Goal: Task Accomplishment & Management: Manage account settings

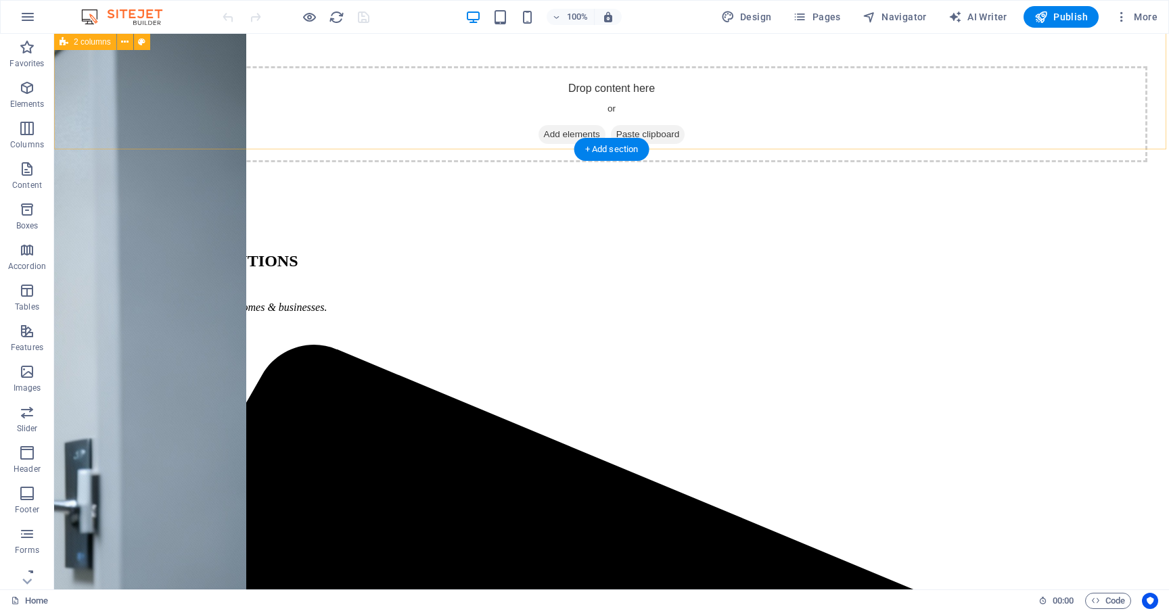
scroll to position [1654, 0]
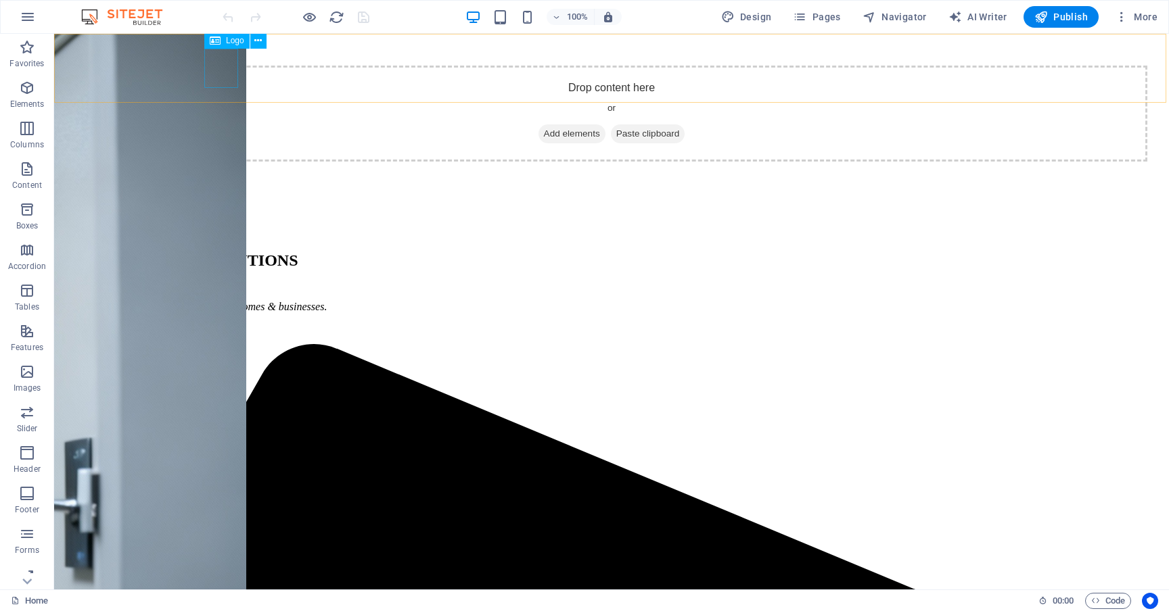
select select "px"
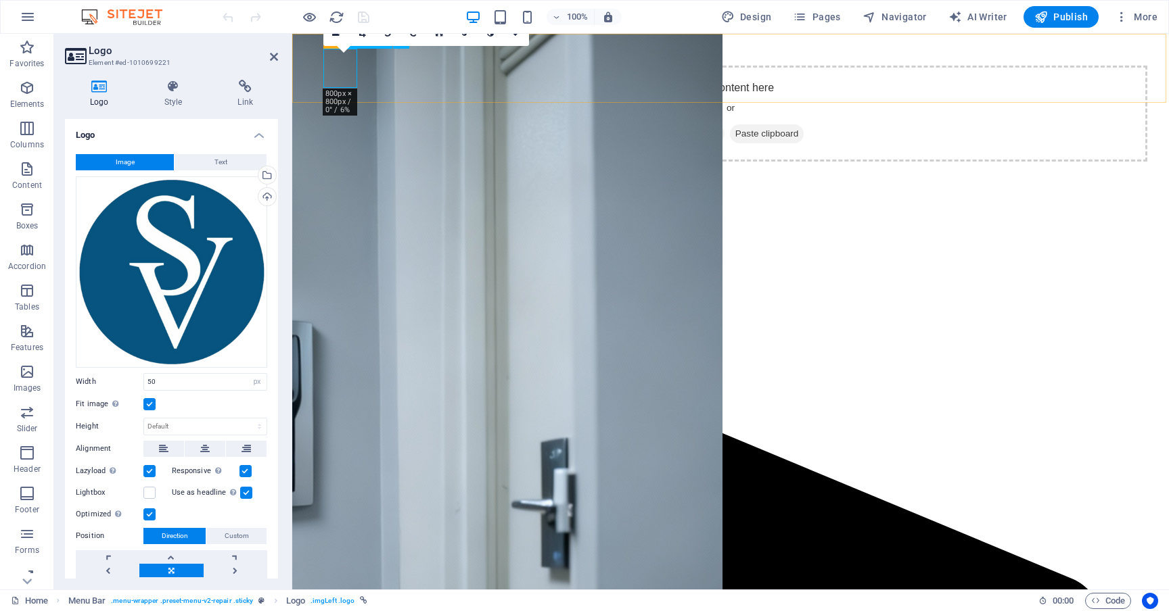
click at [264, 195] on div "Upload" at bounding box center [266, 198] width 20 height 20
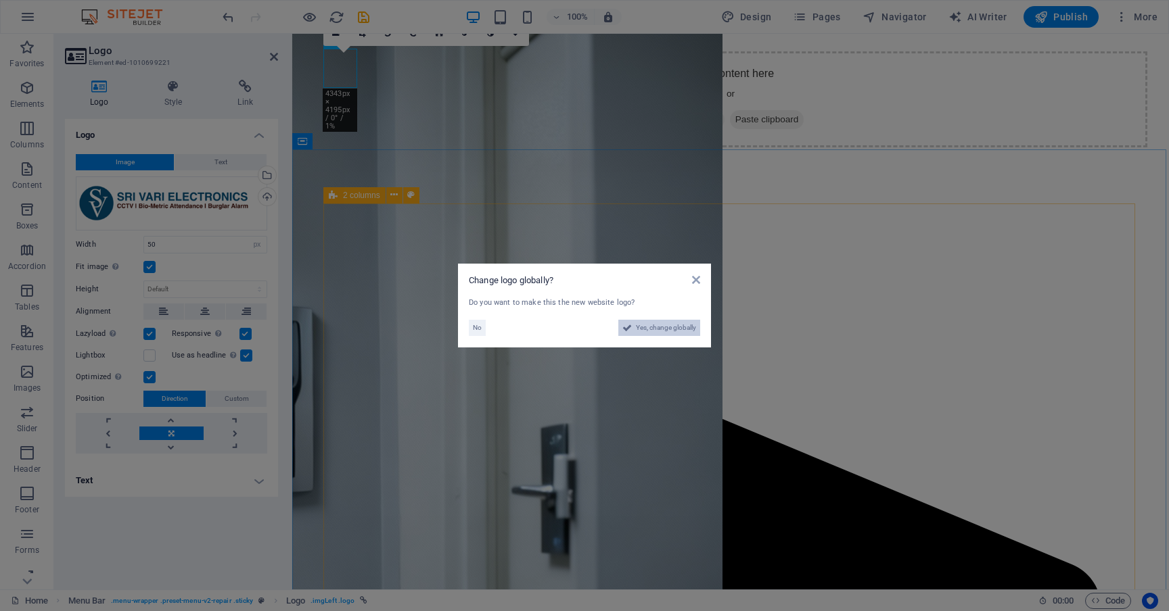
click at [645, 329] on span "Yes, change globally" at bounding box center [666, 328] width 60 height 16
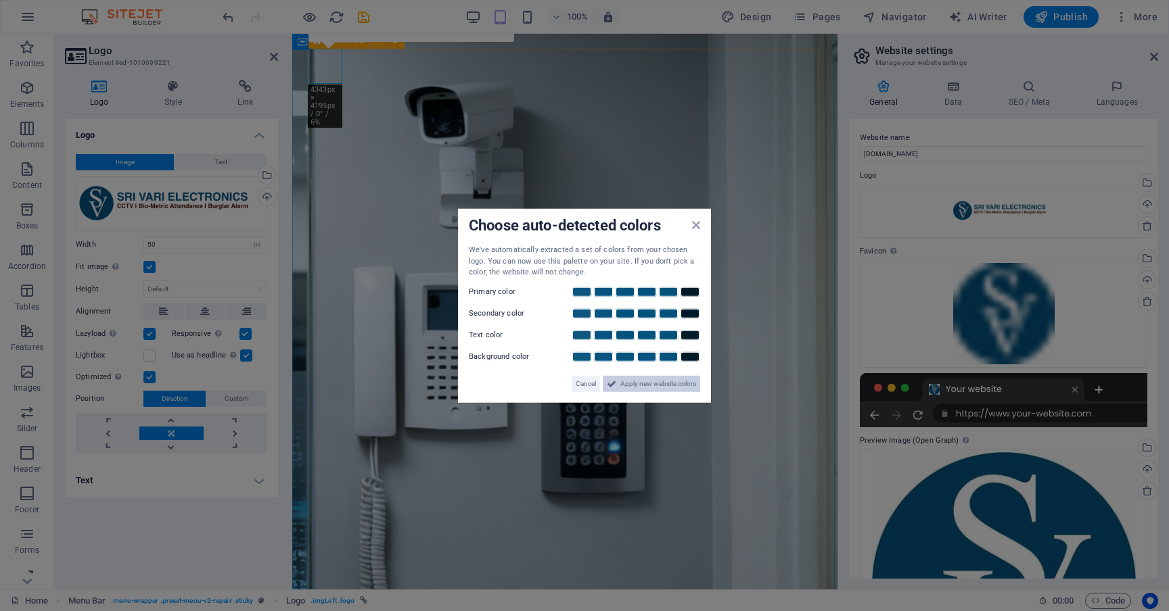
click at [626, 384] on span "Apply new website colors" at bounding box center [658, 383] width 76 height 16
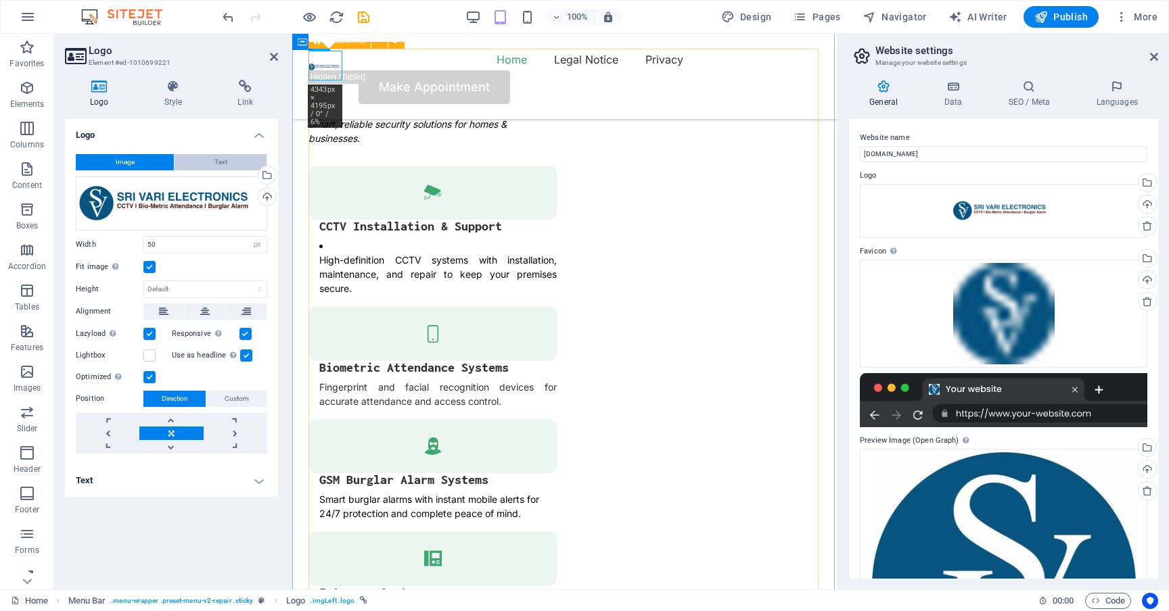
click at [227, 156] on button "Text" at bounding box center [221, 162] width 92 height 16
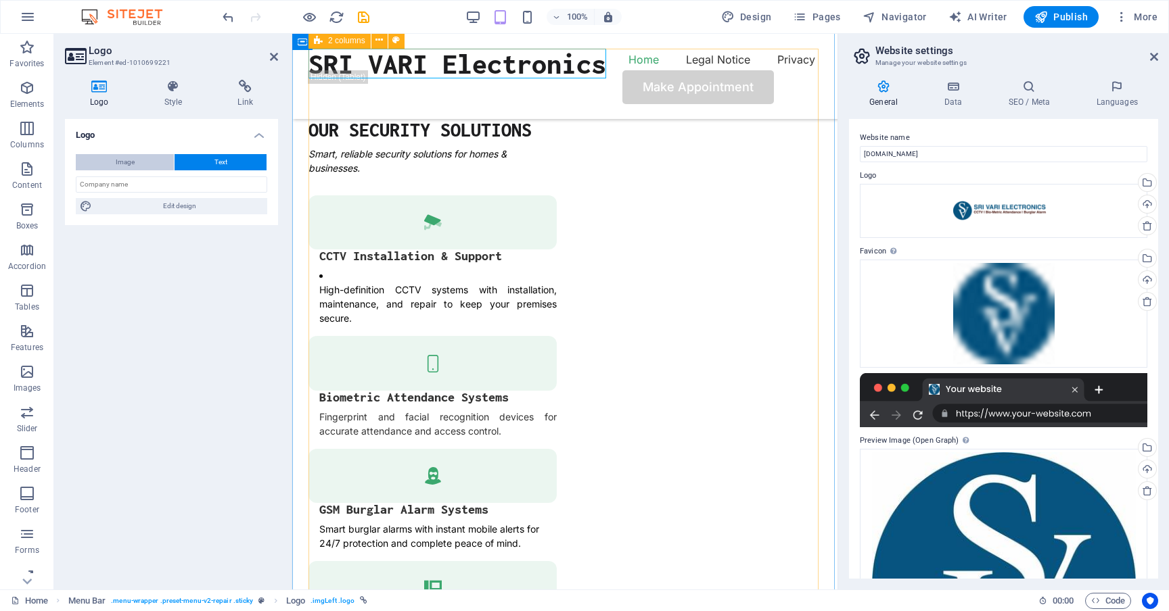
click at [137, 160] on button "Image" at bounding box center [125, 162] width 98 height 16
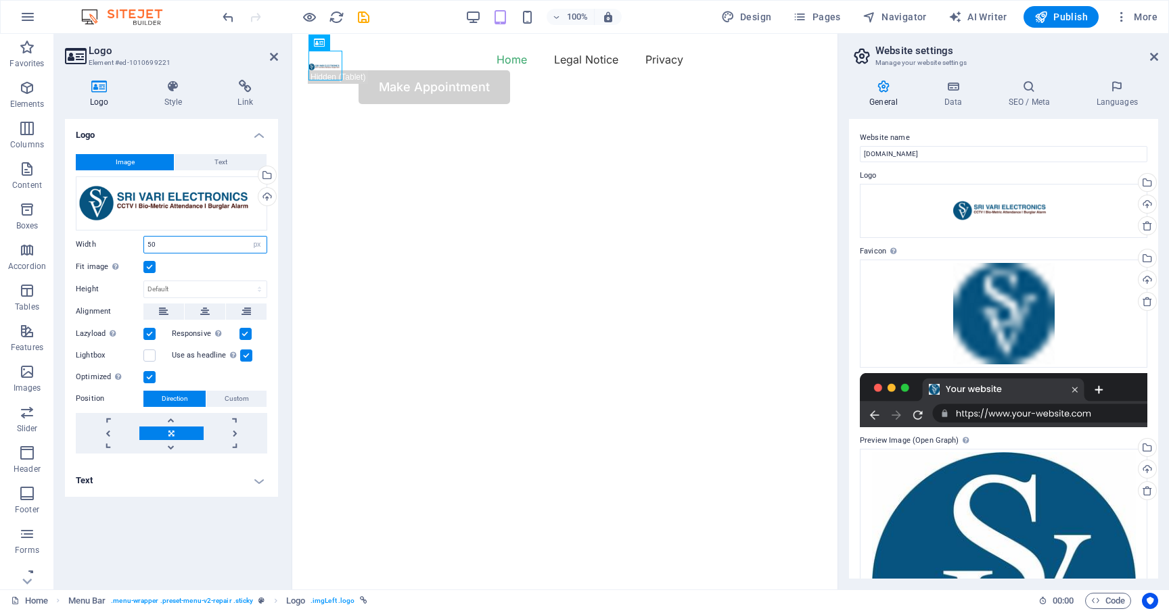
click at [183, 244] on input "50" at bounding box center [205, 245] width 122 height 16
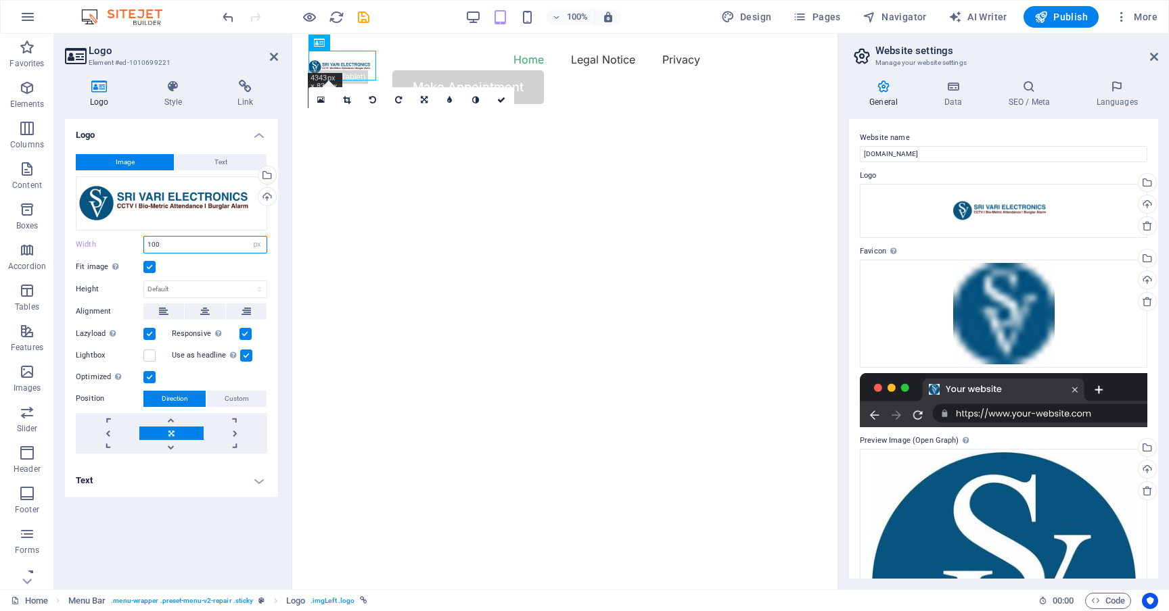
click at [162, 248] on input "100" at bounding box center [205, 245] width 122 height 16
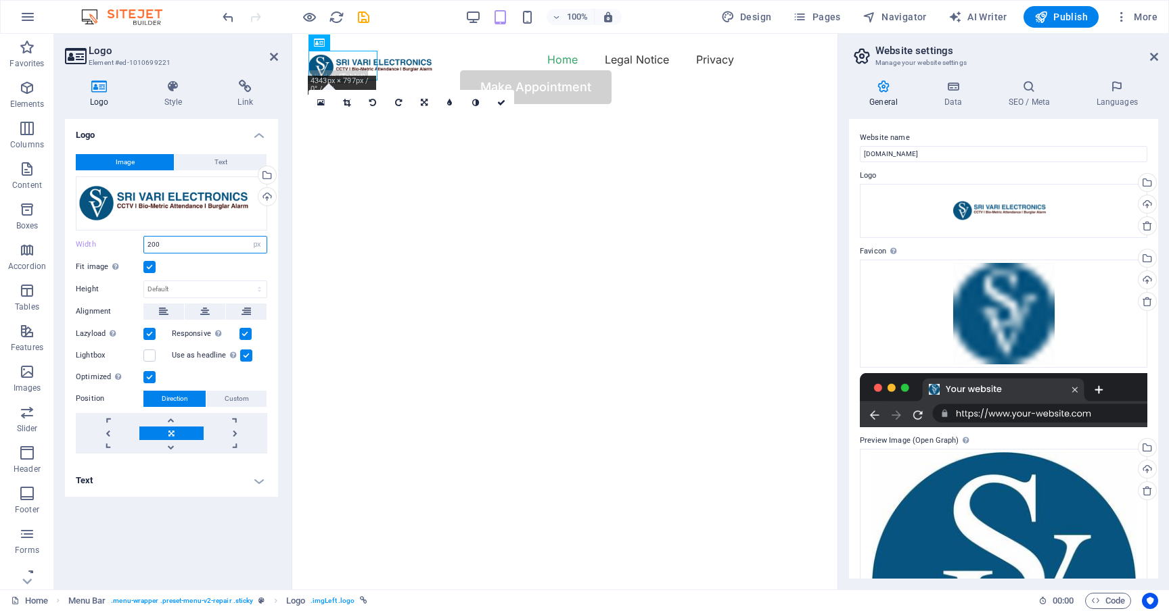
type input "200"
click at [502, 102] on icon at bounding box center [501, 103] width 8 height 8
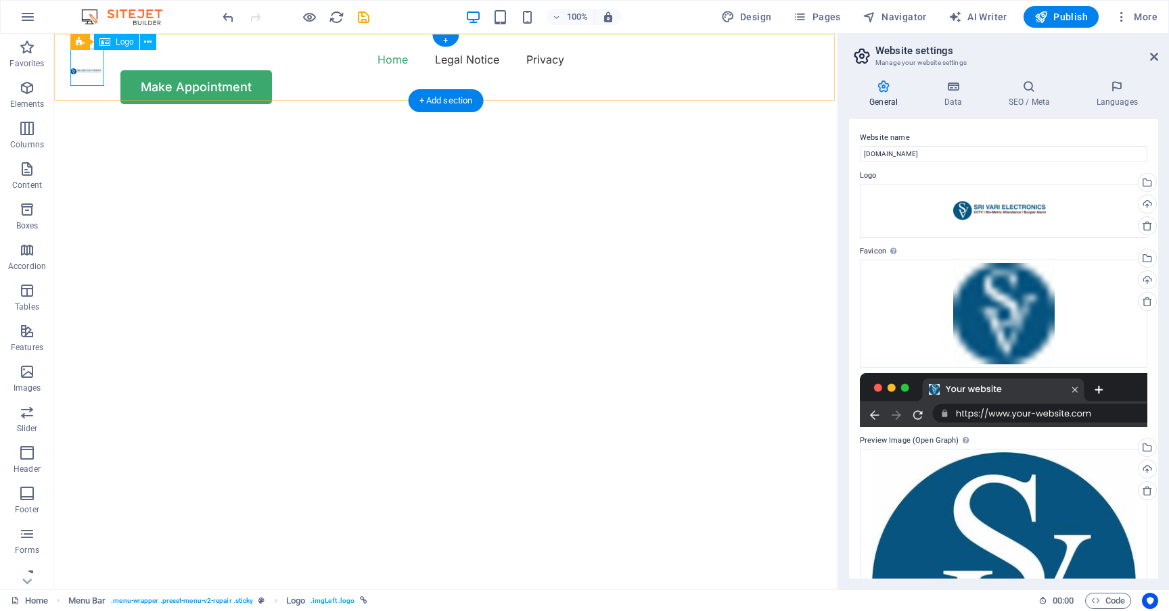
click at [87, 66] on div at bounding box center [87, 67] width 34 height 37
select select "px"
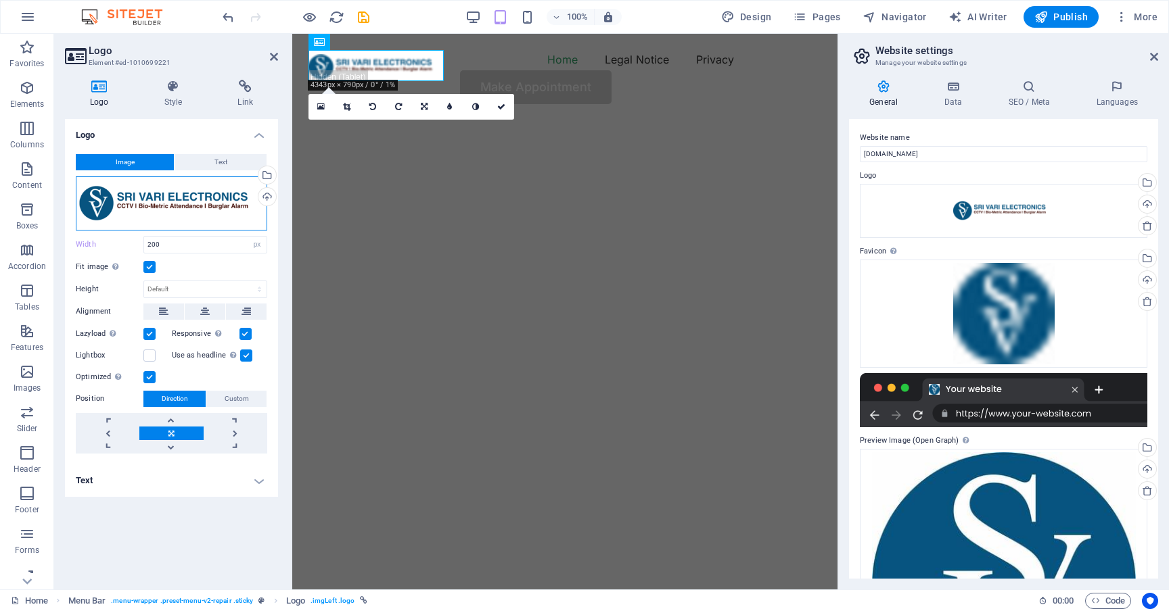
click at [177, 199] on div "Drag files here, click to choose files or select files from Files or our free s…" at bounding box center [171, 204] width 191 height 54
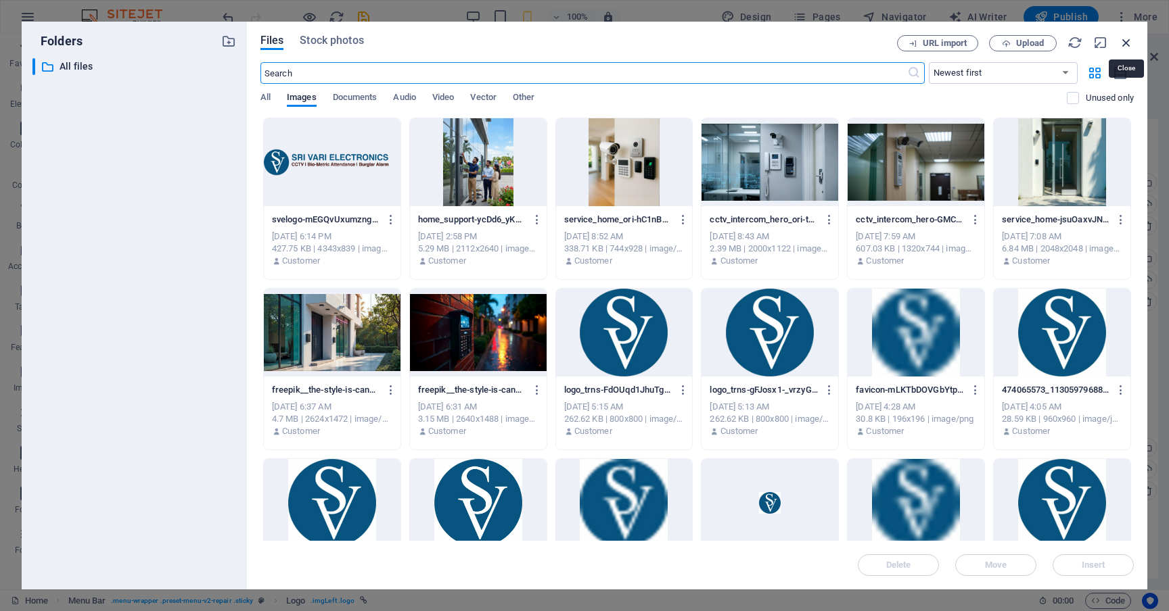
click at [1126, 41] on icon "button" at bounding box center [1126, 42] width 15 height 15
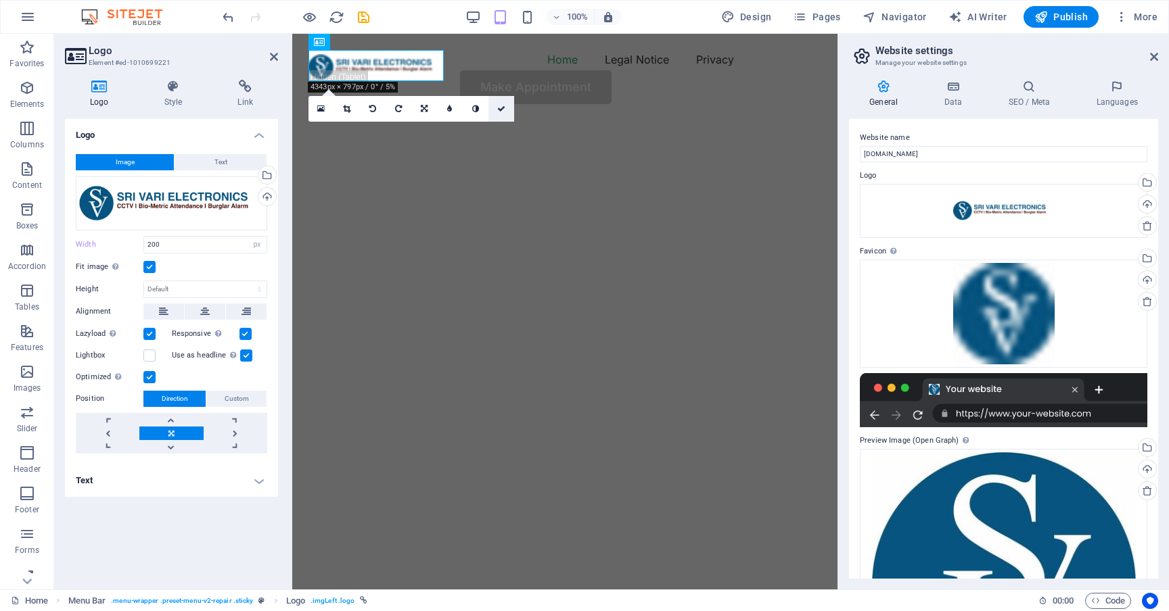
click at [499, 105] on icon at bounding box center [501, 109] width 8 height 8
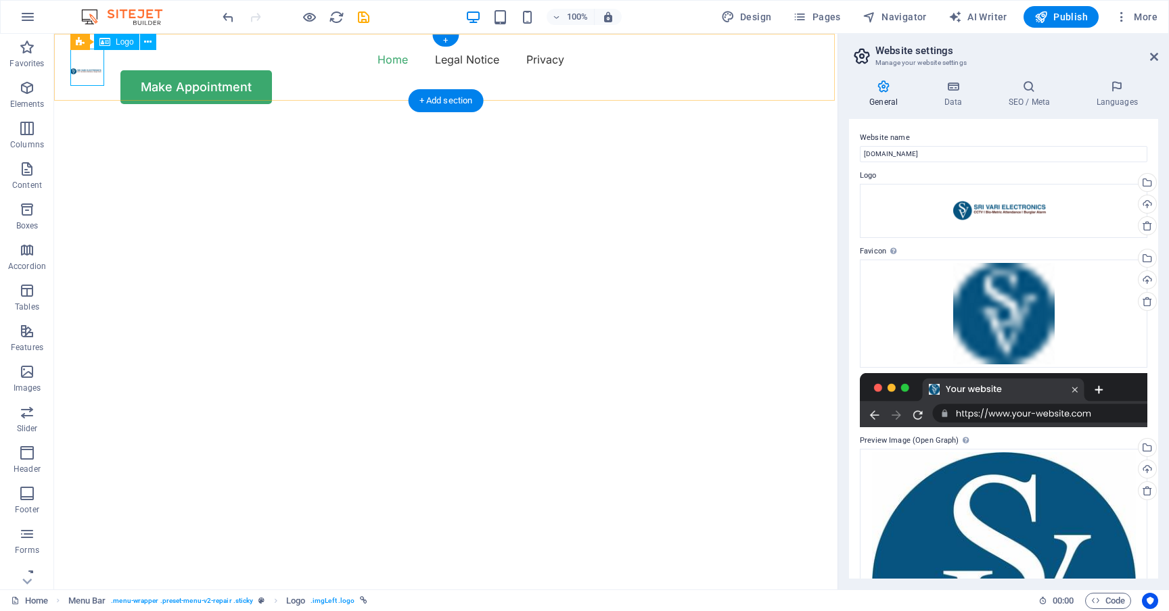
click at [83, 70] on div at bounding box center [87, 67] width 34 height 37
select select "px"
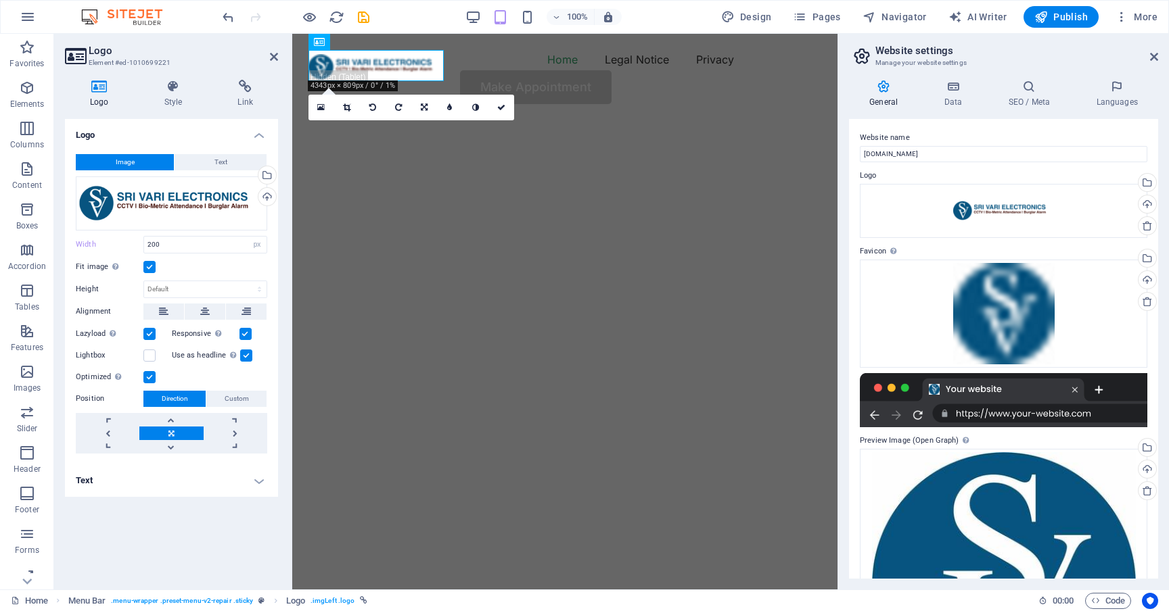
click at [104, 89] on icon at bounding box center [99, 87] width 69 height 14
click at [170, 244] on input "200" at bounding box center [205, 245] width 122 height 16
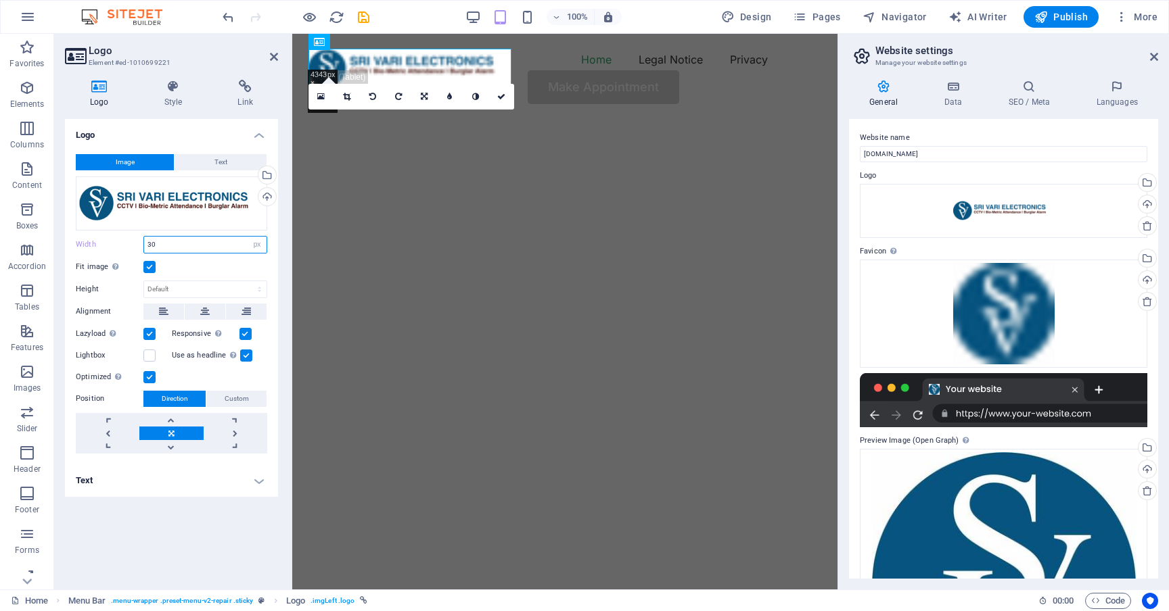
type input "3"
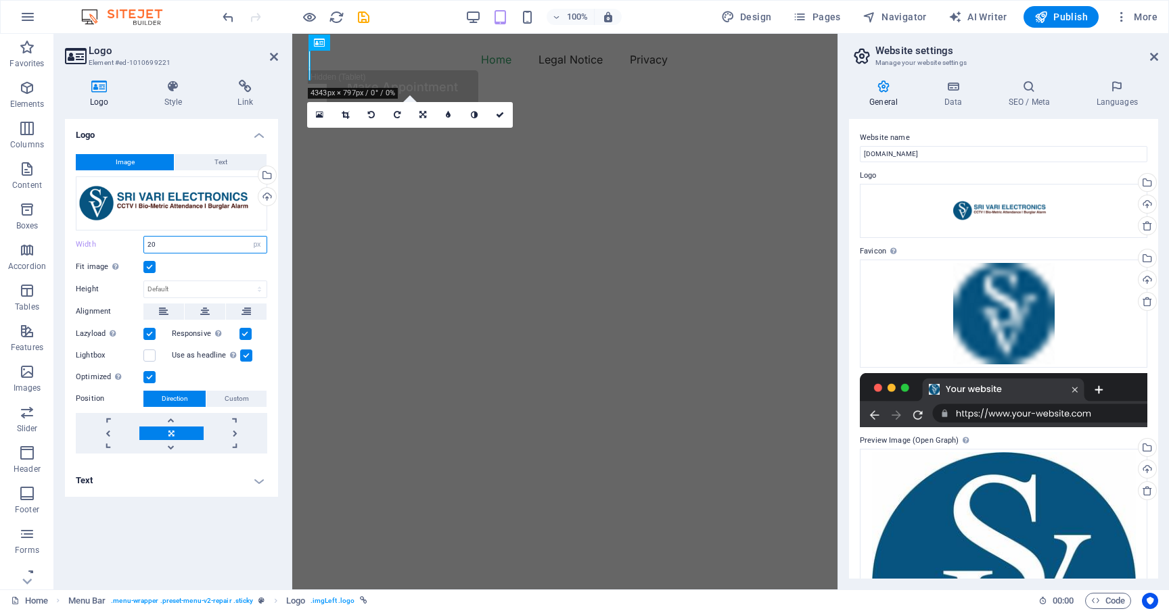
type input "200"
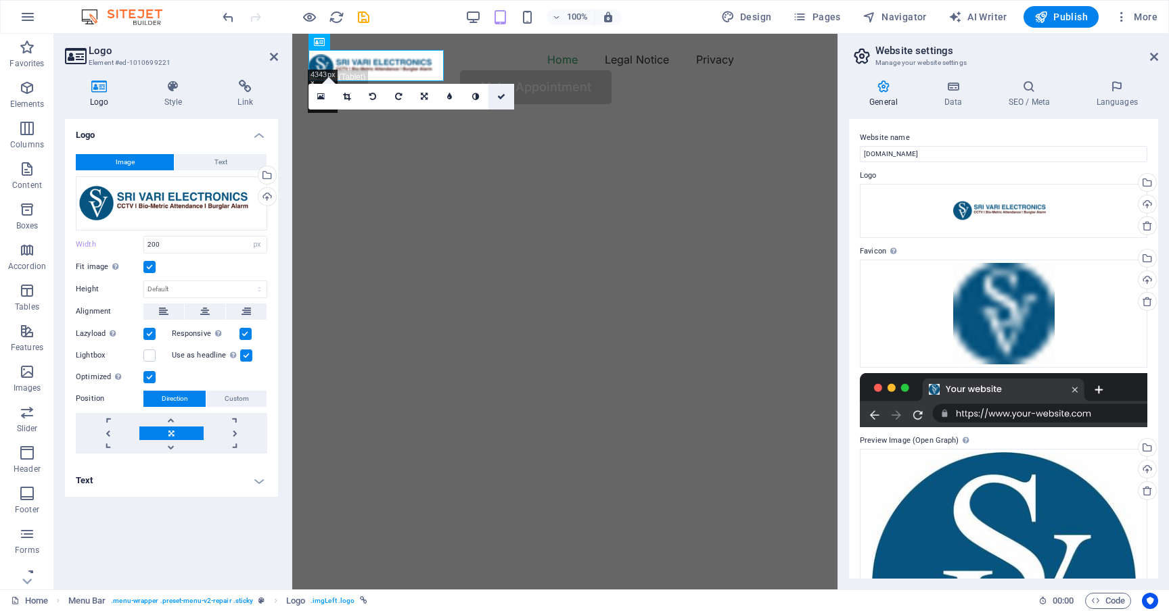
click at [499, 99] on icon at bounding box center [501, 97] width 8 height 8
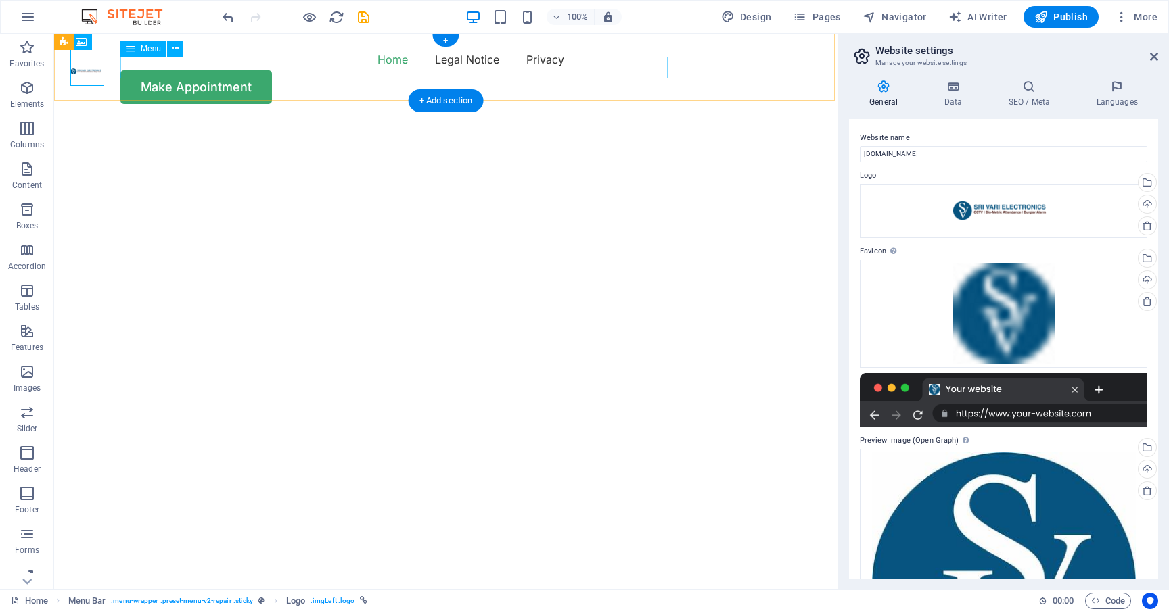
click at [122, 70] on nav "Home Legal Notice Privacy" at bounding box center [445, 60] width 751 height 22
click at [93, 70] on div at bounding box center [87, 67] width 34 height 37
click at [87, 70] on div at bounding box center [87, 67] width 34 height 37
select select "px"
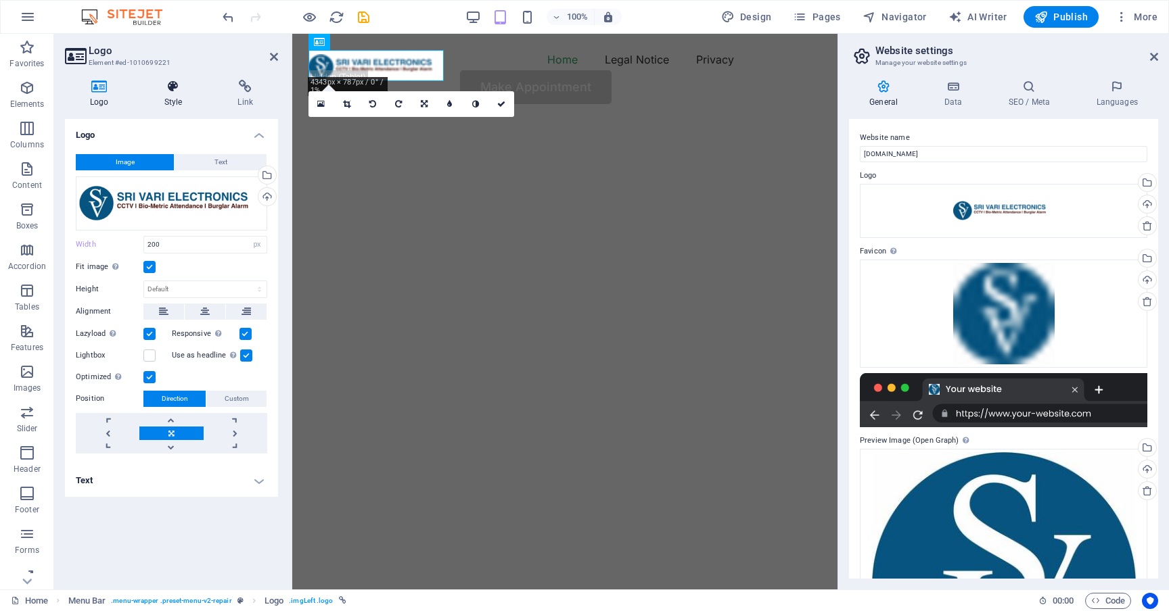
click at [175, 93] on icon at bounding box center [173, 87] width 68 height 14
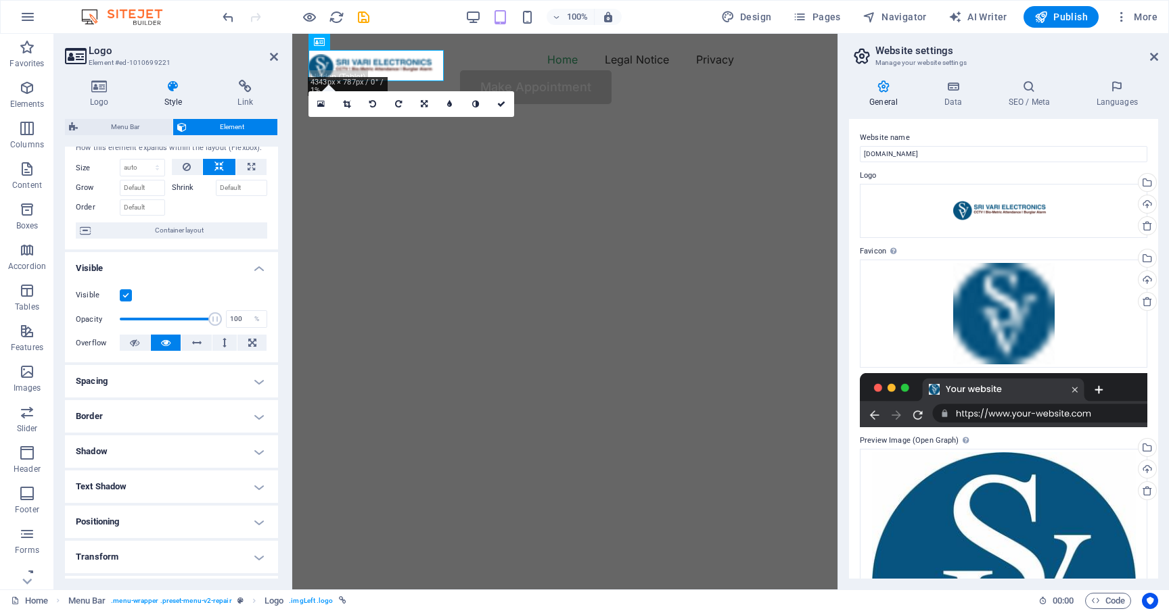
scroll to position [40, 0]
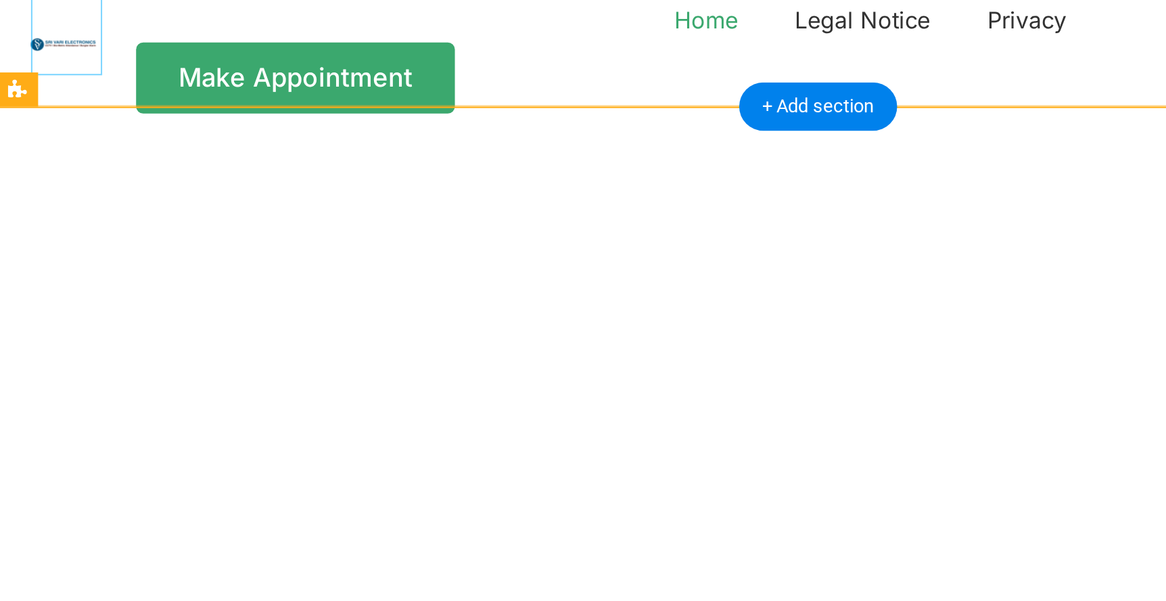
click at [35, 2] on div at bounding box center [31, -1] width 34 height 37
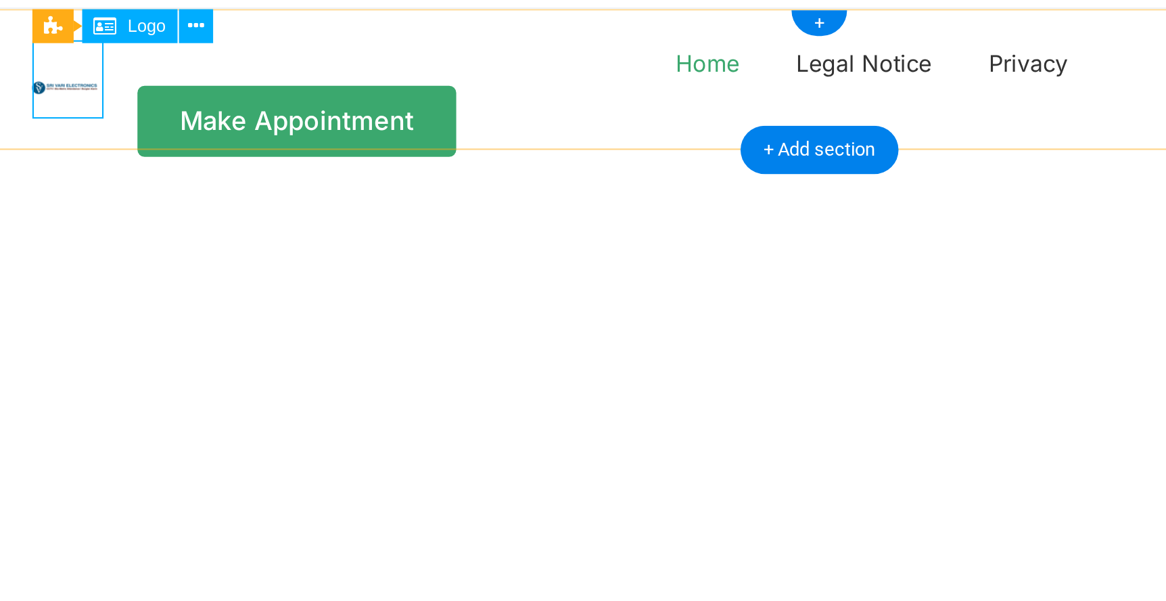
click at [39, 37] on div at bounding box center [32, 42] width 34 height 37
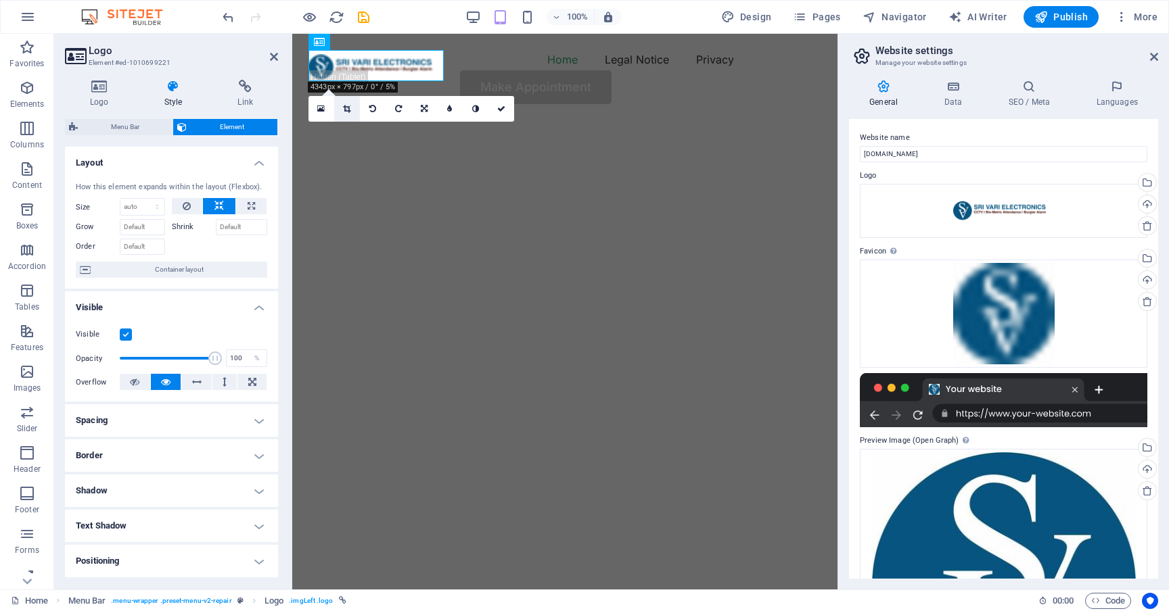
click at [346, 108] on icon at bounding box center [346, 109] width 7 height 8
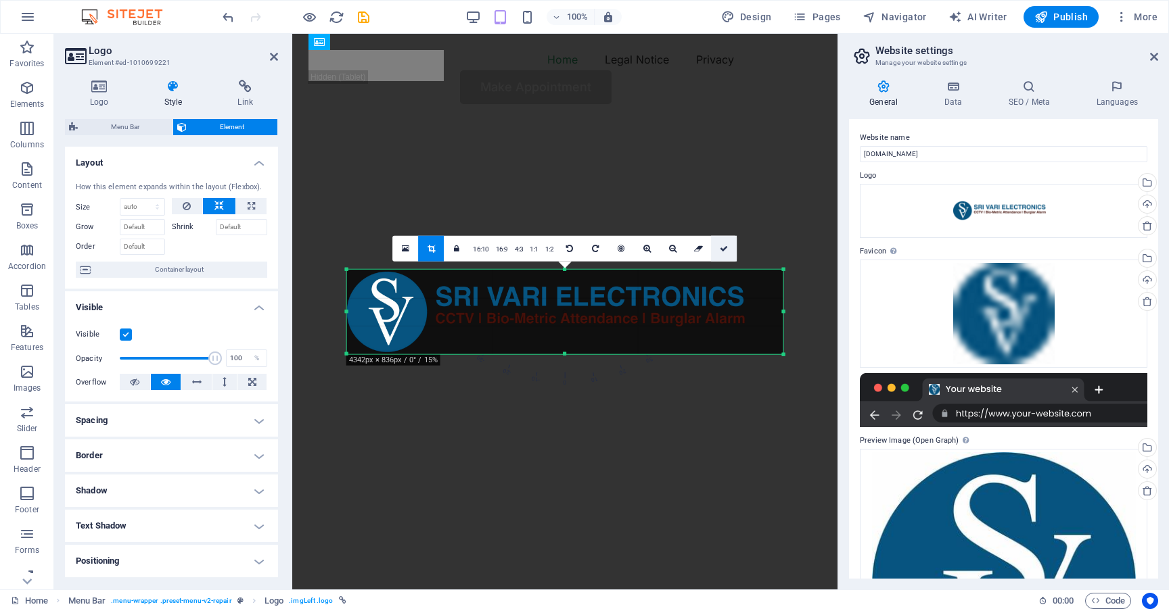
click at [722, 248] on icon at bounding box center [724, 249] width 8 height 8
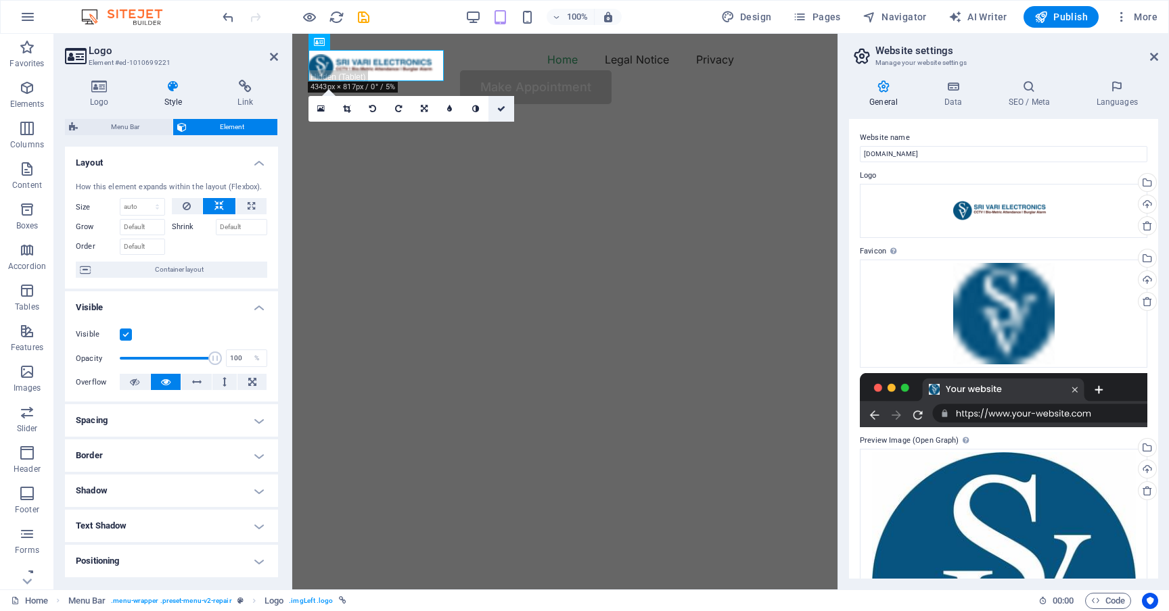
click at [502, 106] on icon at bounding box center [501, 109] width 8 height 8
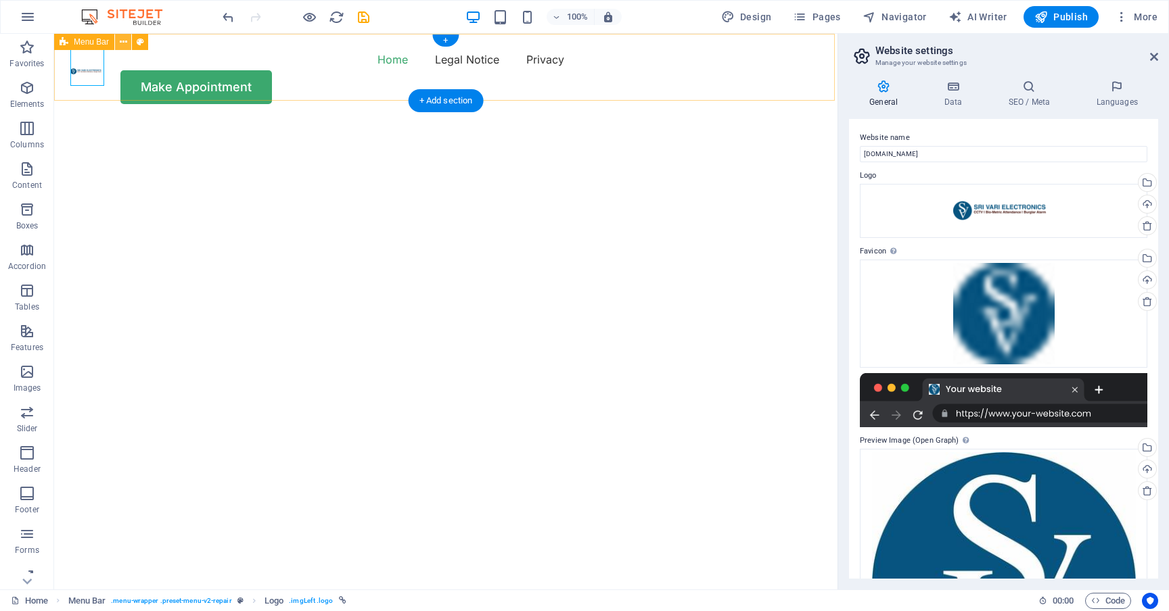
click at [123, 41] on icon at bounding box center [123, 42] width 7 height 14
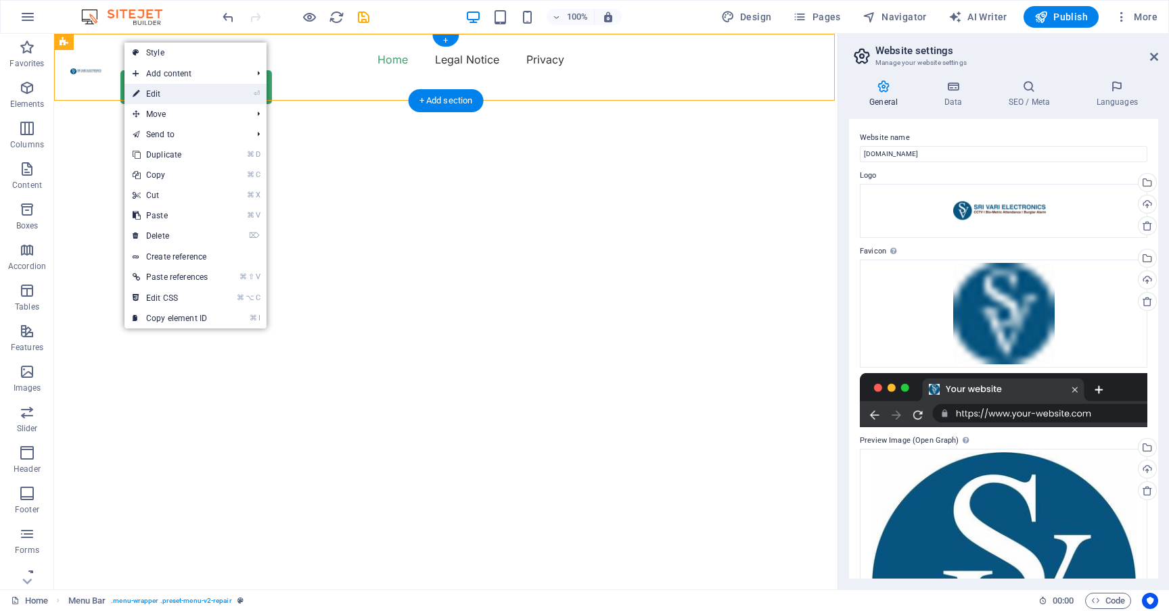
click at [169, 90] on link "⏎ Edit" at bounding box center [169, 94] width 91 height 20
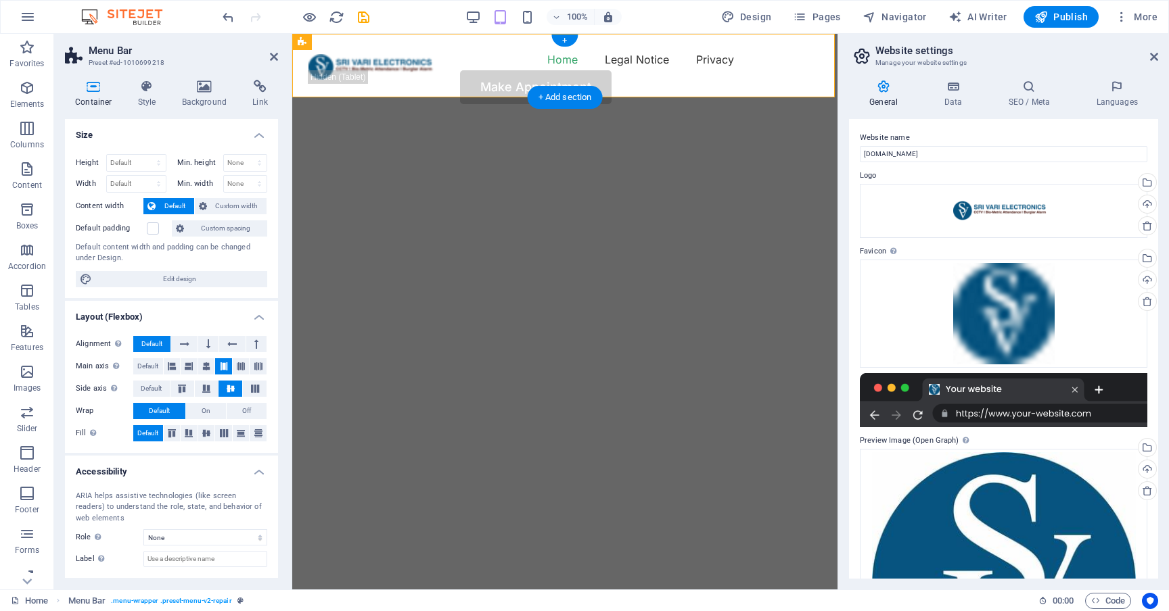
click at [274, 67] on header "Menu Bar Preset #ed-1010699218" at bounding box center [171, 51] width 213 height 35
click at [275, 59] on icon at bounding box center [274, 56] width 8 height 11
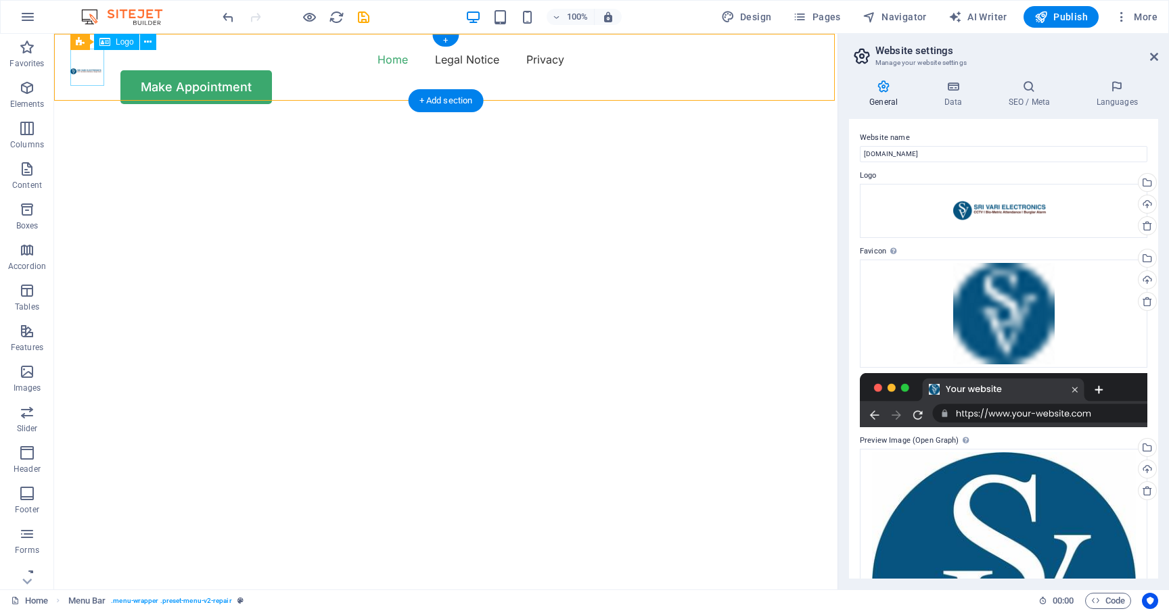
click at [98, 69] on div at bounding box center [87, 67] width 34 height 37
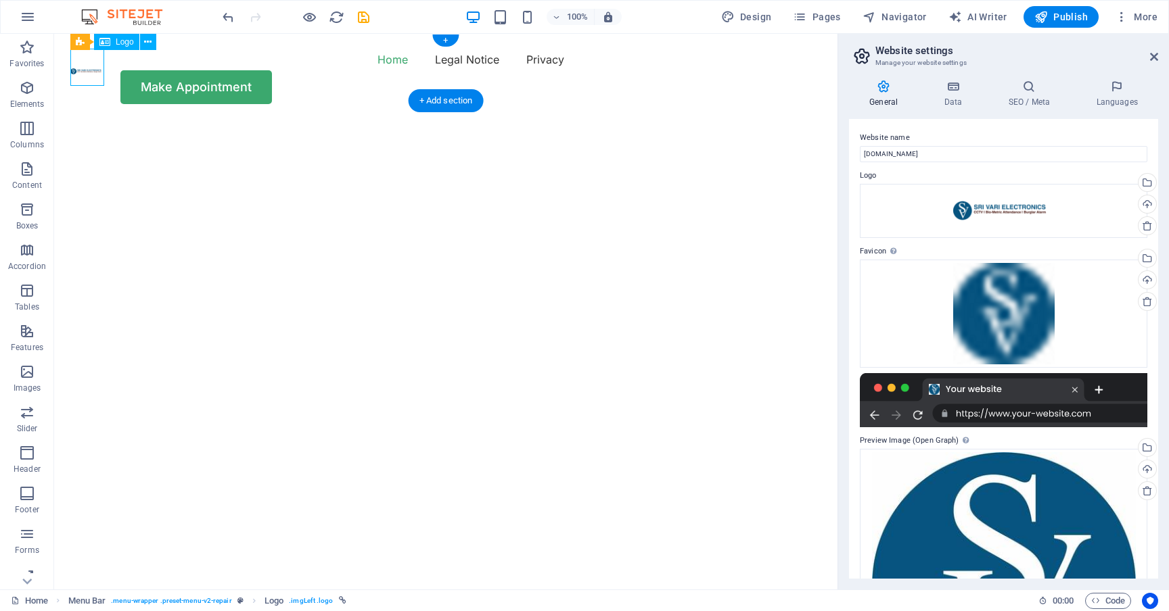
click at [98, 69] on div at bounding box center [87, 67] width 34 height 37
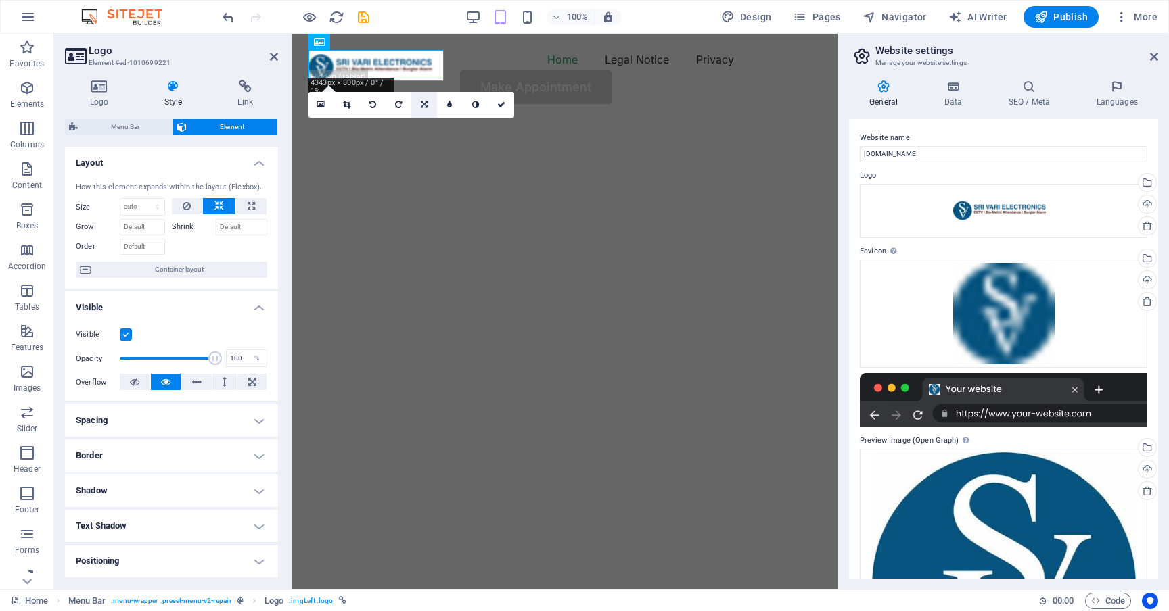
click at [421, 103] on icon at bounding box center [424, 105] width 7 height 8
click at [500, 101] on icon at bounding box center [501, 105] width 8 height 8
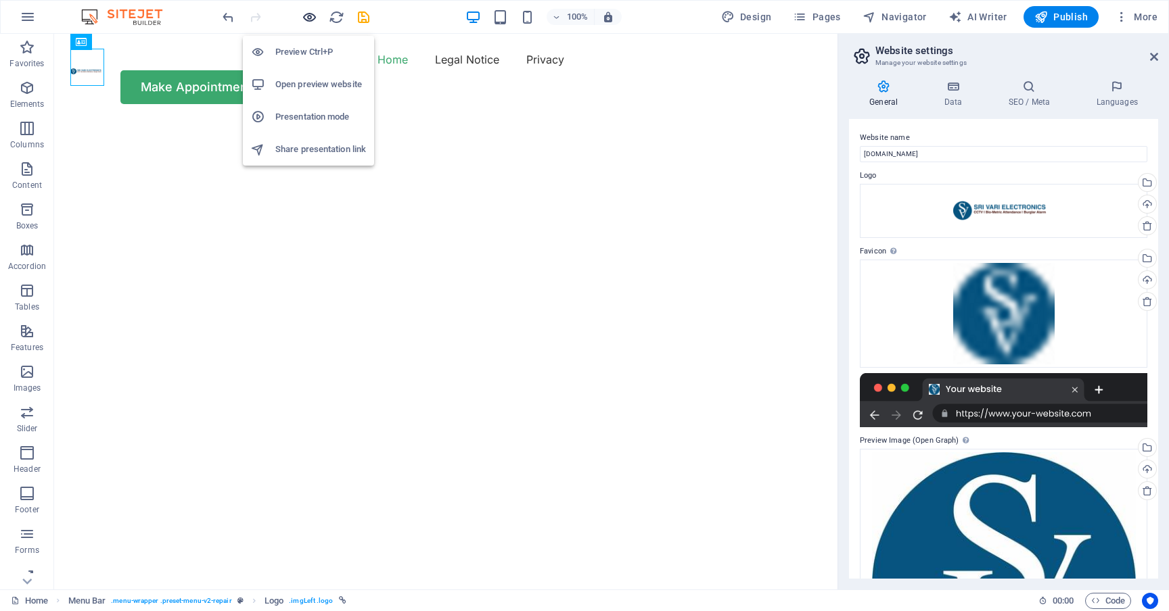
click at [312, 19] on icon "button" at bounding box center [310, 17] width 16 height 16
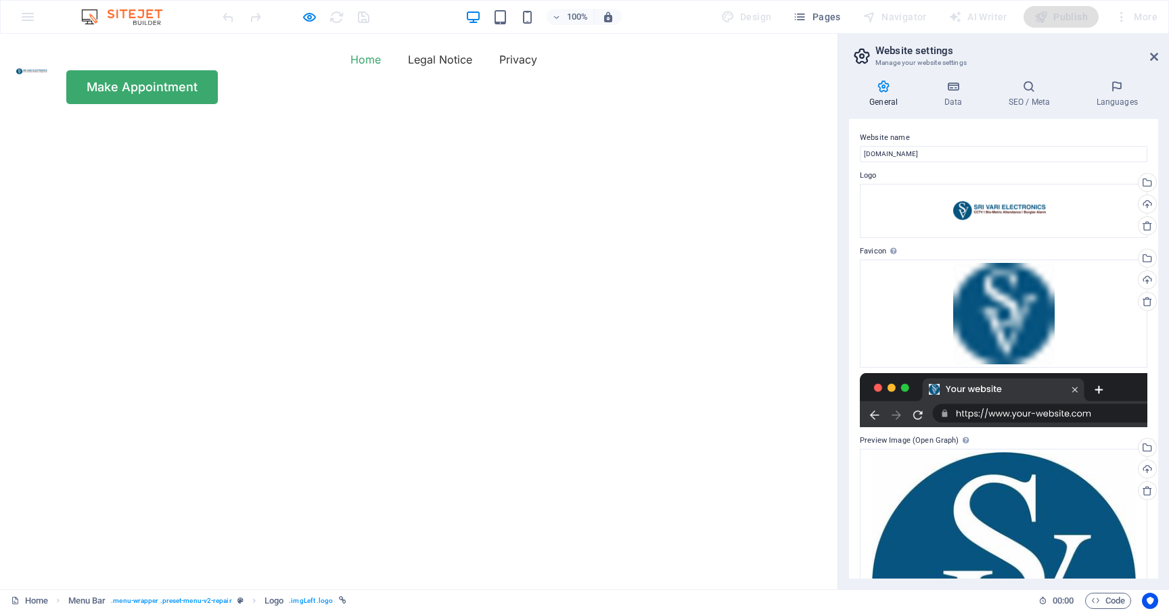
click at [28, 72] on img at bounding box center [33, 71] width 34 height 7
click at [311, 18] on icon "button" at bounding box center [310, 17] width 16 height 16
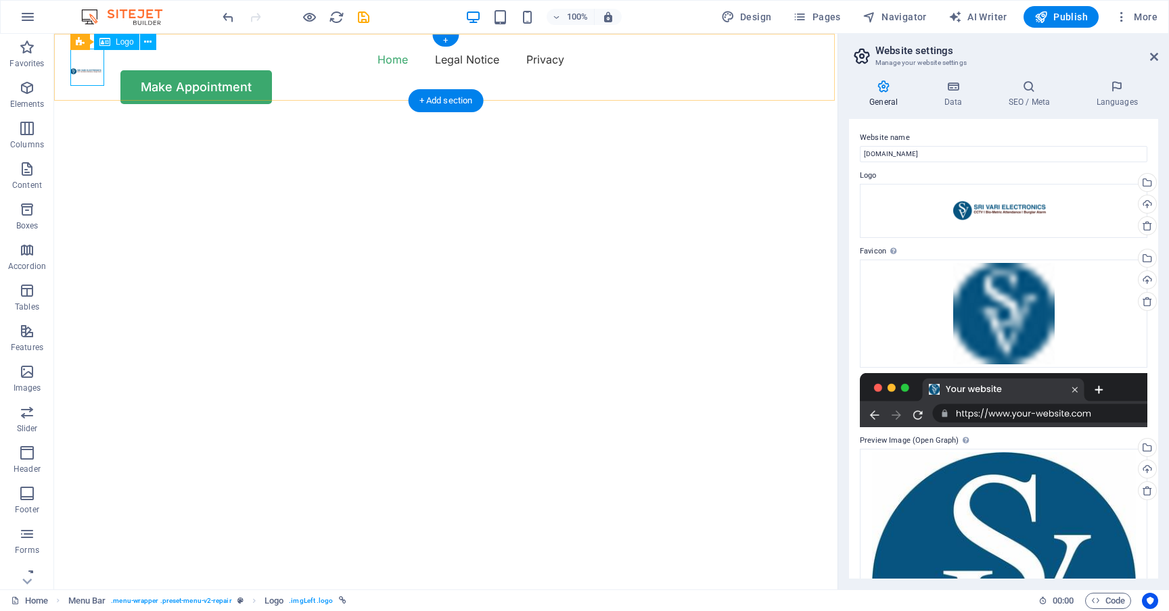
click at [108, 43] on icon at bounding box center [104, 42] width 11 height 16
click at [148, 40] on icon at bounding box center [147, 42] width 7 height 14
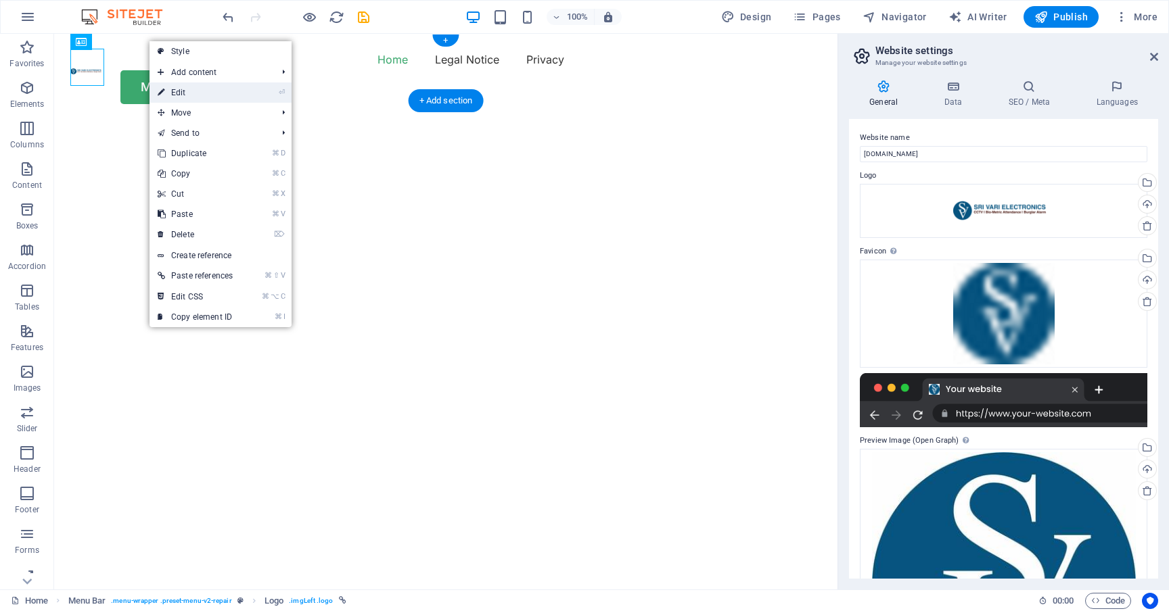
click at [185, 87] on link "⏎ Edit" at bounding box center [194, 93] width 91 height 20
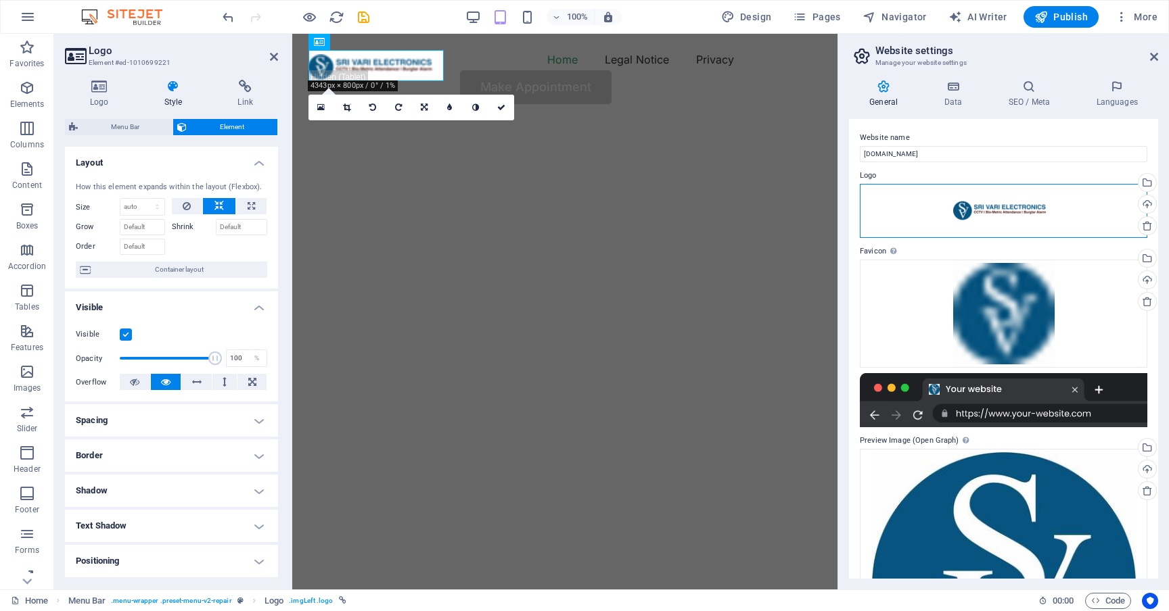
click at [979, 206] on div "Drag files here, click to choose files or select files from Files or our free s…" at bounding box center [1003, 211] width 287 height 54
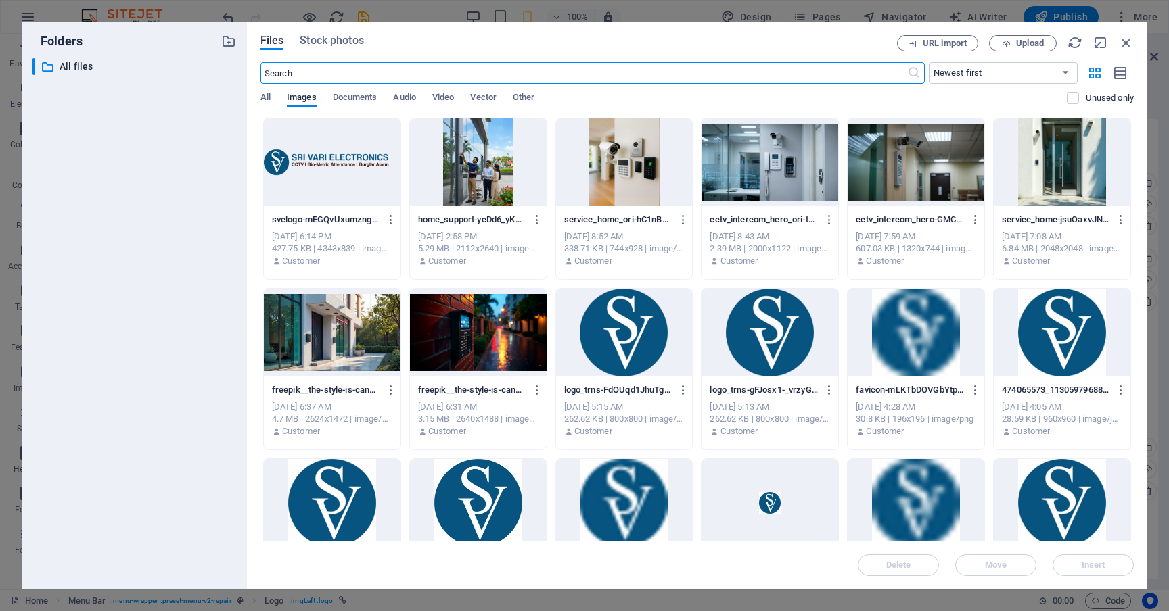
click at [328, 164] on div at bounding box center [332, 162] width 137 height 88
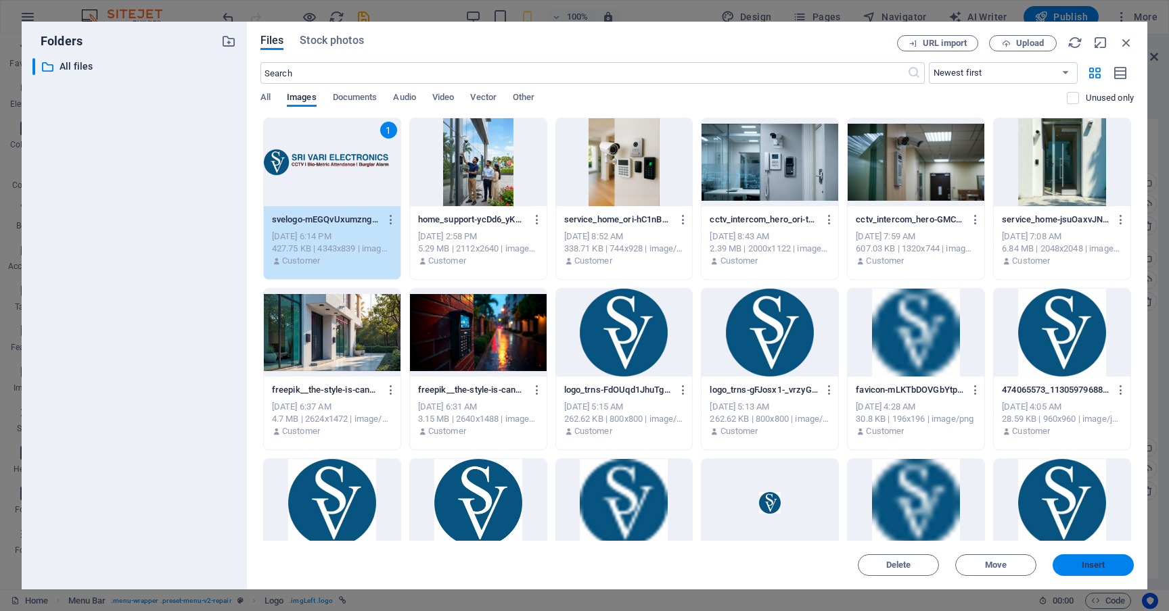
click at [1090, 559] on button "Insert" at bounding box center [1092, 566] width 81 height 22
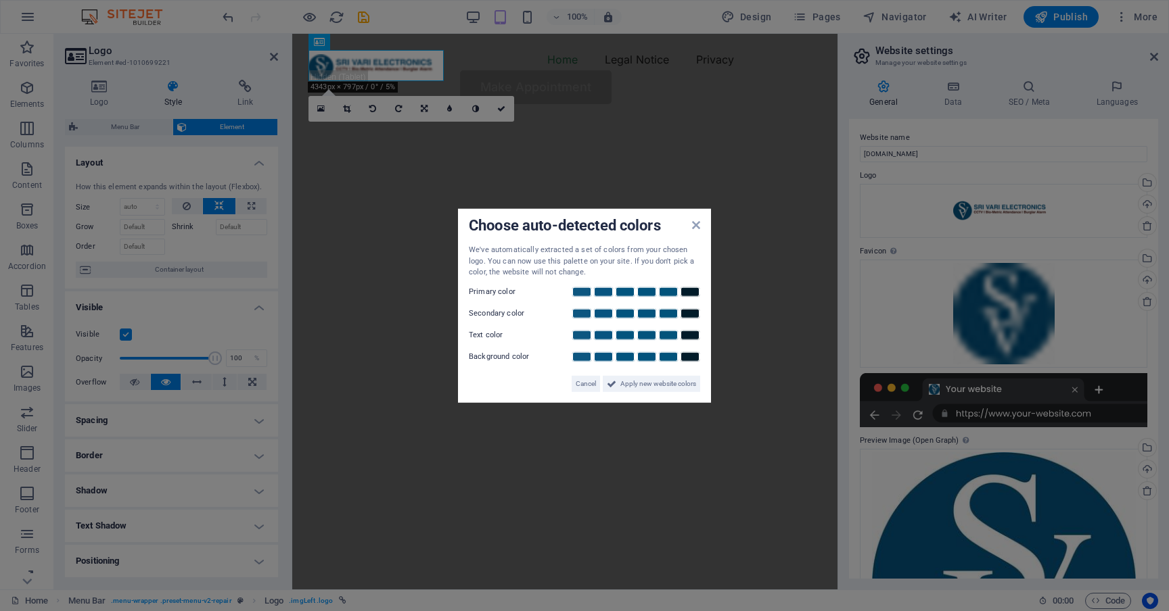
click at [505, 106] on aside "Choose auto-detected colors We've automatically extracted a set of colors from …" at bounding box center [584, 305] width 1169 height 611
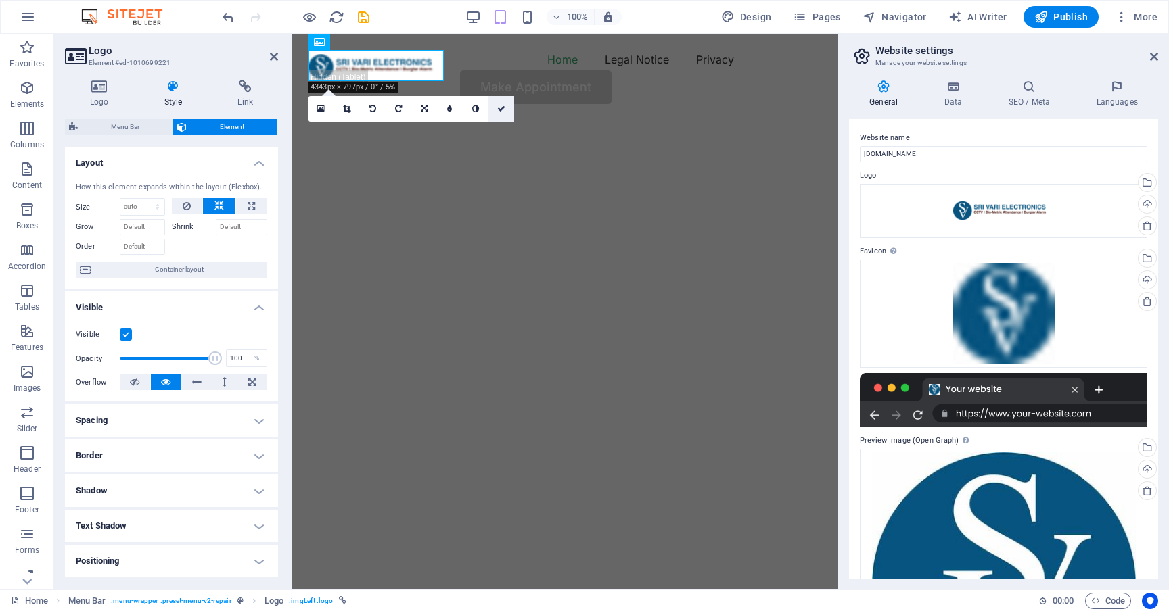
click at [499, 110] on icon at bounding box center [501, 109] width 8 height 8
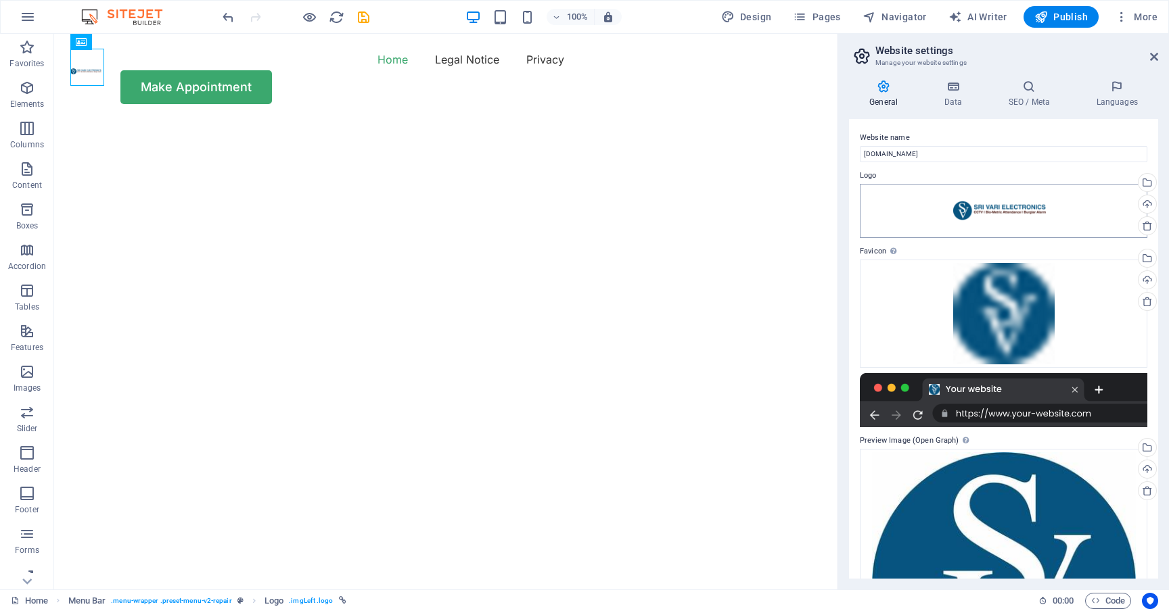
scroll to position [0, 0]
click at [990, 210] on div "Drag files here, click to choose files or select files from Files or our free s…" at bounding box center [1003, 211] width 287 height 54
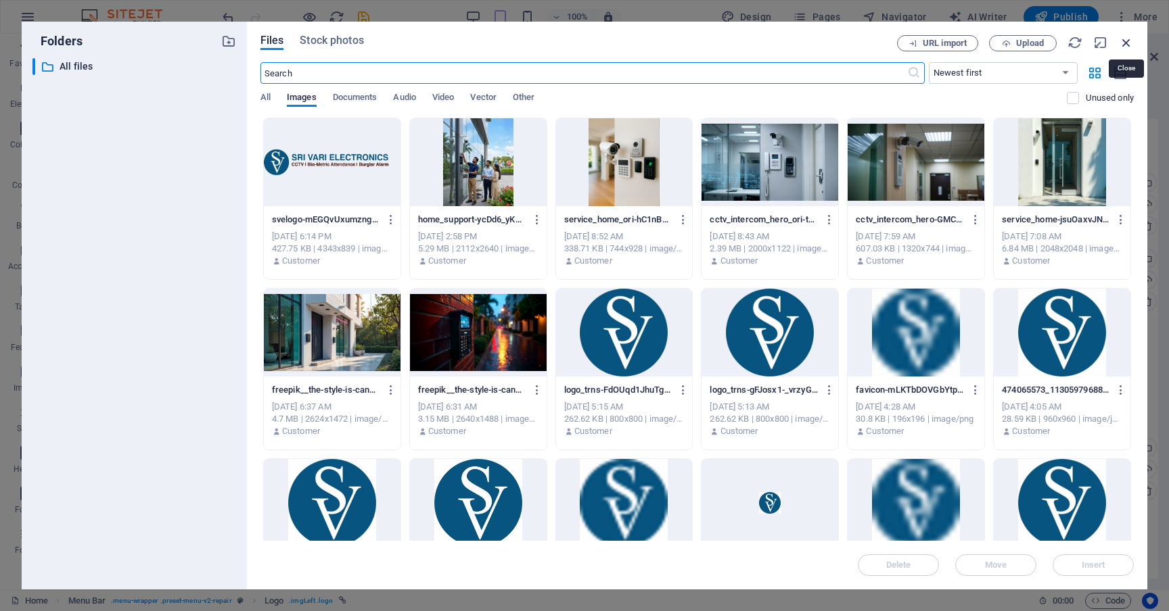
click at [1127, 43] on icon "button" at bounding box center [1126, 42] width 15 height 15
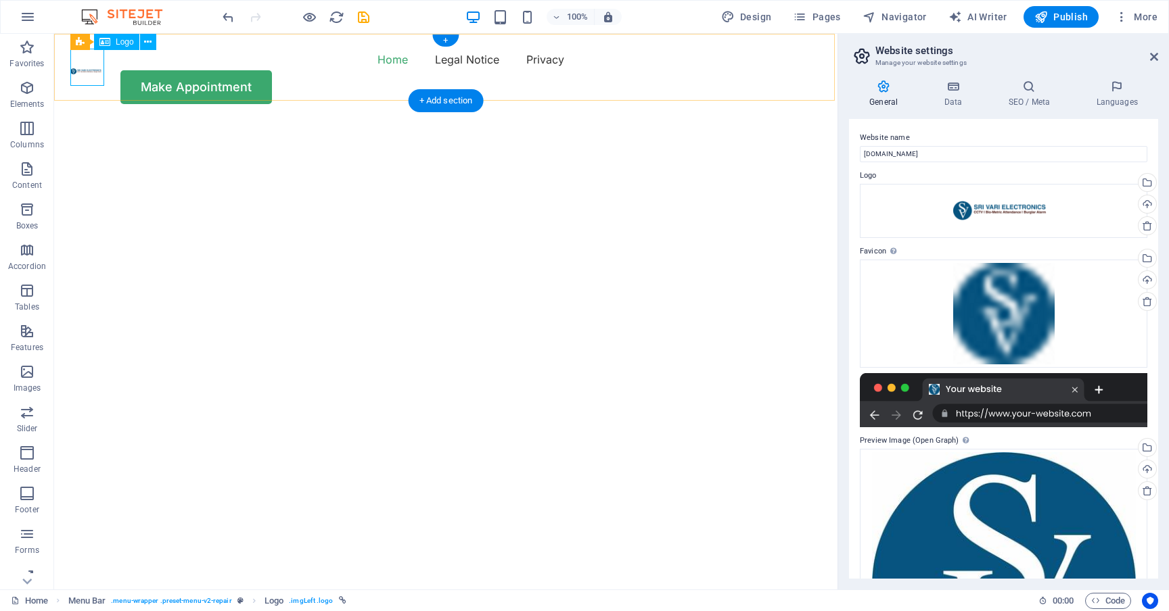
click at [89, 67] on div at bounding box center [87, 67] width 34 height 37
select select "px"
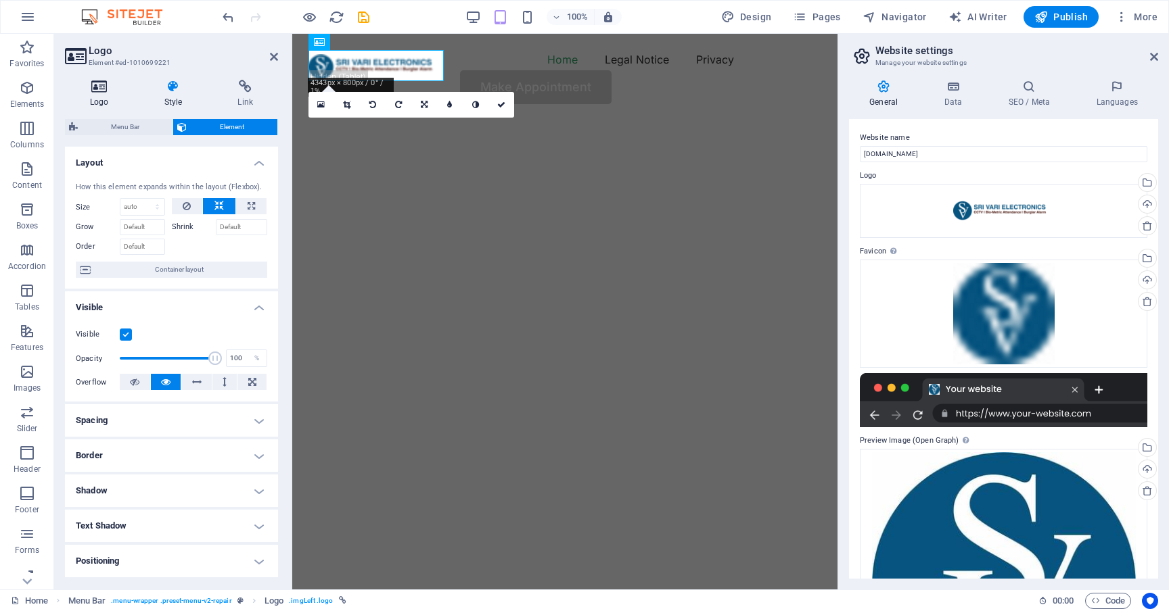
click at [101, 92] on icon at bounding box center [99, 87] width 69 height 14
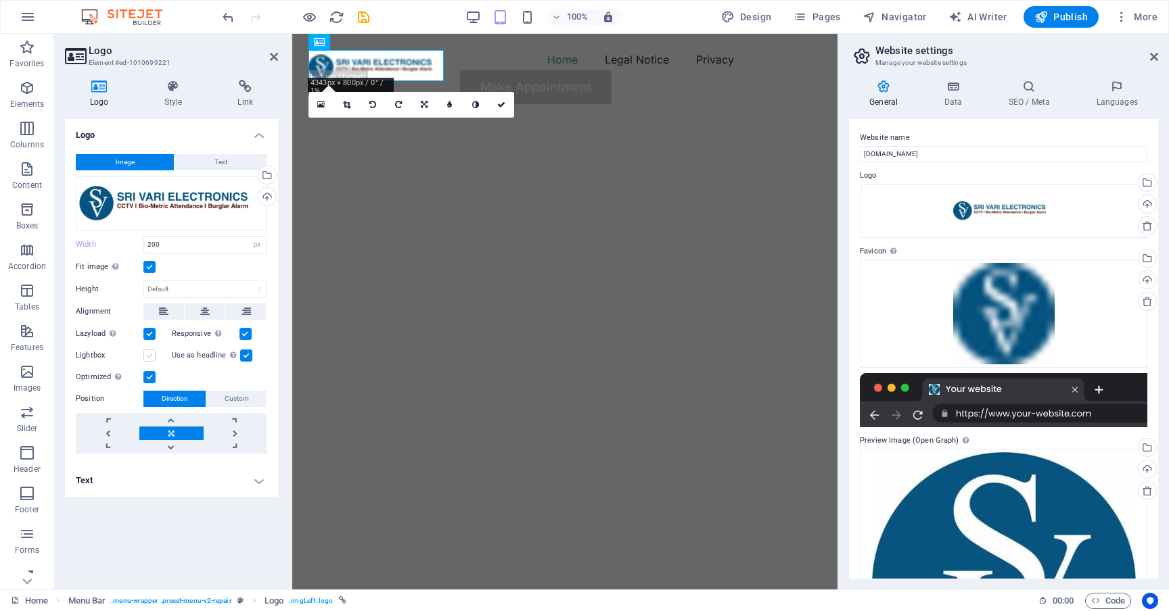
click at [149, 354] on label at bounding box center [149, 356] width 12 height 12
click at [0, 0] on input "Lightbox" at bounding box center [0, 0] width 0 height 0
click at [260, 481] on h4 "Text" at bounding box center [171, 481] width 213 height 32
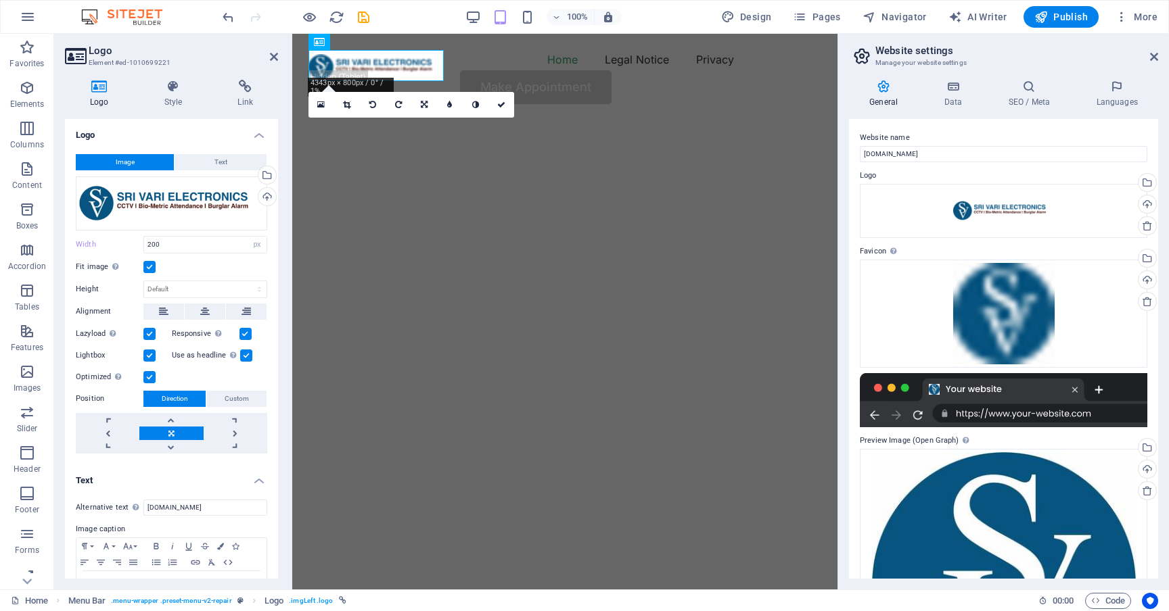
click at [260, 481] on h4 "Text" at bounding box center [171, 477] width 213 height 24
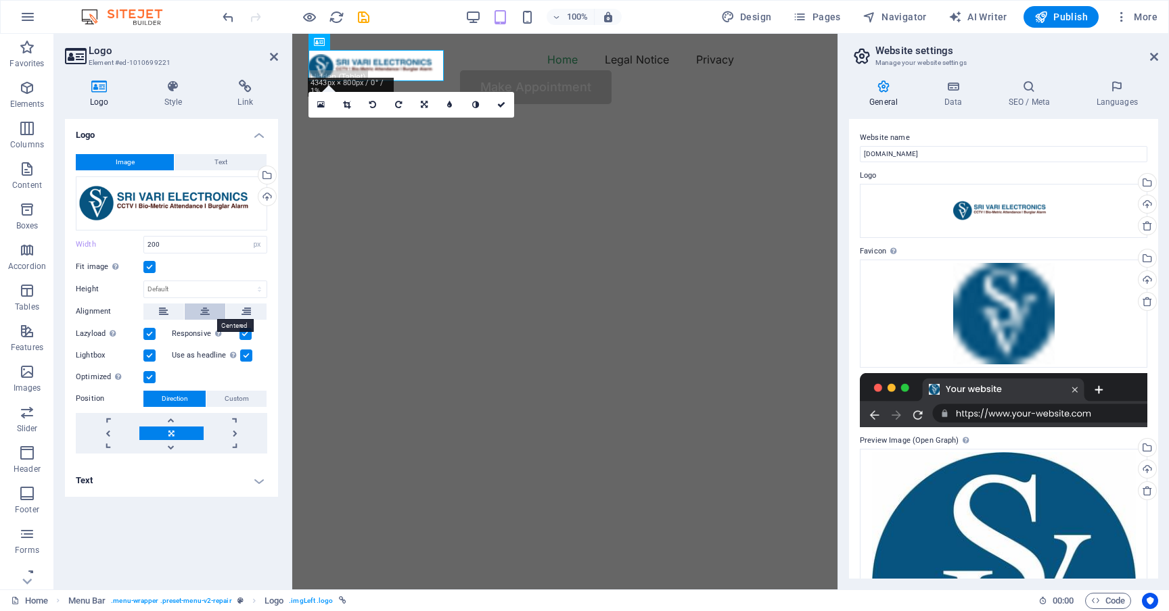
click at [206, 310] on icon at bounding box center [204, 312] width 9 height 16
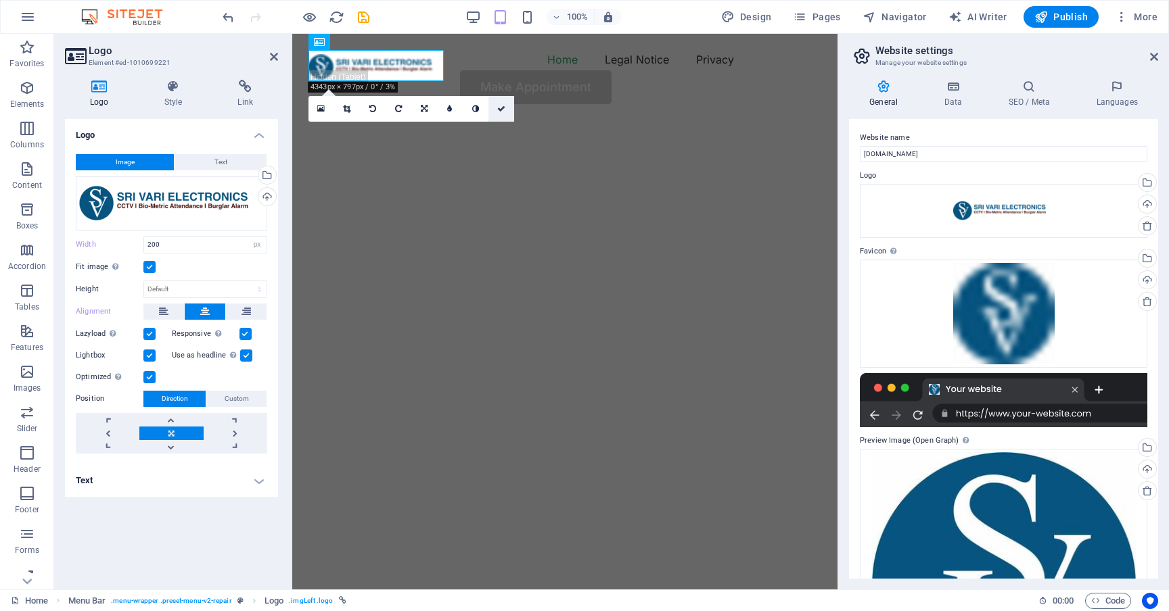
click at [501, 107] on icon at bounding box center [501, 109] width 8 height 8
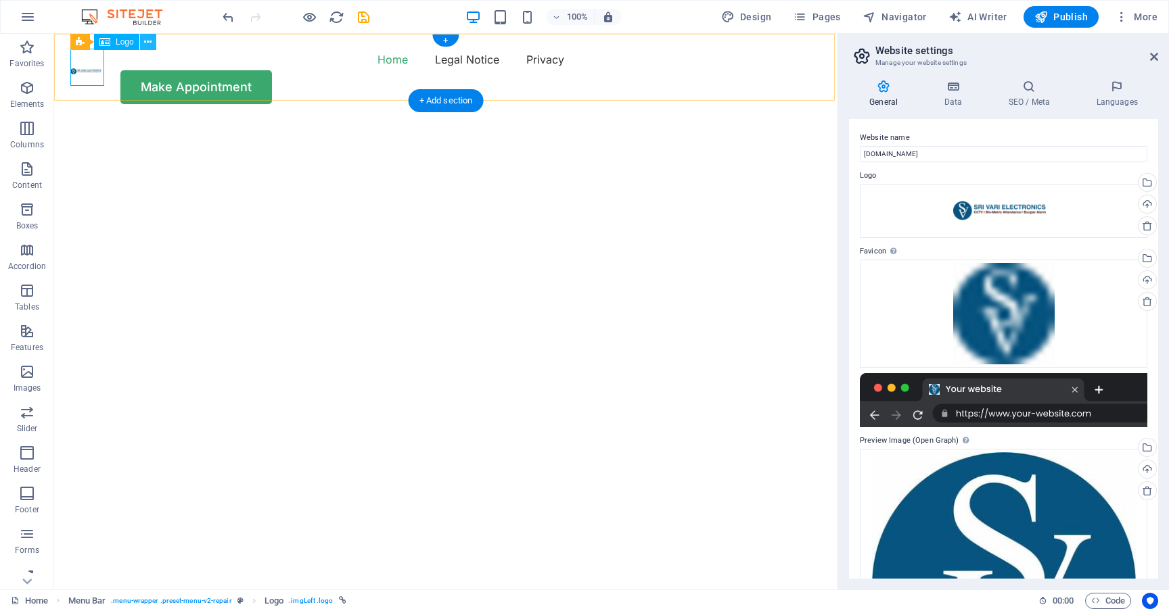
click at [145, 40] on icon at bounding box center [147, 42] width 7 height 14
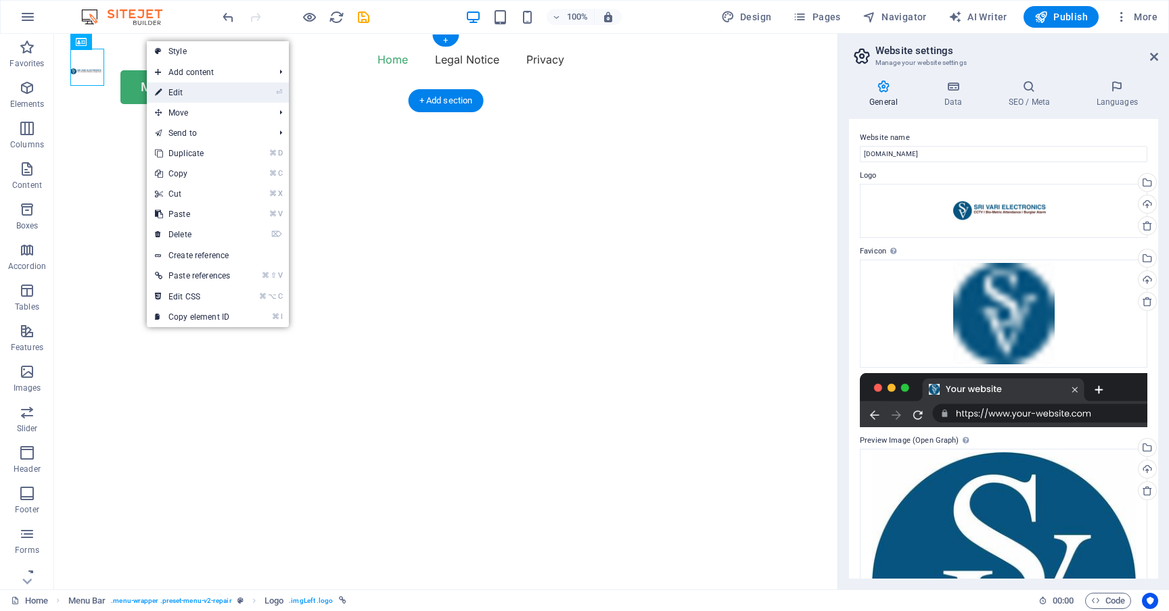
click at [172, 90] on link "⏎ Edit" at bounding box center [192, 93] width 91 height 20
select select "px"
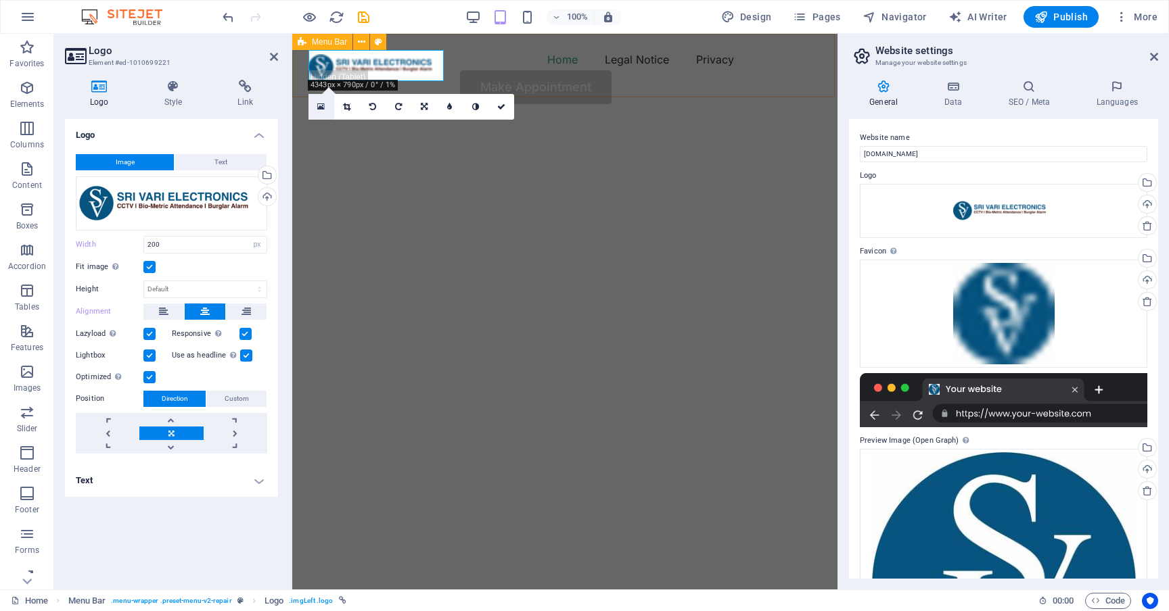
click at [322, 105] on icon at bounding box center [320, 106] width 7 height 9
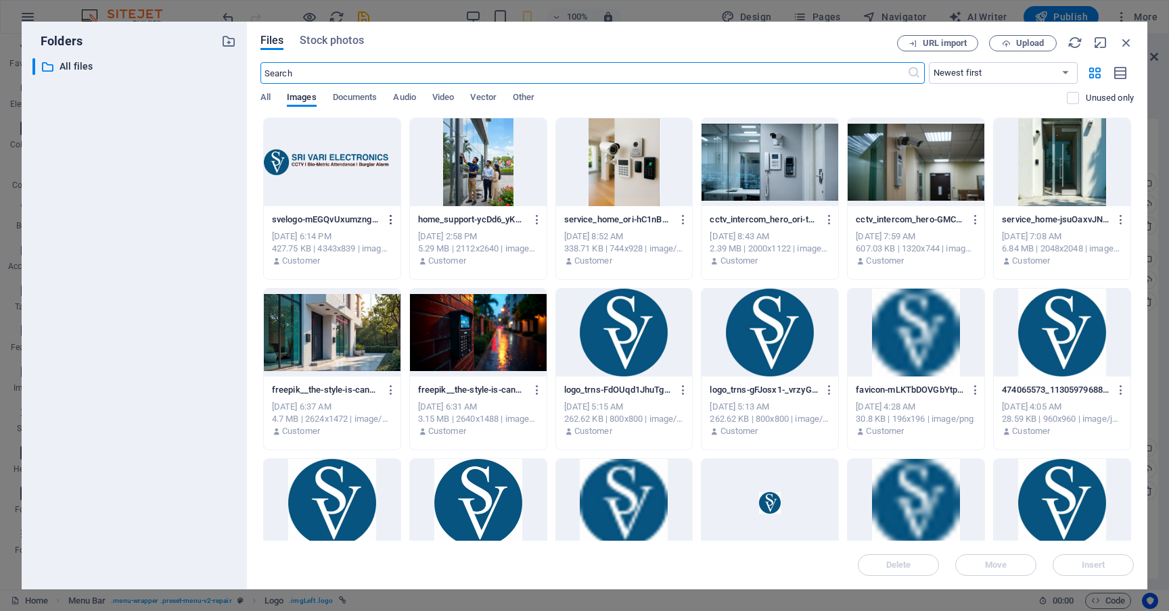
click at [390, 222] on icon "button" at bounding box center [391, 220] width 13 height 12
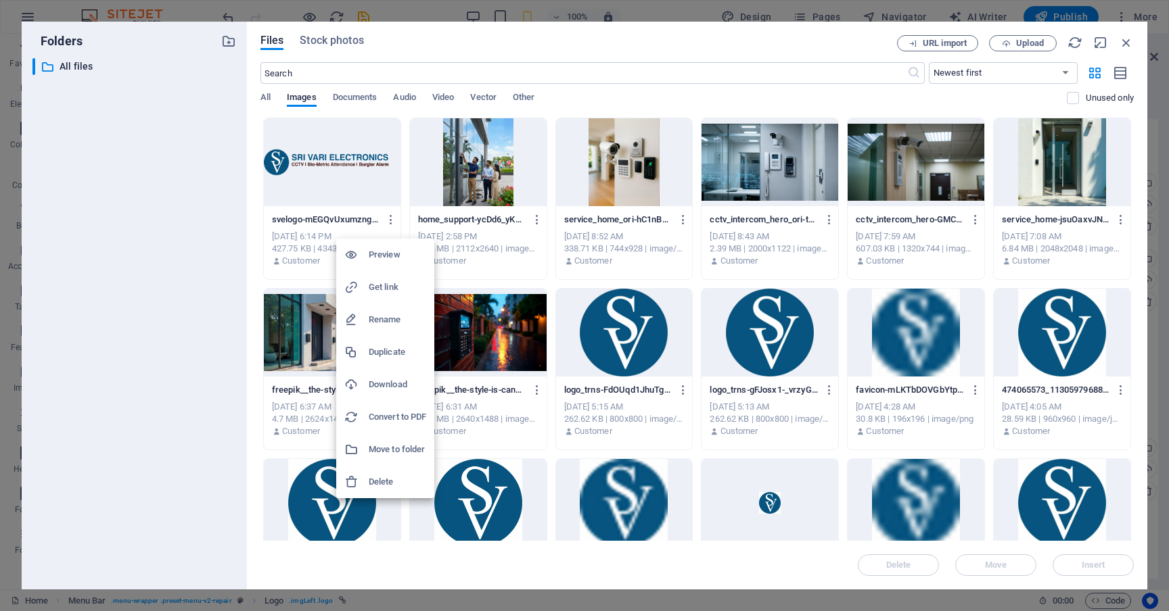
click at [1129, 42] on div at bounding box center [584, 305] width 1169 height 611
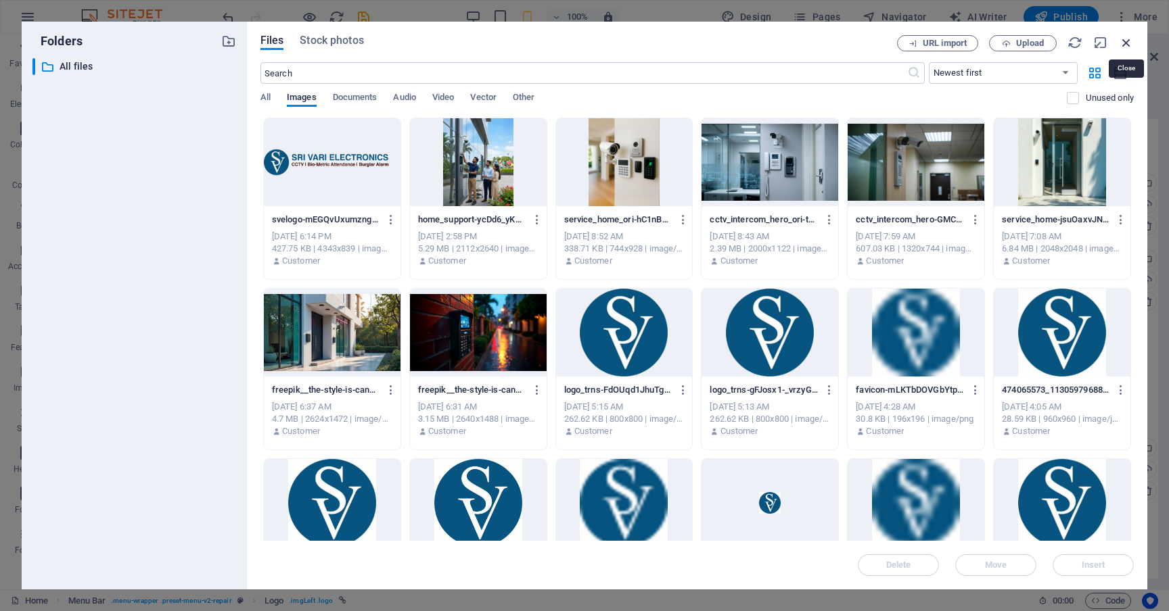
click at [1124, 42] on icon "button" at bounding box center [1126, 42] width 15 height 15
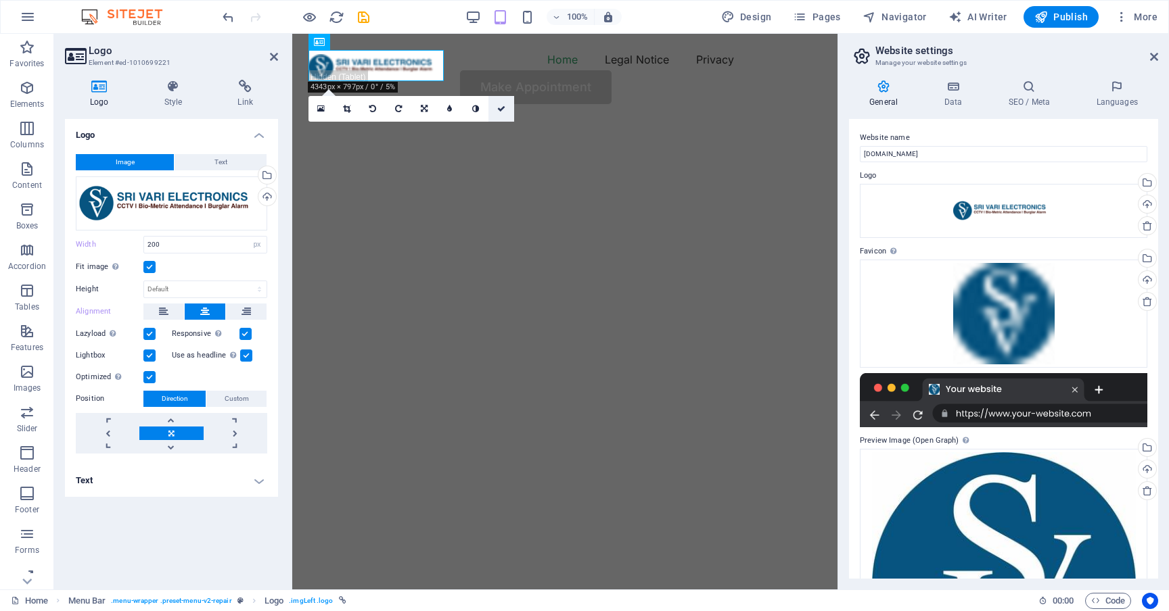
click at [503, 109] on icon at bounding box center [501, 109] width 8 height 8
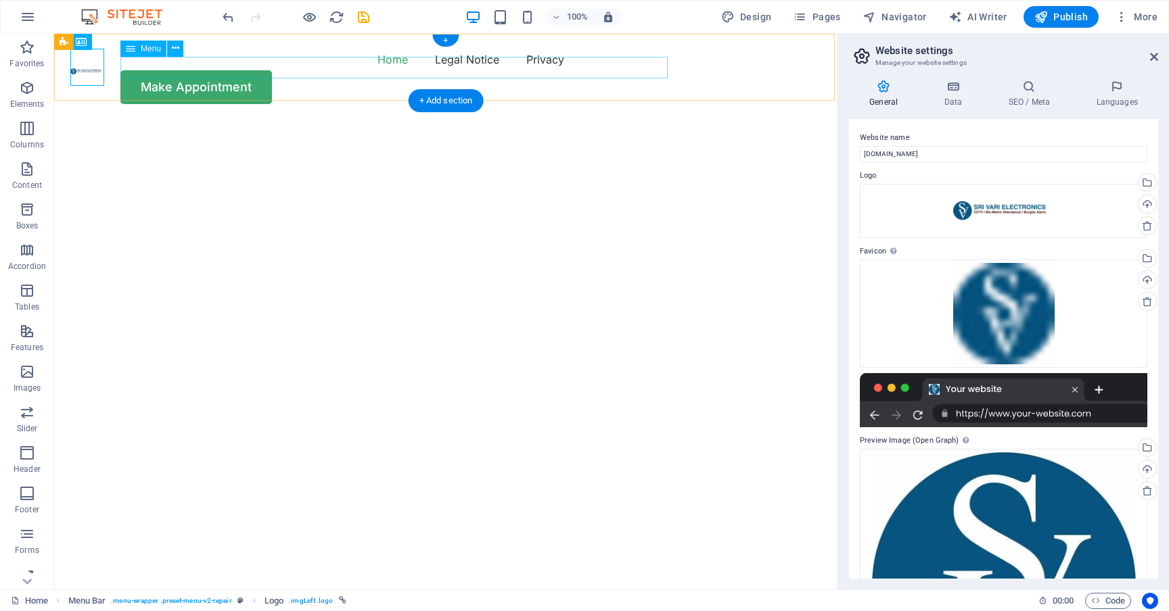
click at [167, 70] on nav "Home Legal Notice Privacy" at bounding box center [445, 60] width 751 height 22
click at [77, 76] on div at bounding box center [87, 67] width 34 height 37
click at [91, 67] on div at bounding box center [87, 67] width 34 height 37
select select "px"
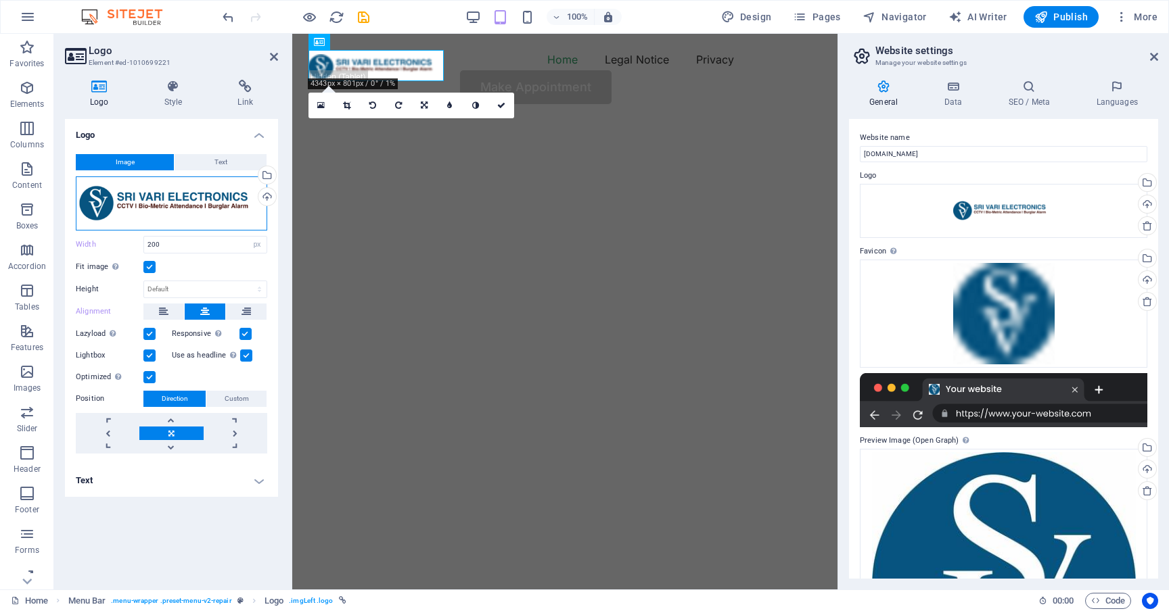
click at [159, 200] on div "Drag files here, click to choose files or select files from Files or our free s…" at bounding box center [171, 204] width 191 height 54
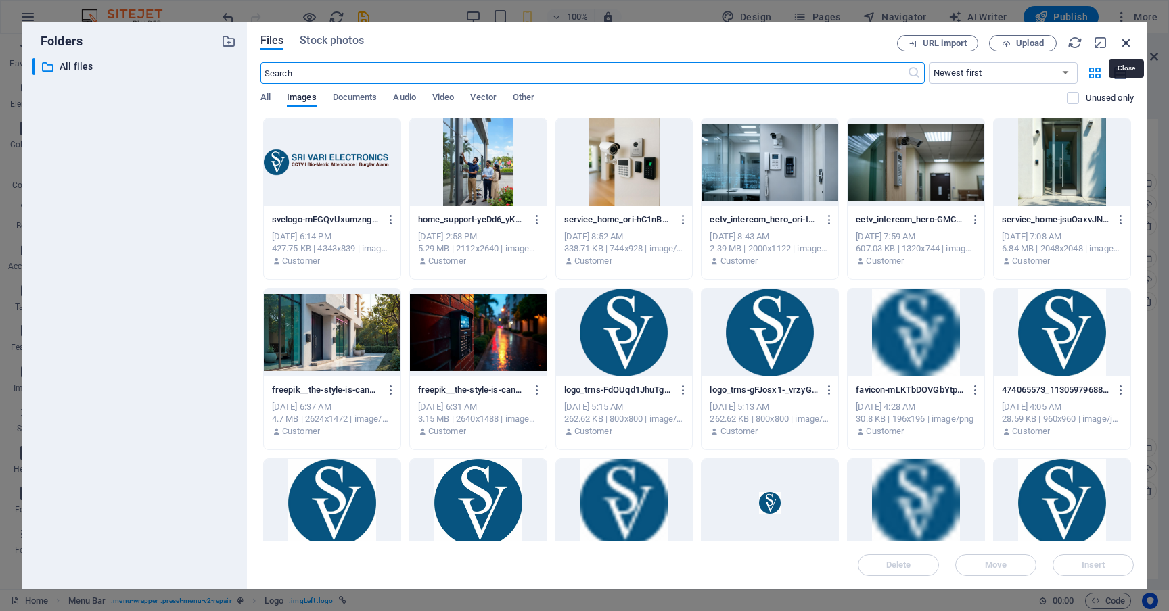
click at [1124, 46] on icon "button" at bounding box center [1126, 42] width 15 height 15
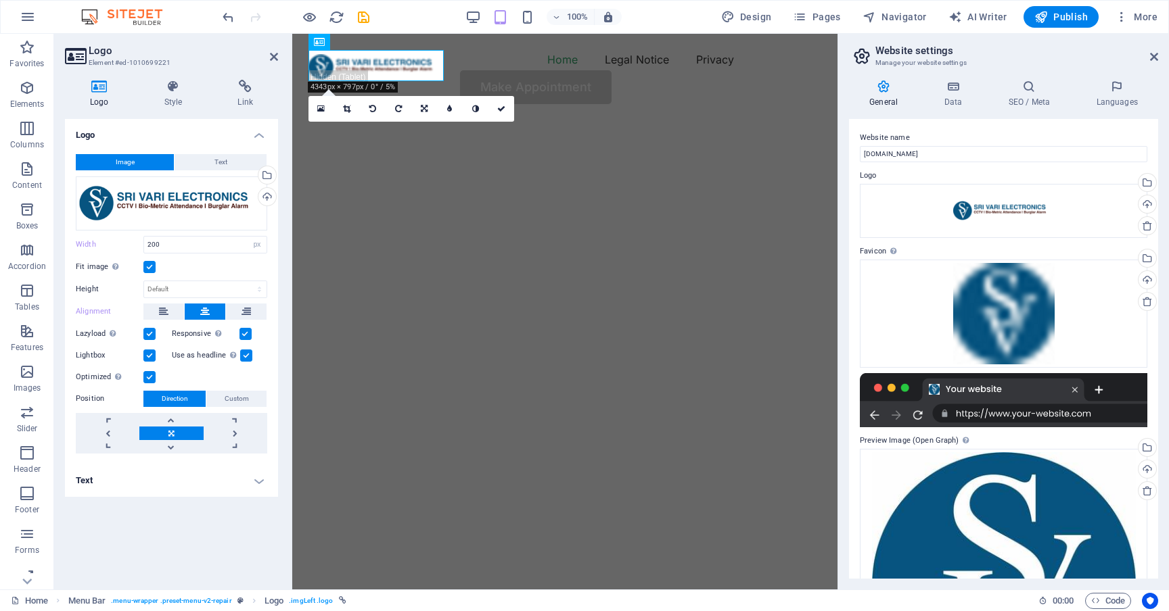
click at [150, 271] on label at bounding box center [149, 267] width 12 height 12
click at [0, 0] on input "Fit image Automatically fit image to a fixed width and height" at bounding box center [0, 0] width 0 height 0
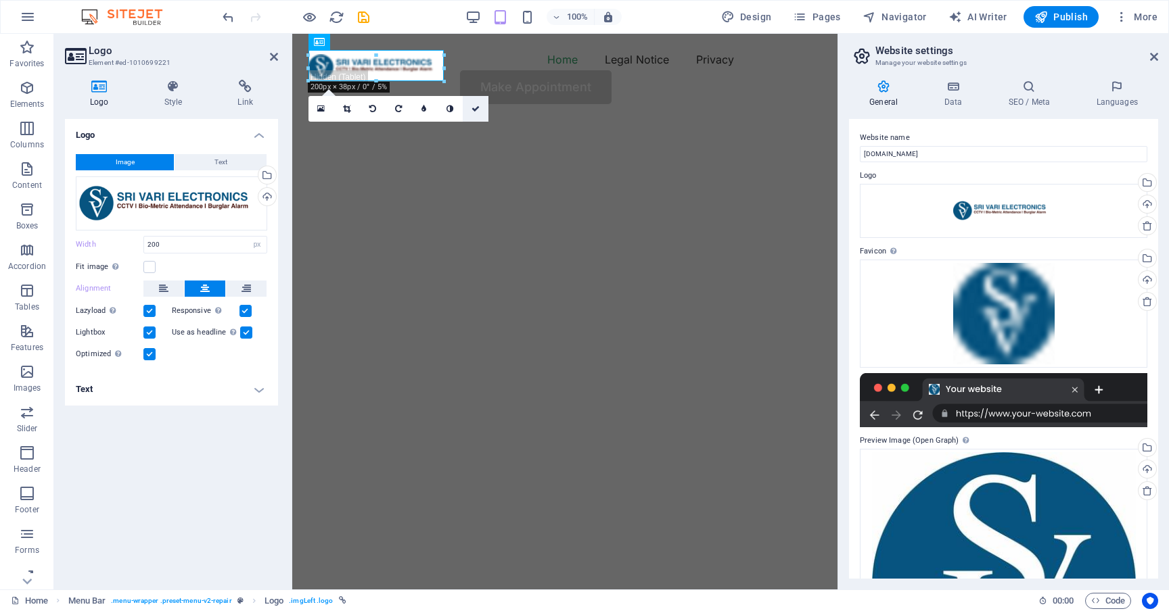
click at [478, 112] on link at bounding box center [476, 109] width 26 height 26
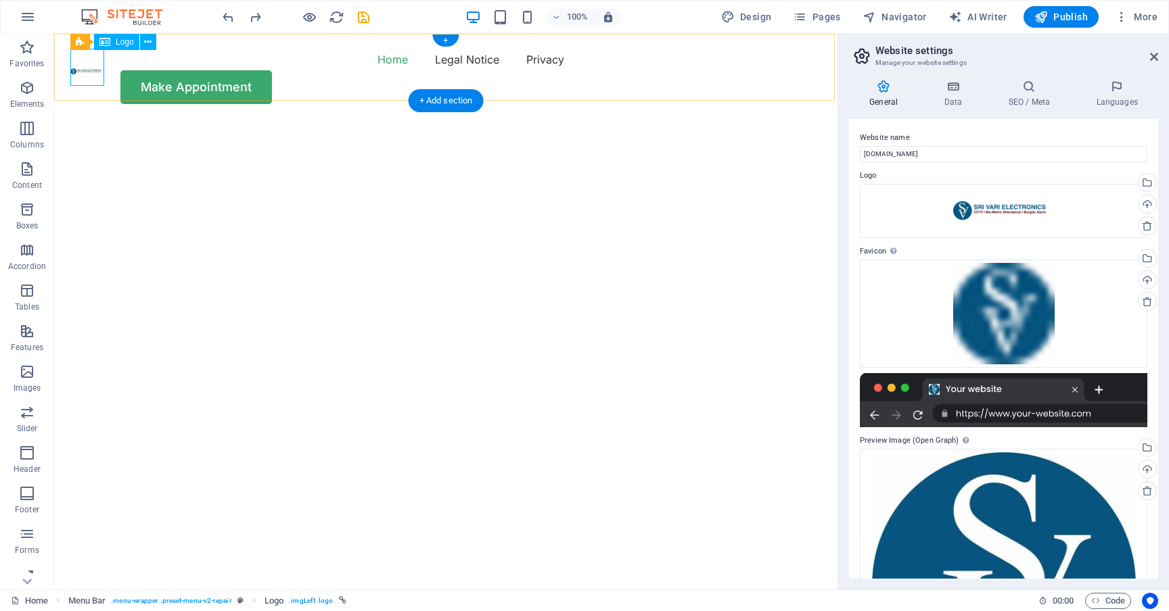
click at [82, 66] on div at bounding box center [87, 67] width 34 height 37
select select "px"
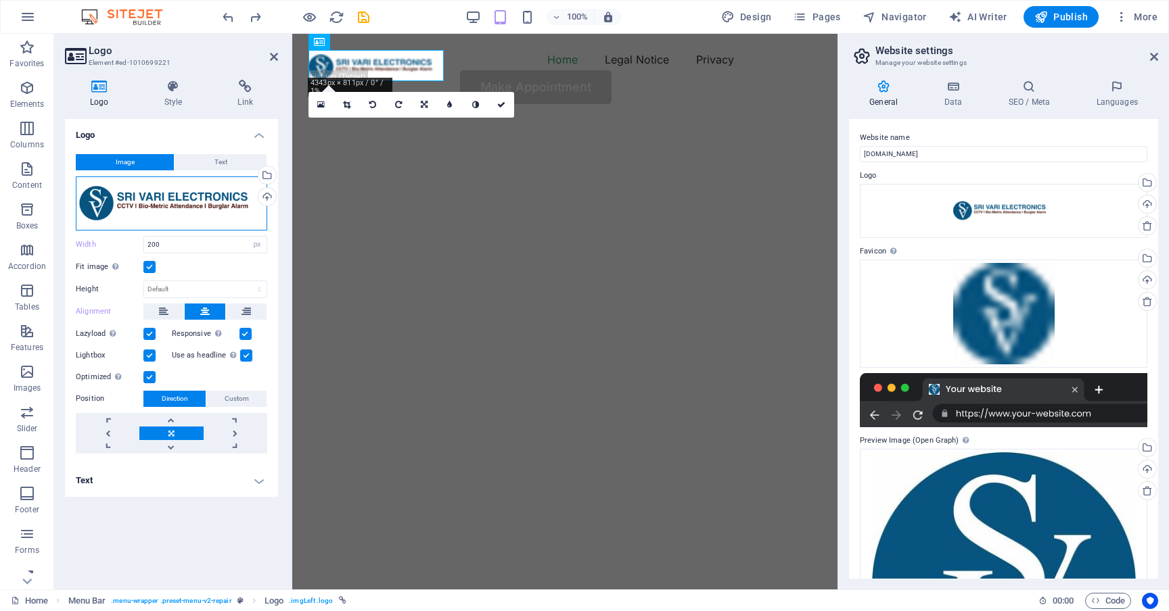
click at [202, 200] on div "Drag files here, click to choose files or select files from Files or our free s…" at bounding box center [171, 204] width 191 height 54
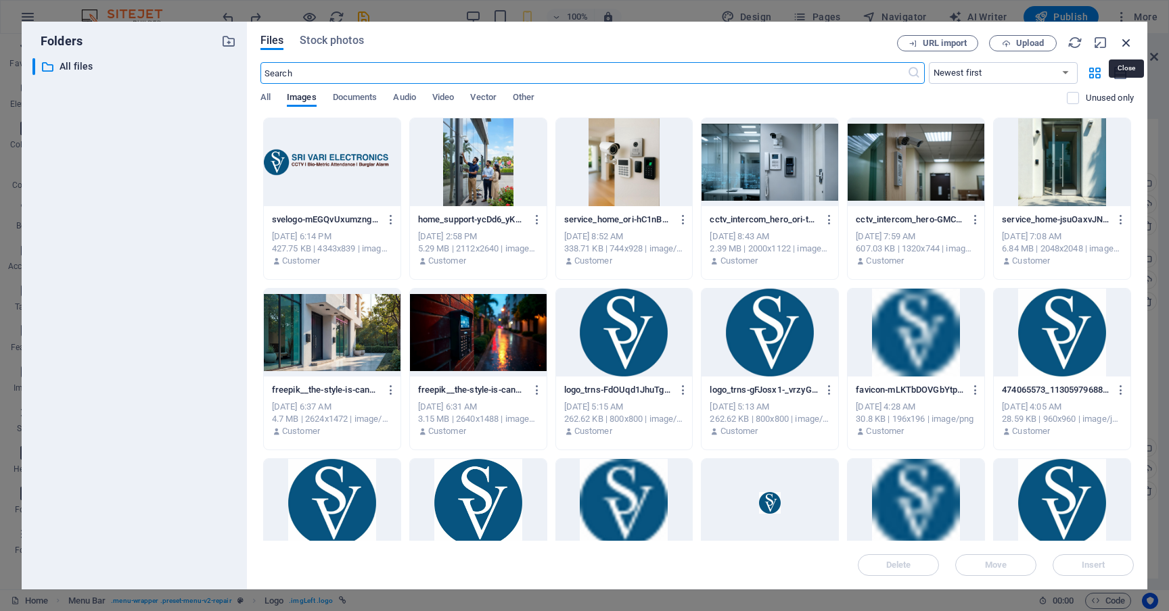
click at [1128, 44] on icon "button" at bounding box center [1126, 42] width 15 height 15
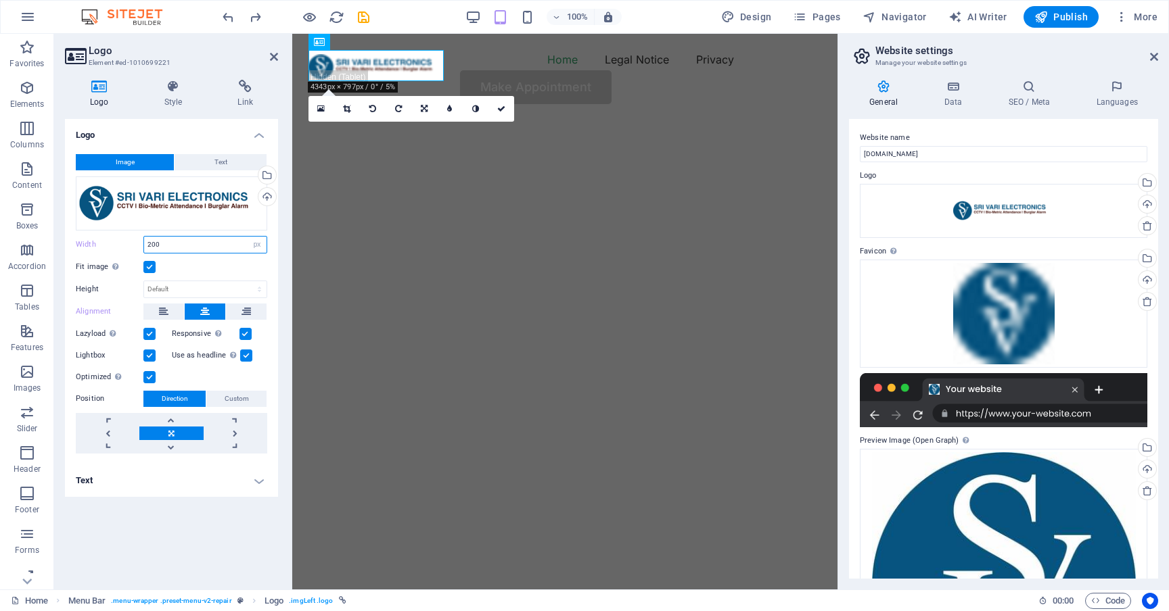
click at [208, 248] on input "200" at bounding box center [205, 245] width 122 height 16
click at [185, 284] on select "Default auto px" at bounding box center [205, 289] width 122 height 16
select select "DISABLED_OPTION_VALUE"
click at [177, 246] on input "200" at bounding box center [205, 245] width 122 height 16
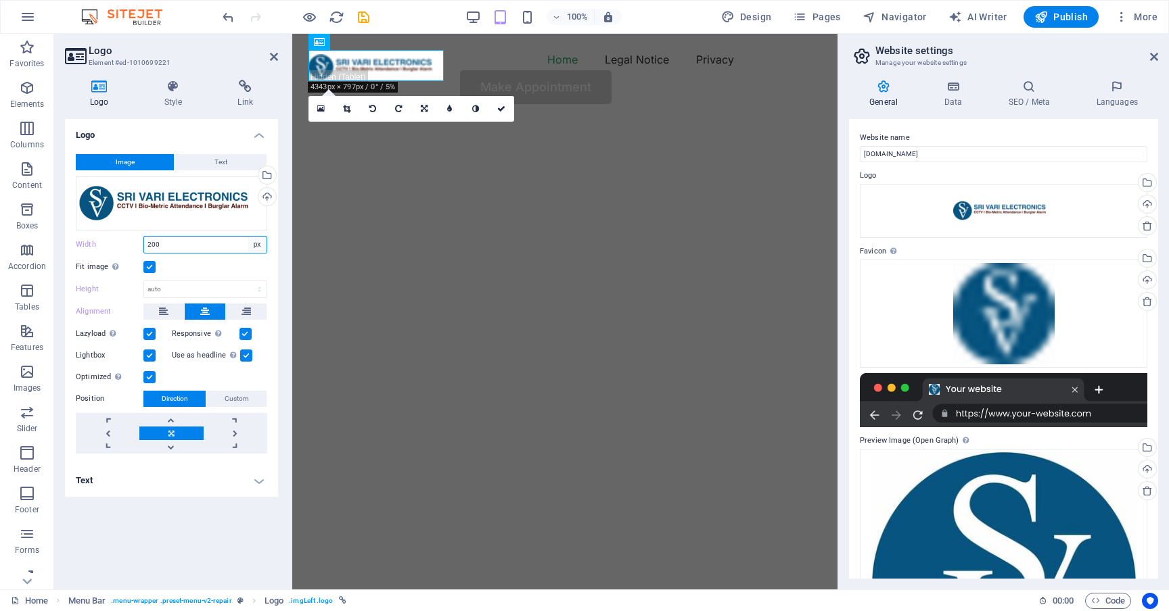
click at [256, 244] on select "Default auto px rem % em vh vw" at bounding box center [257, 245] width 19 height 16
select select "auto"
select select "DISABLED_OPTION_VALUE"
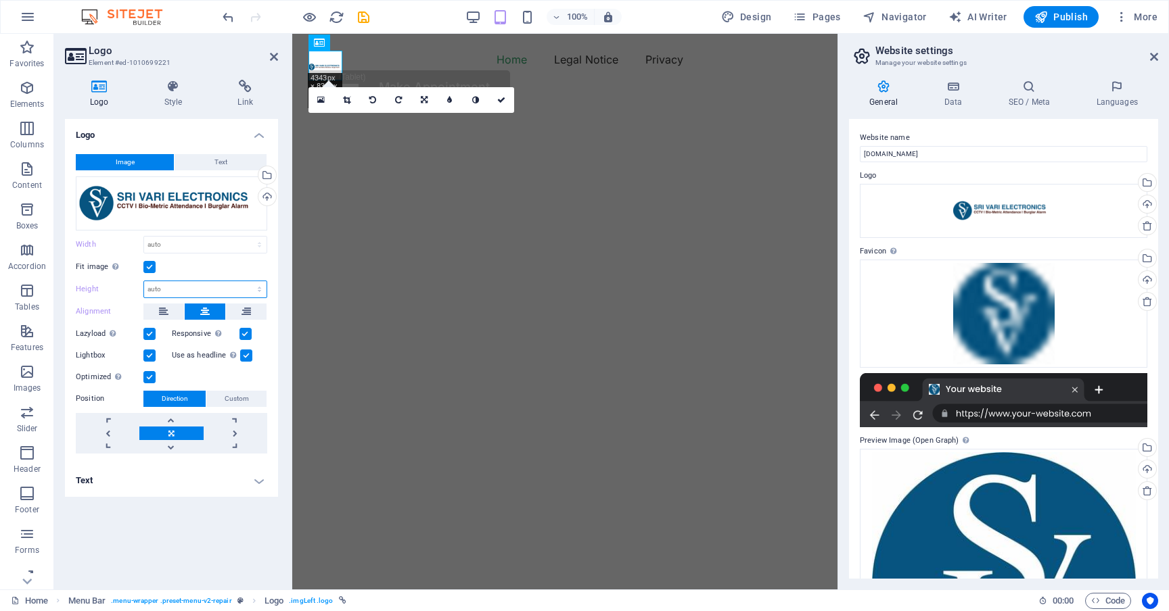
click at [178, 287] on select "Default auto px" at bounding box center [205, 289] width 122 height 16
select select "px"
type input "2"
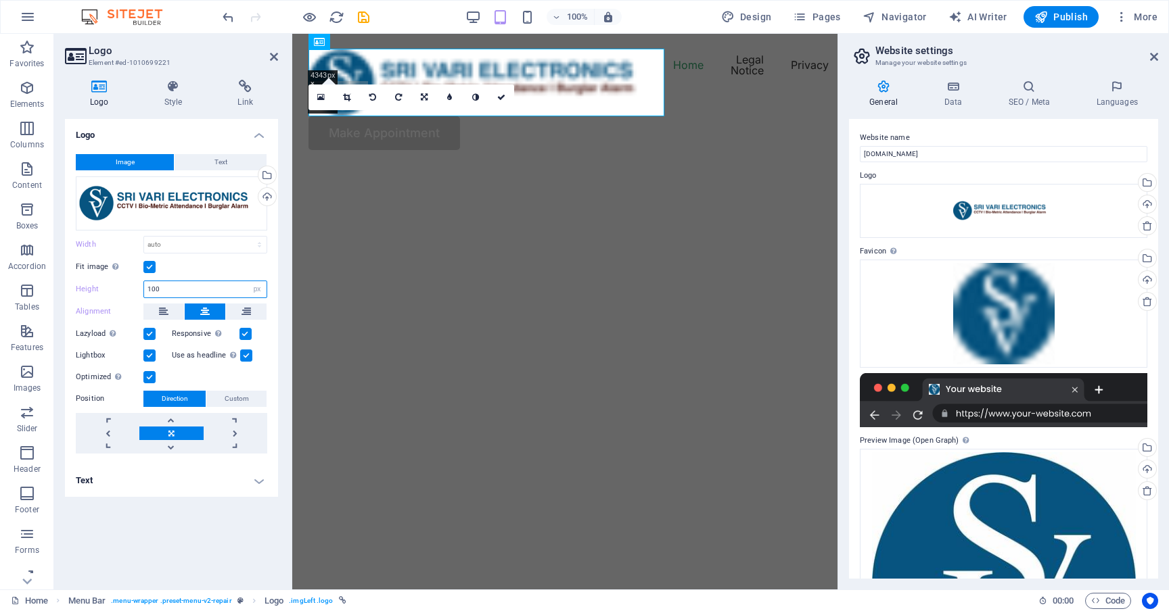
type input "100"
click at [502, 96] on icon at bounding box center [501, 97] width 8 height 8
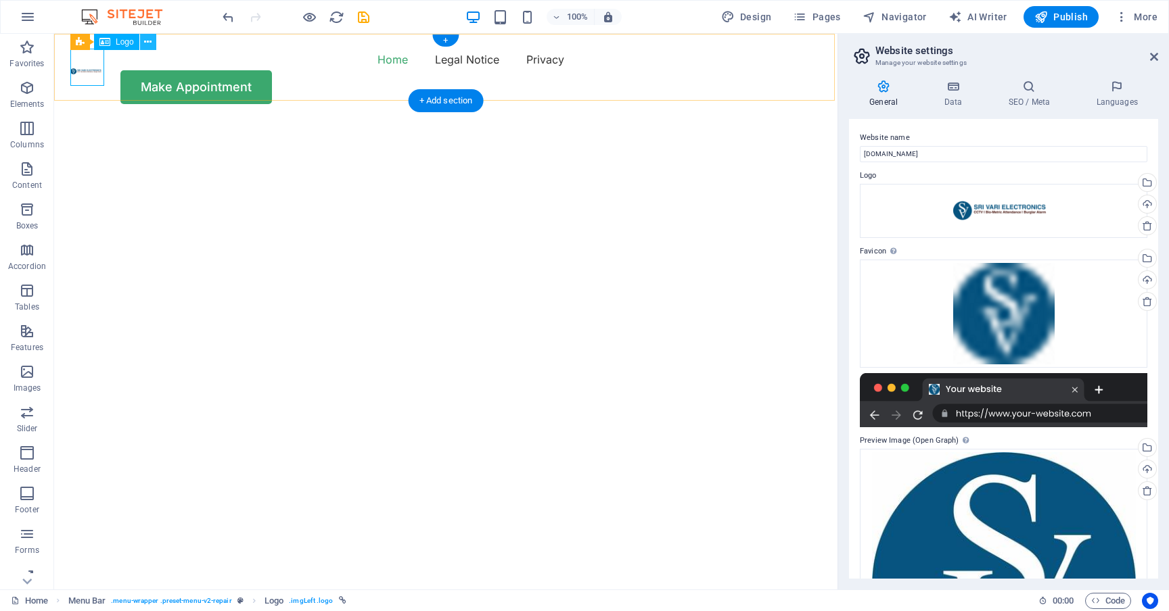
click at [147, 39] on icon at bounding box center [147, 42] width 7 height 14
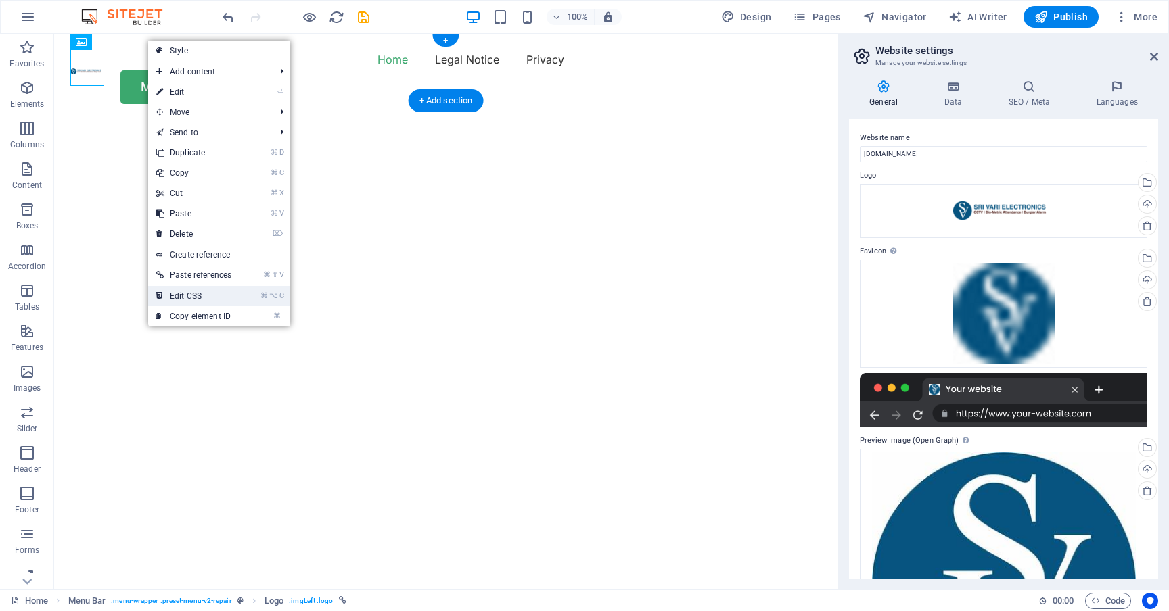
click at [214, 294] on link "⌘ ⌥ C Edit CSS" at bounding box center [193, 296] width 91 height 20
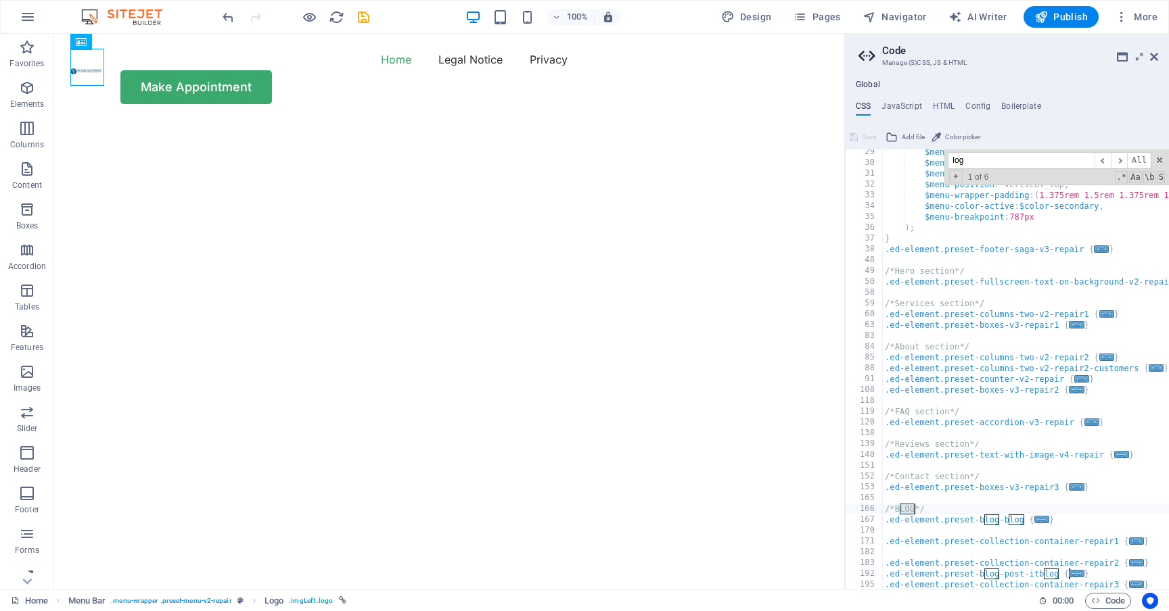
scroll to position [306, 0]
type input "logo"
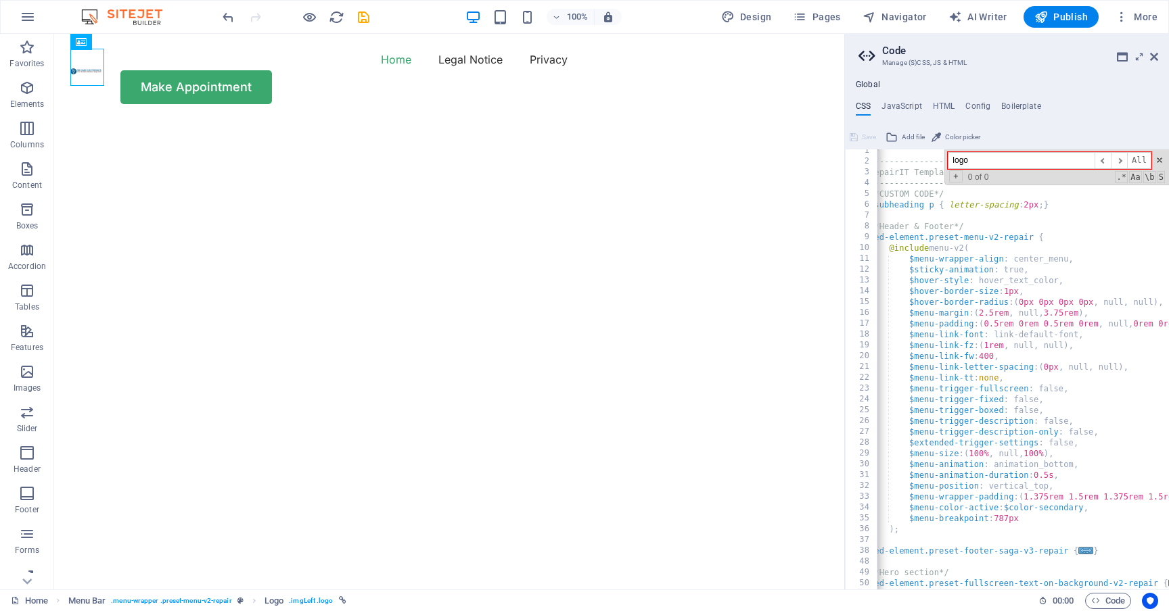
scroll to position [4, 0]
click at [971, 105] on h4 "Config" at bounding box center [977, 108] width 25 height 15
type textarea "$color-background: #ffffff;"
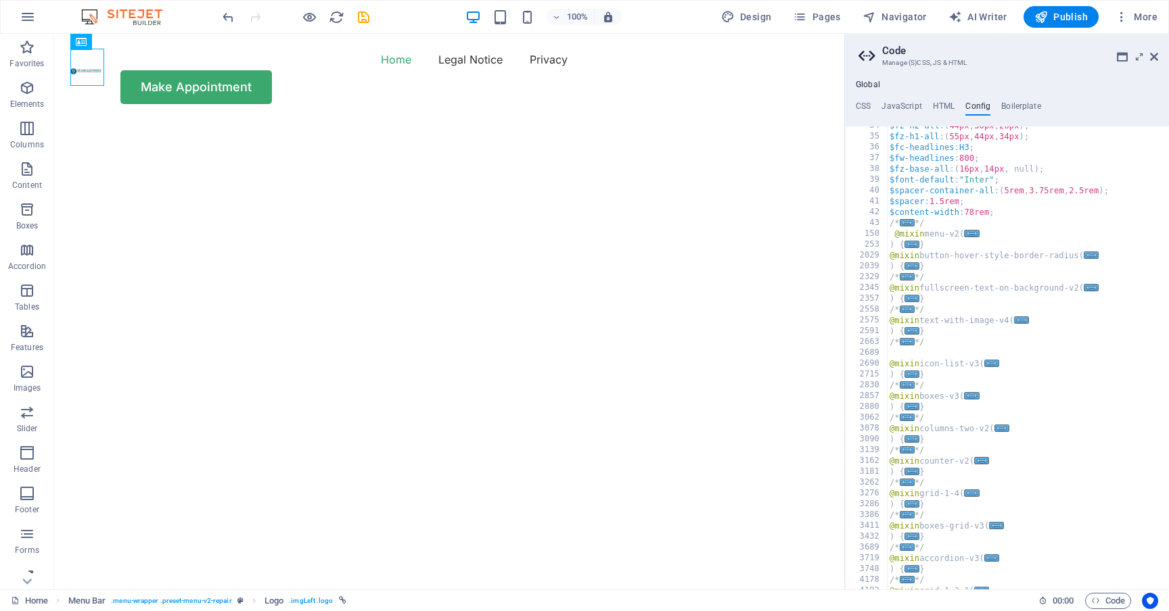
scroll to position [379, 0]
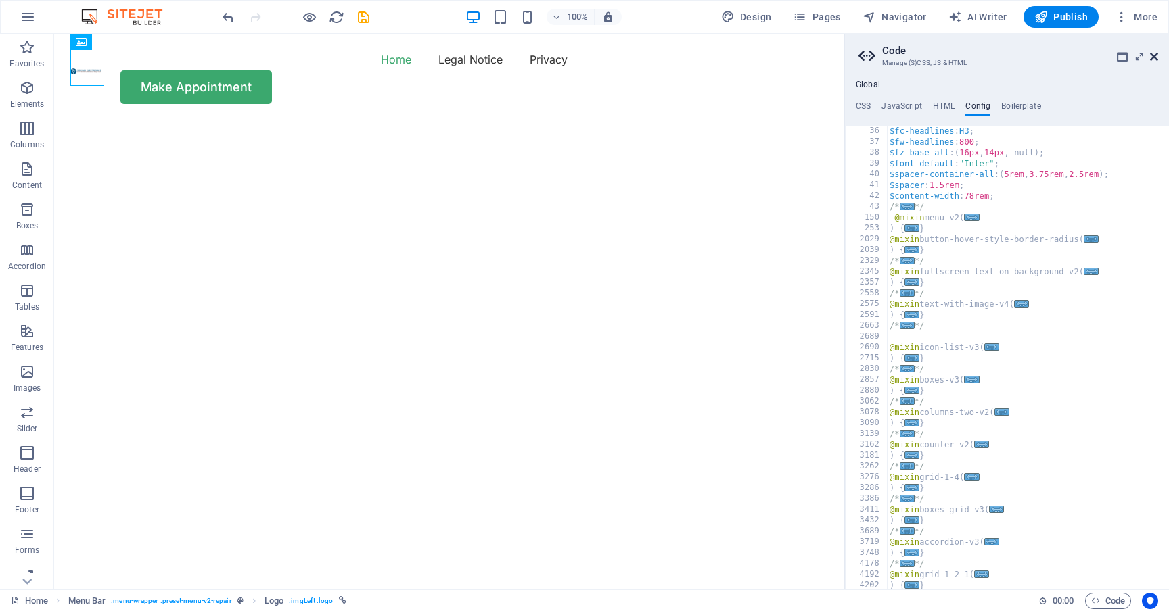
click at [1153, 54] on icon at bounding box center [1154, 56] width 8 height 11
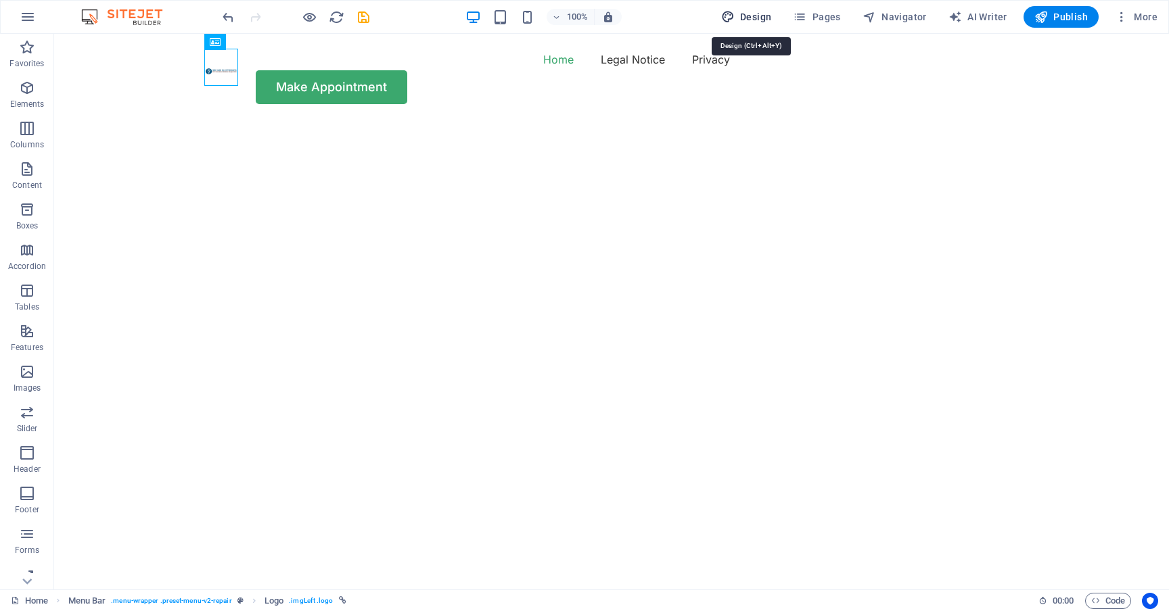
click at [749, 18] on span "Design" at bounding box center [746, 17] width 51 height 14
select select "px"
select select "400"
select select "px"
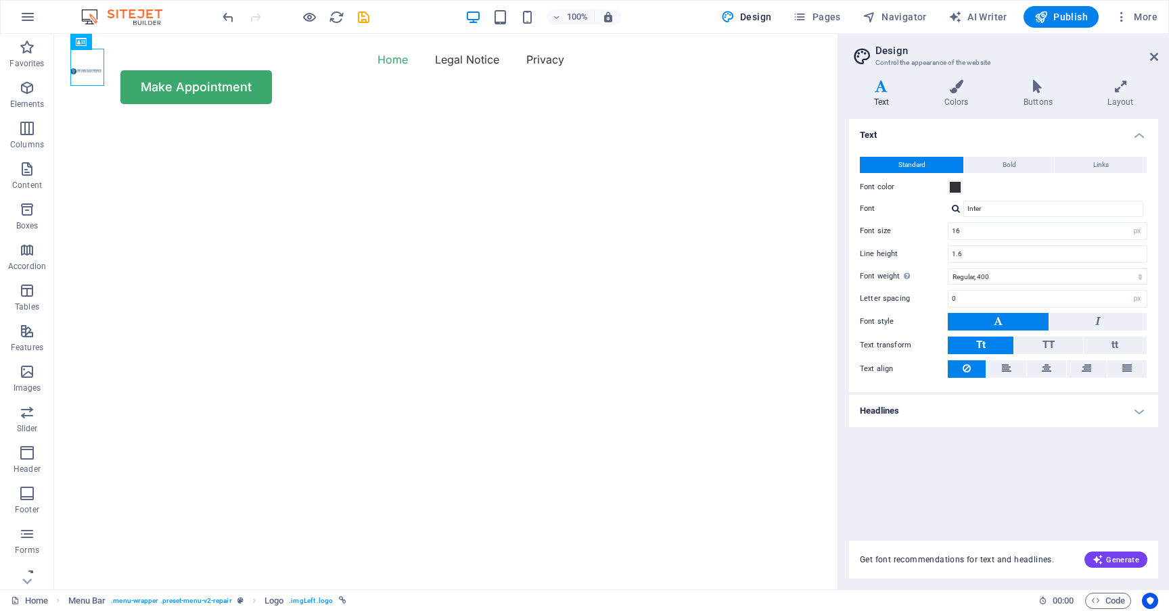
click at [892, 101] on h4 "Text" at bounding box center [884, 94] width 70 height 28
click at [947, 86] on icon at bounding box center [956, 87] width 74 height 14
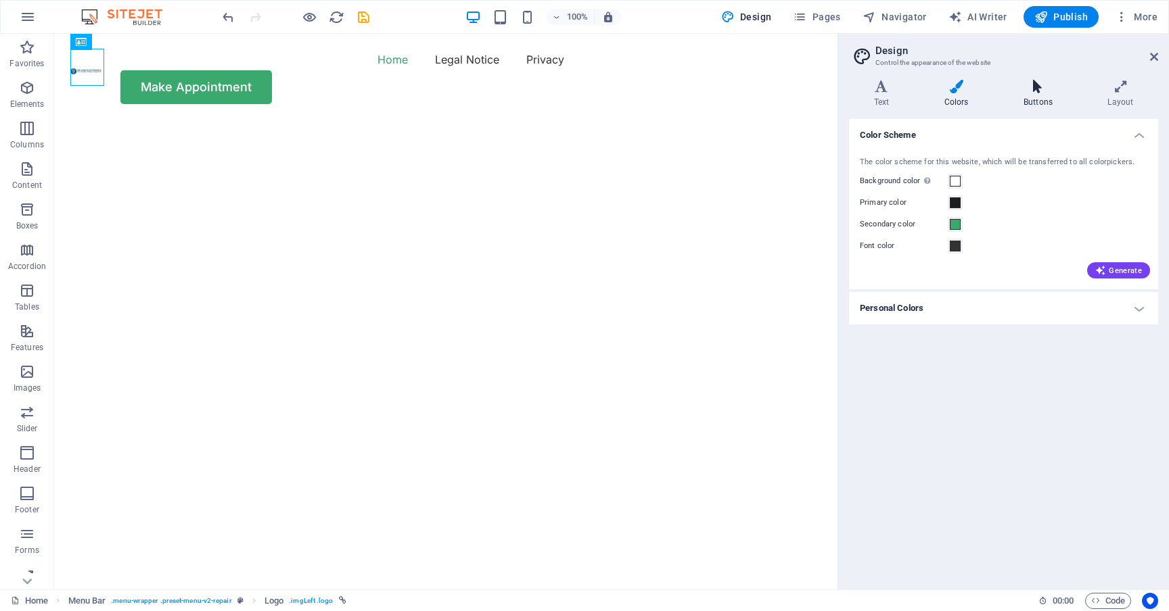
click at [1048, 87] on icon at bounding box center [1037, 87] width 78 height 14
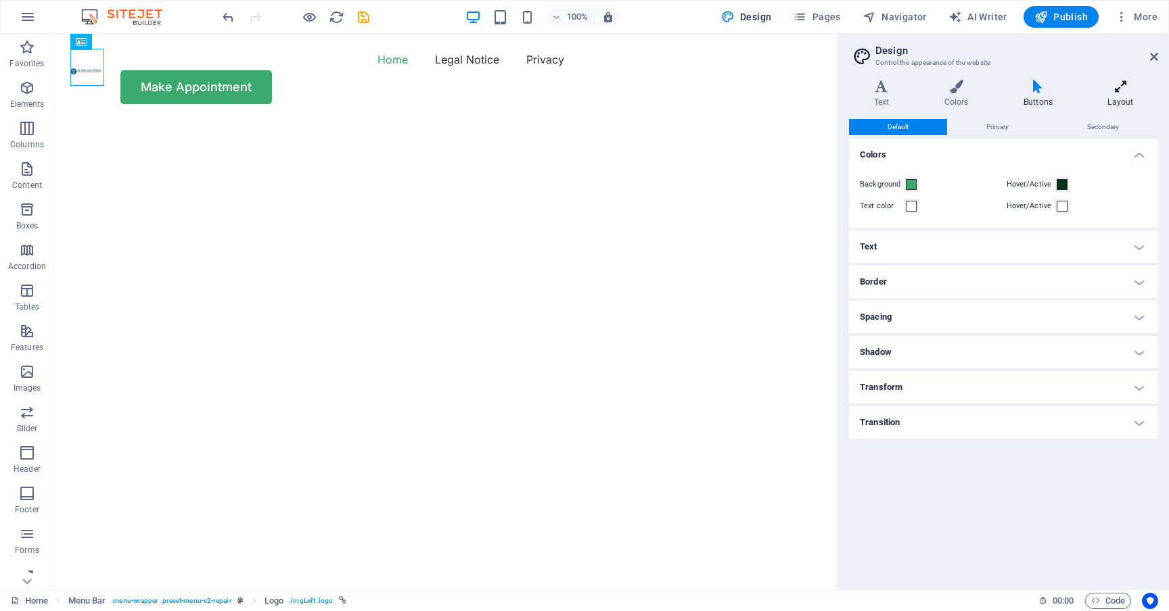
click at [1111, 85] on icon at bounding box center [1120, 87] width 75 height 14
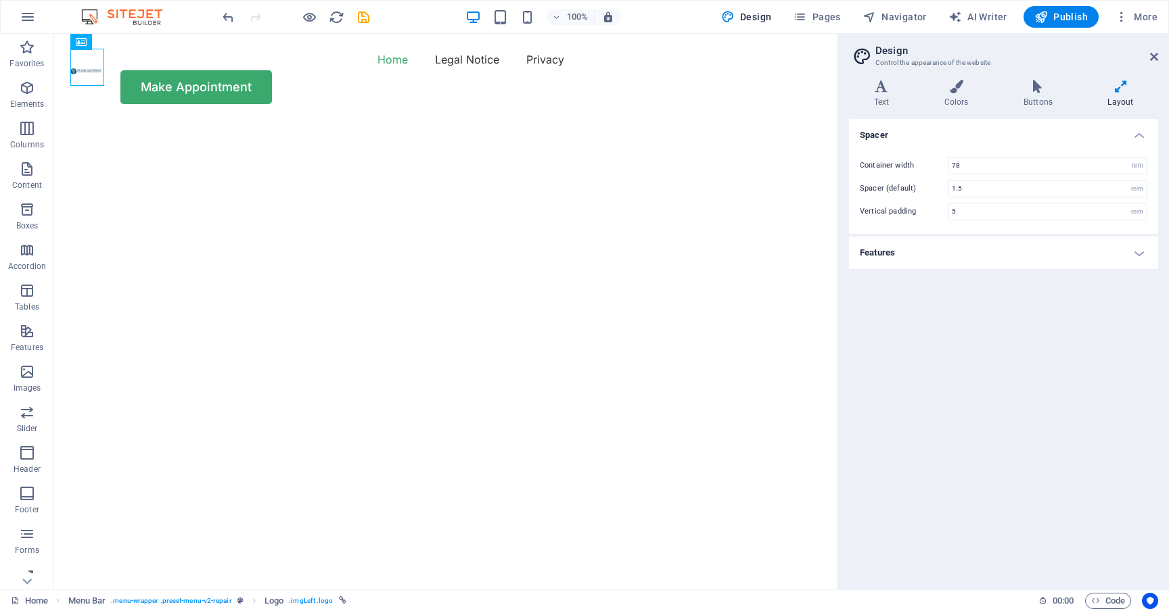
click at [1137, 258] on h4 "Features" at bounding box center [1003, 253] width 309 height 32
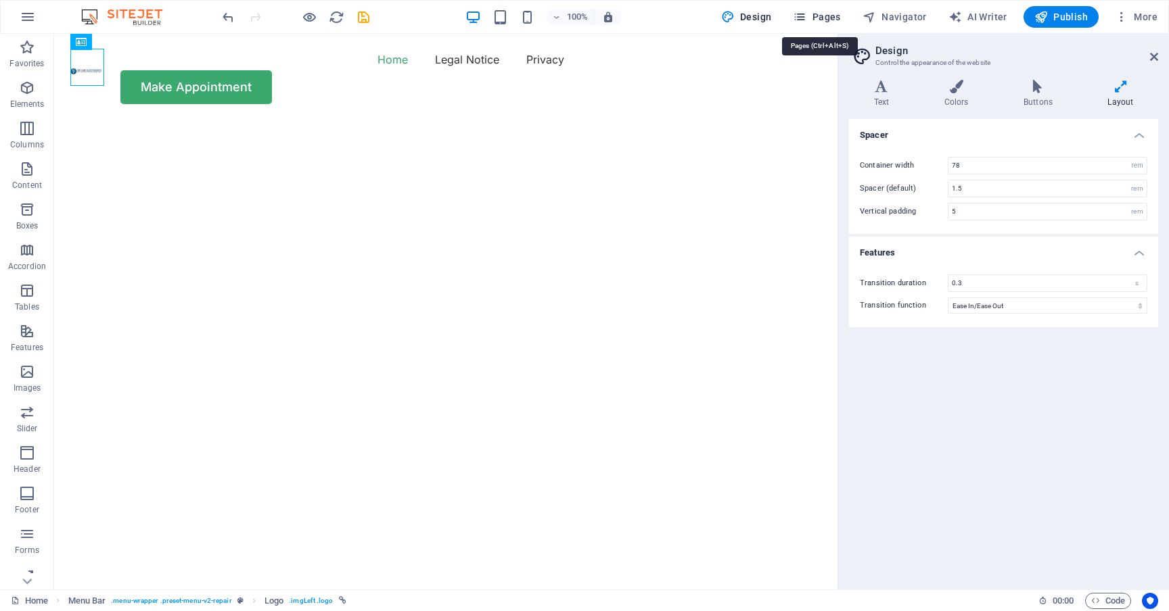
click at [814, 16] on span "Pages" at bounding box center [816, 17] width 47 height 14
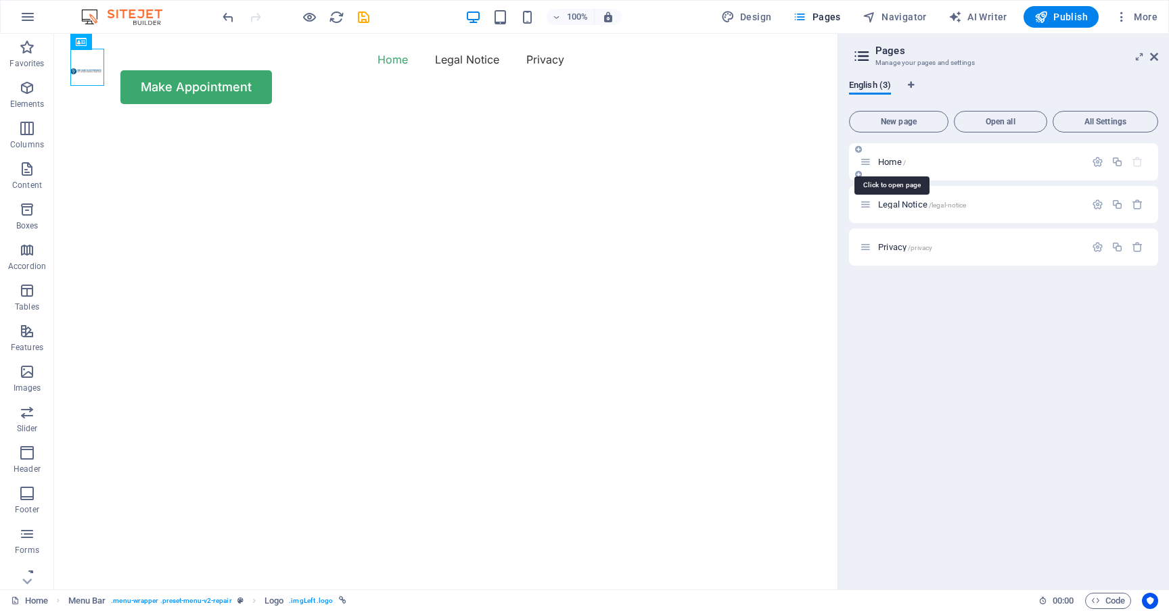
click at [889, 164] on span "Home /" at bounding box center [892, 162] width 28 height 10
click at [883, 164] on span "Home /" at bounding box center [892, 162] width 28 height 10
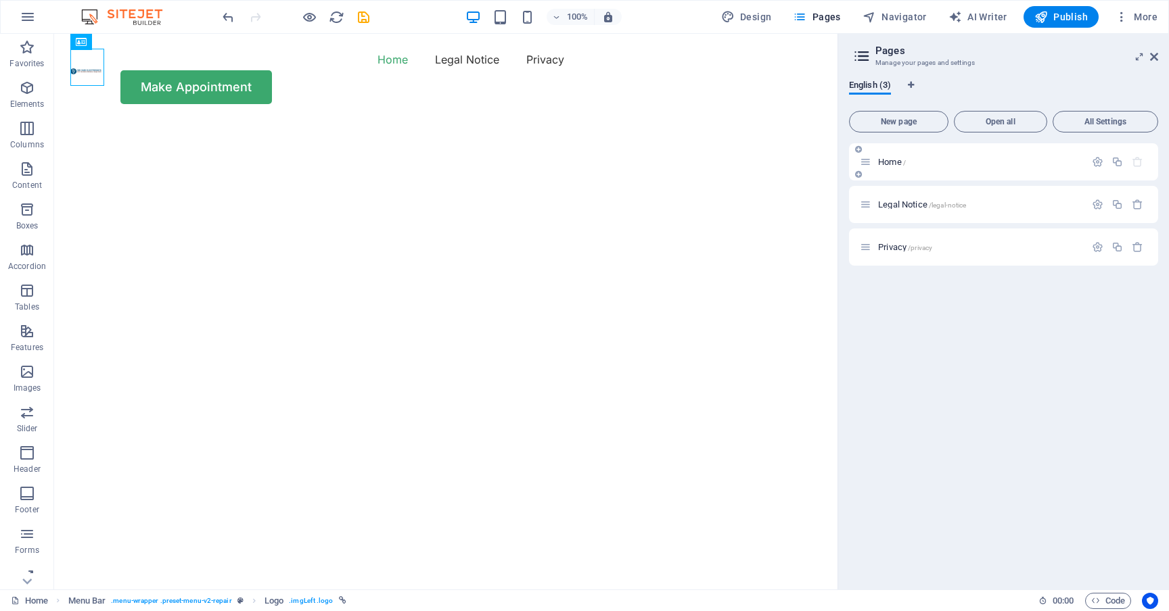
click at [883, 164] on span "Home /" at bounding box center [892, 162] width 28 height 10
click at [1095, 160] on icon "button" at bounding box center [1097, 161] width 11 height 11
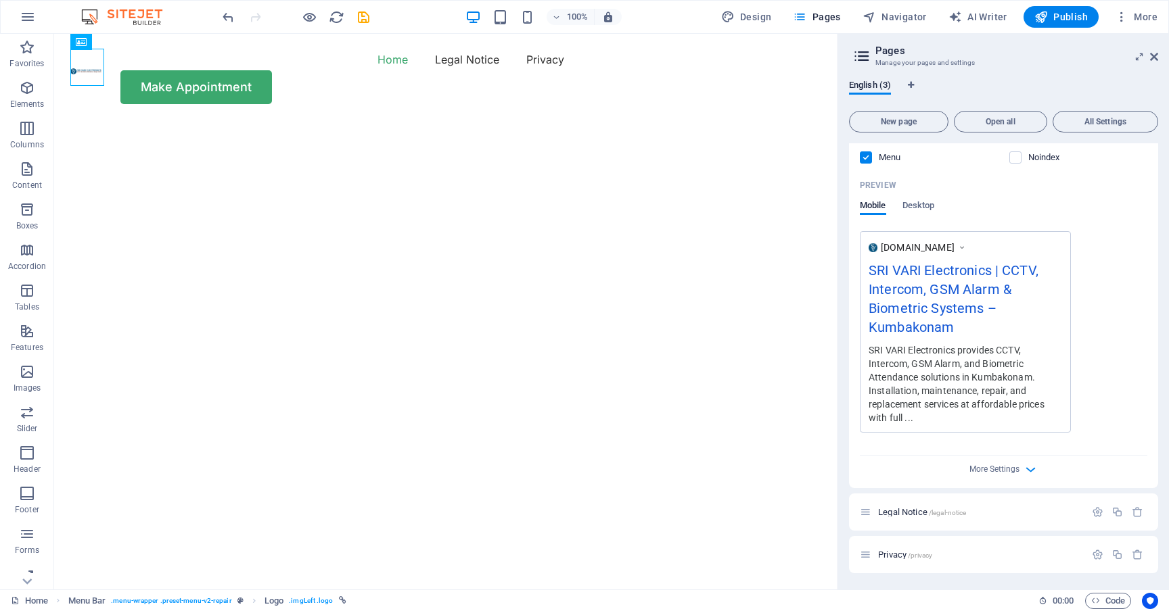
scroll to position [321, 0]
click at [1009, 473] on span "More Settings" at bounding box center [994, 469] width 50 height 9
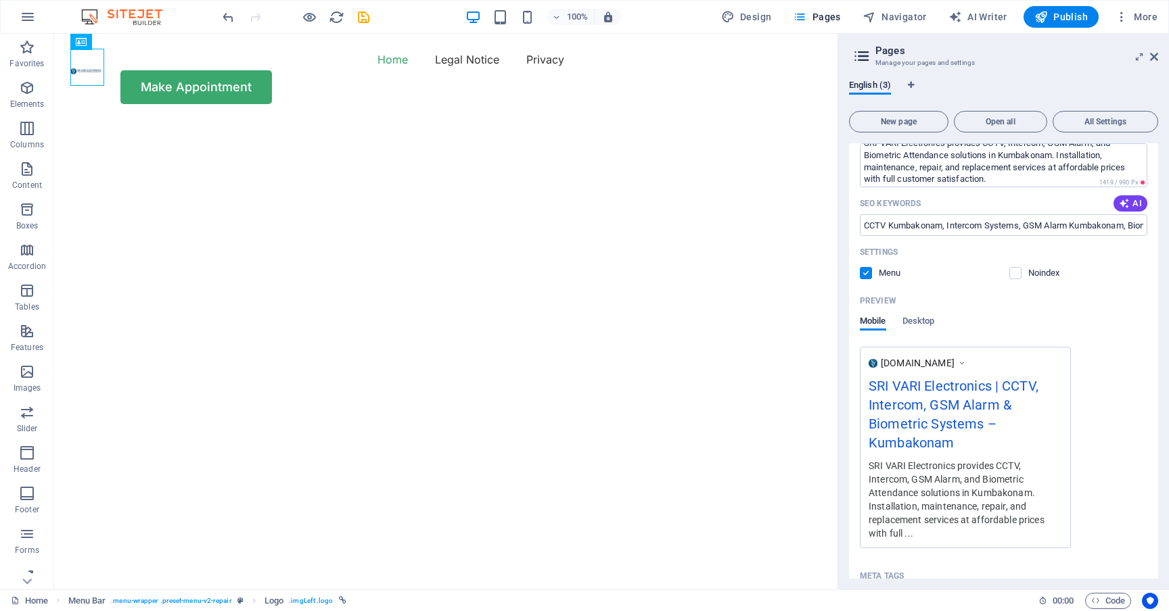
scroll to position [0, 0]
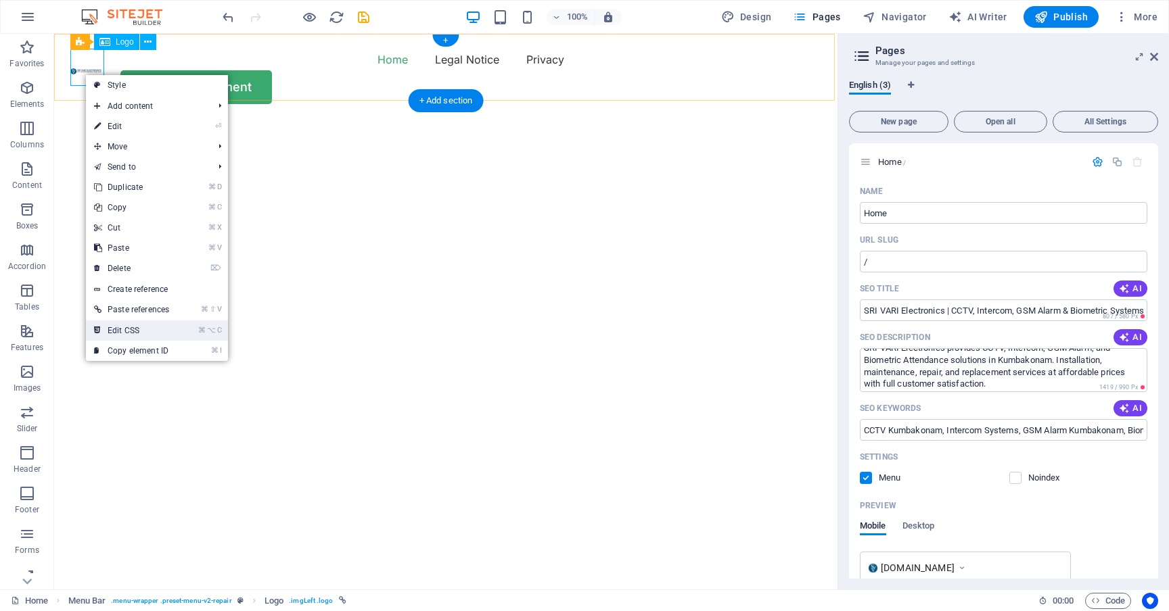
click at [168, 330] on link "⌘ ⌥ C Edit CSS" at bounding box center [131, 331] width 91 height 20
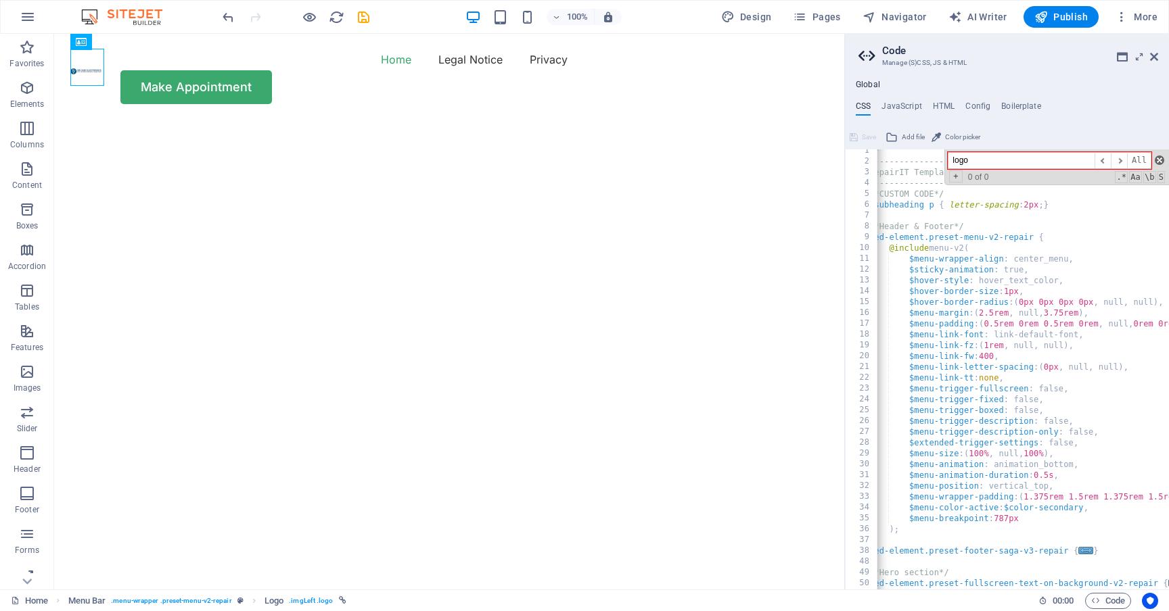
click at [1160, 158] on span at bounding box center [1159, 160] width 9 height 9
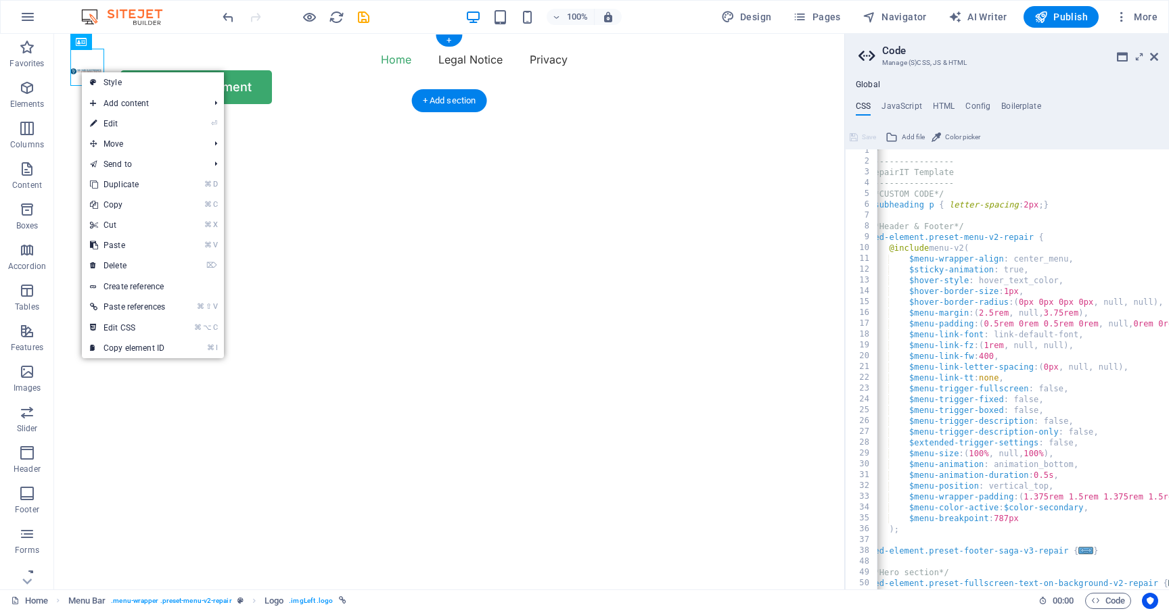
click at [210, 51] on div "Menu Home Legal Notice Privacy Make Appointment" at bounding box center [449, 76] width 790 height 85
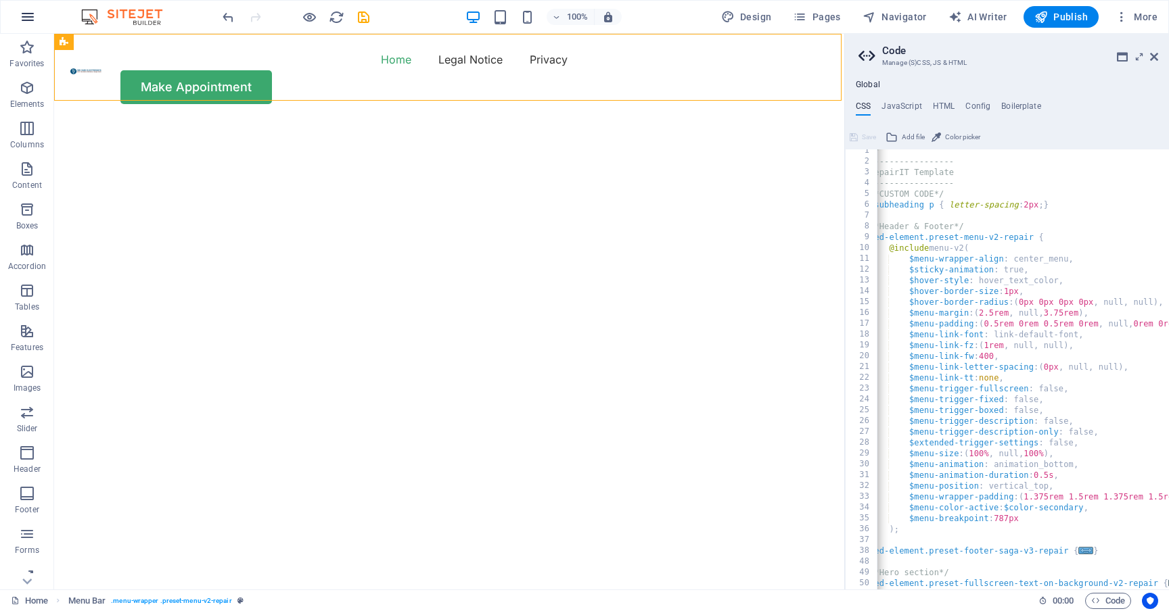
click at [26, 19] on icon "button" at bounding box center [28, 17] width 16 height 16
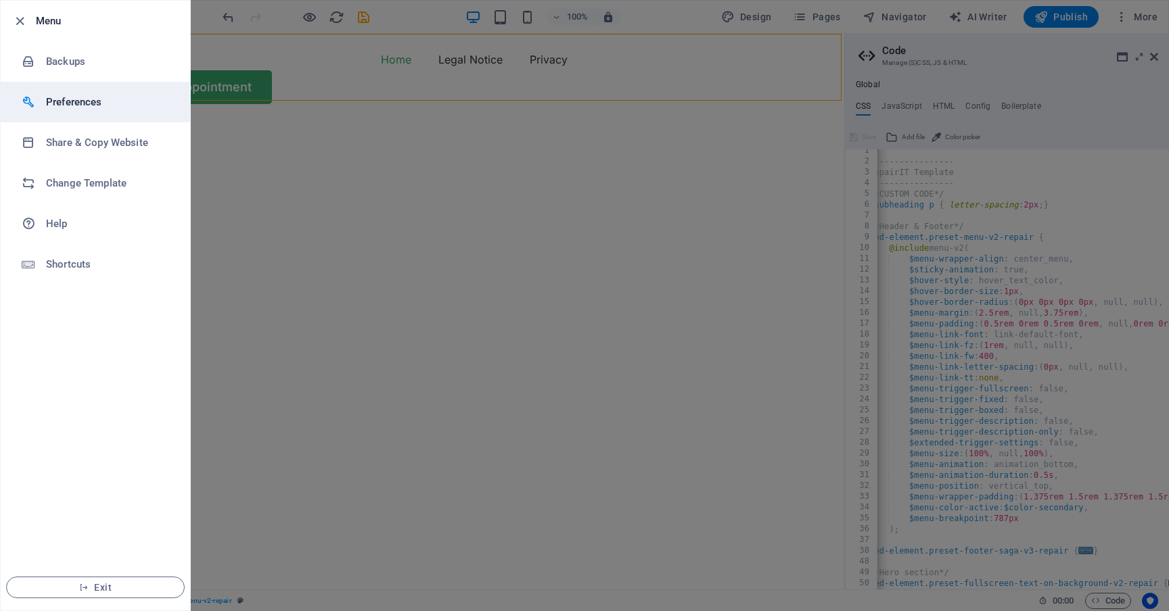
click at [90, 106] on h6 "Preferences" at bounding box center [108, 102] width 125 height 16
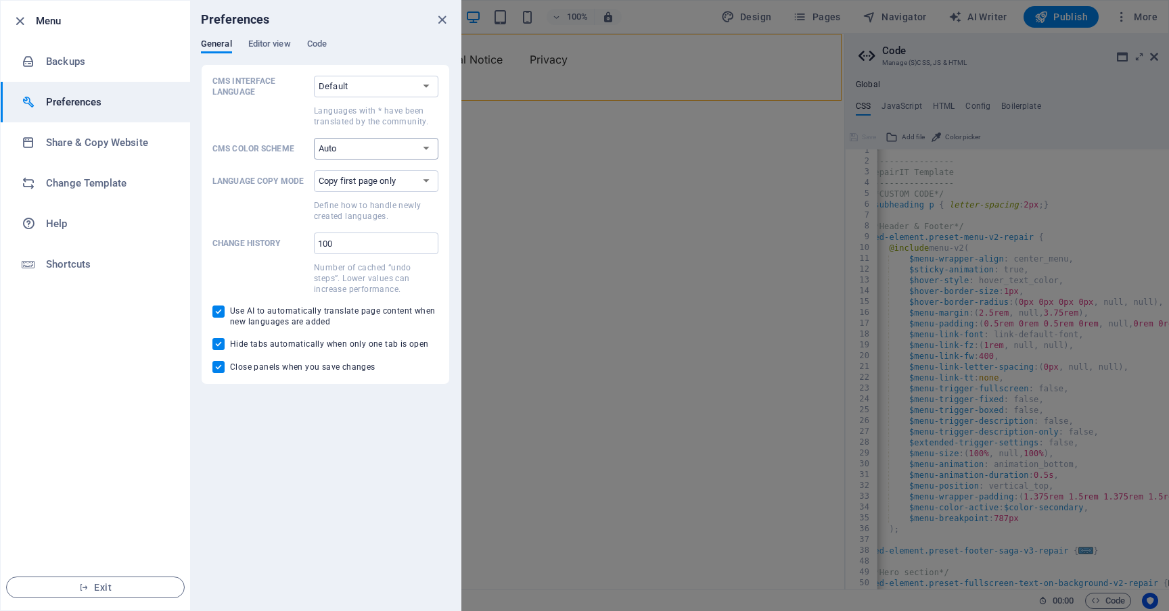
click at [428, 147] on select "Auto Dark Light" at bounding box center [376, 149] width 124 height 22
click at [423, 185] on select "Copy first page only Copy all pages" at bounding box center [376, 181] width 124 height 22
click at [266, 46] on span "Editor view" at bounding box center [269, 45] width 43 height 19
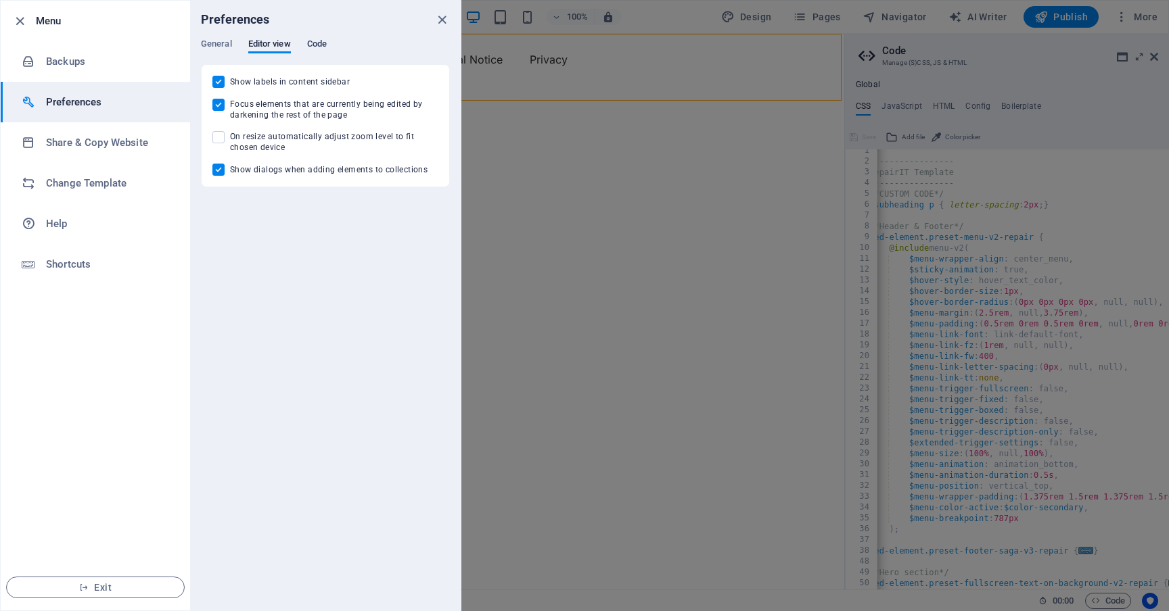
click at [325, 48] on span "Code" at bounding box center [317, 45] width 20 height 19
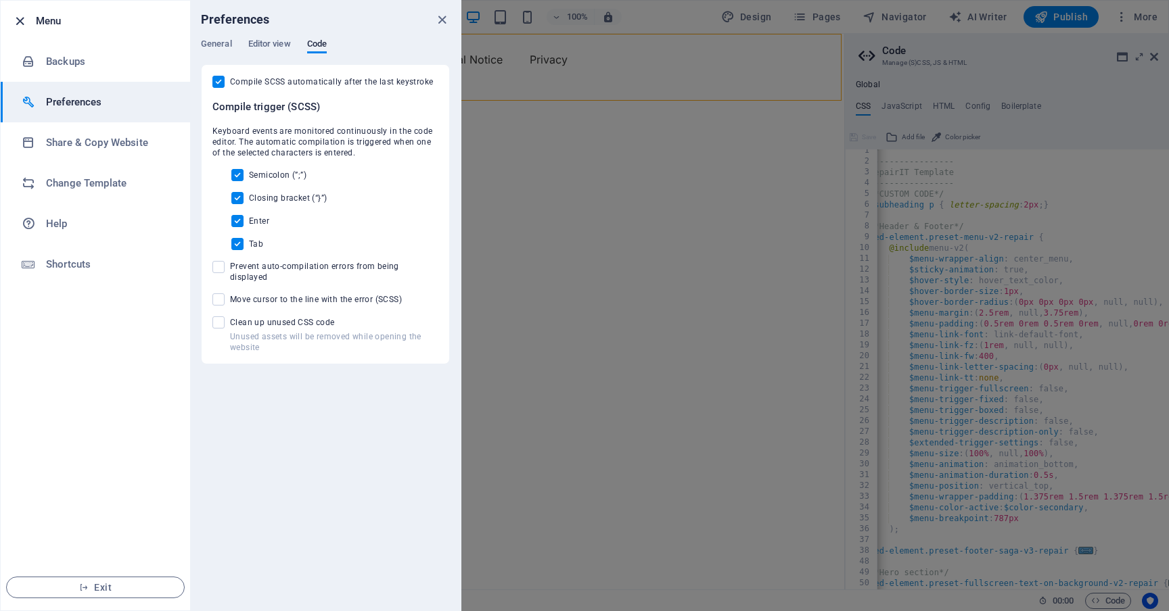
click at [15, 21] on icon "button" at bounding box center [20, 22] width 16 height 16
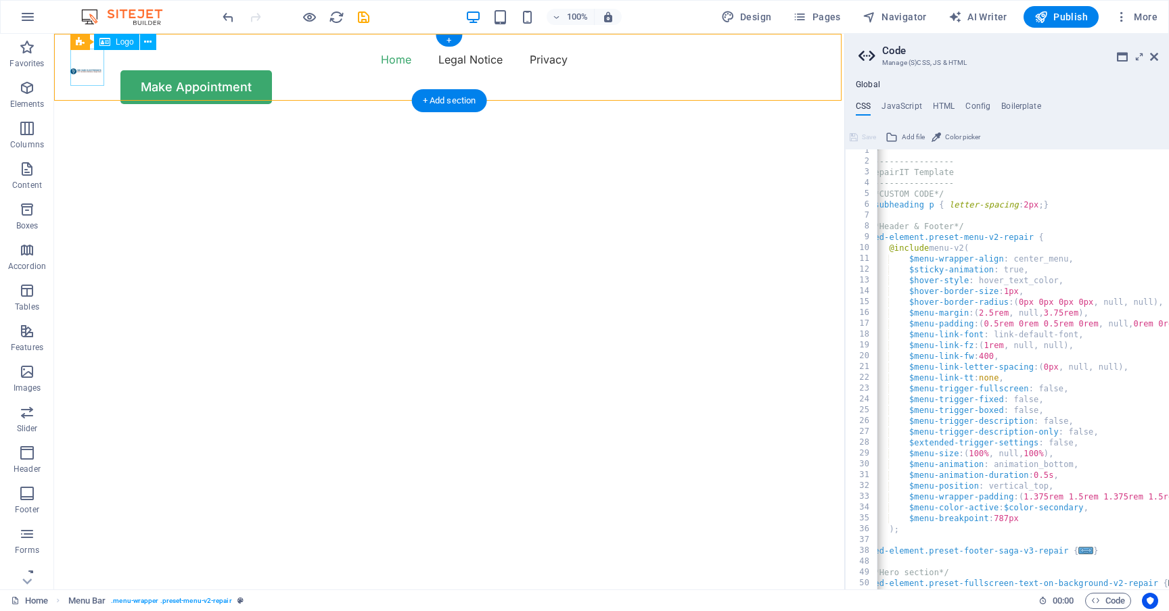
click at [86, 70] on img at bounding box center [87, 71] width 34 height 7
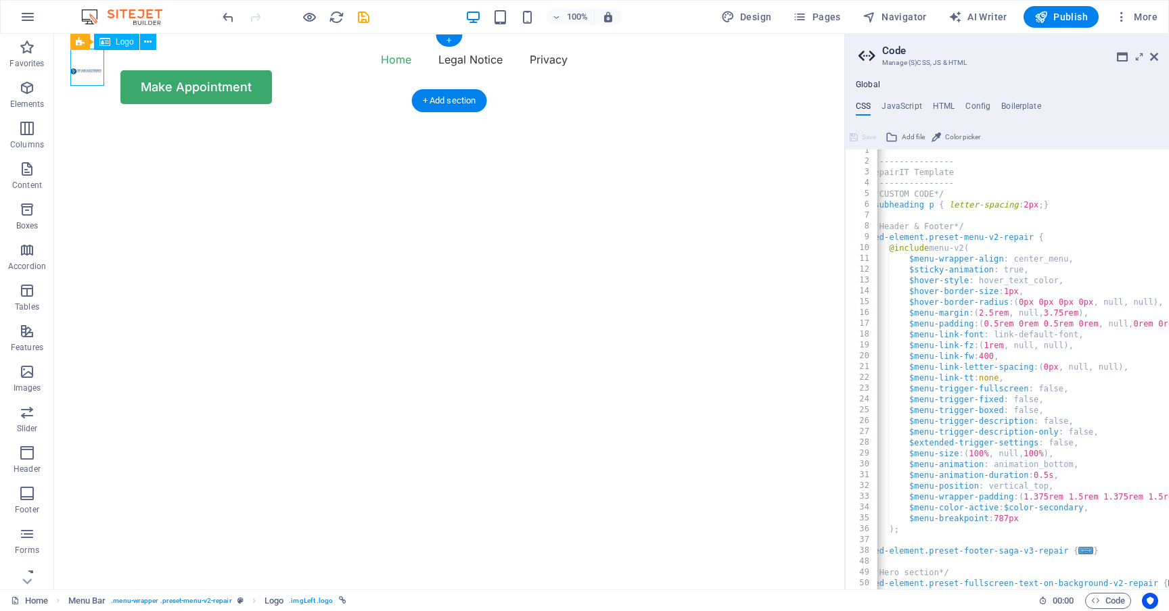
click at [86, 70] on img at bounding box center [87, 71] width 34 height 7
select select "px"
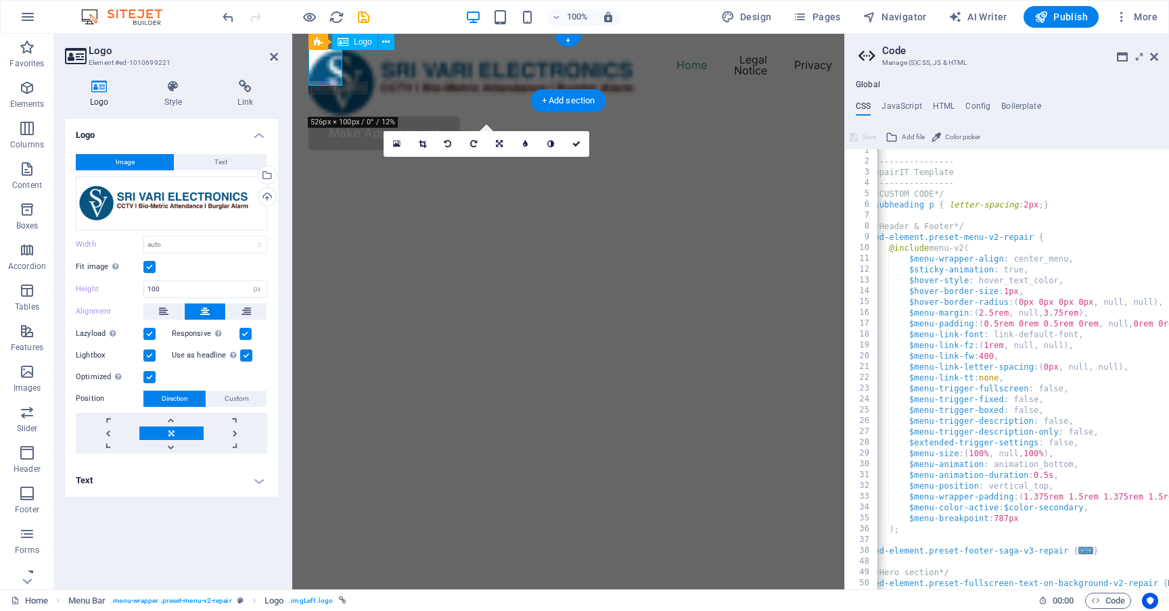
click at [86, 70] on div "Logo Style Link Logo Image Text Drag files here, click to choose files or selec…" at bounding box center [171, 329] width 235 height 521
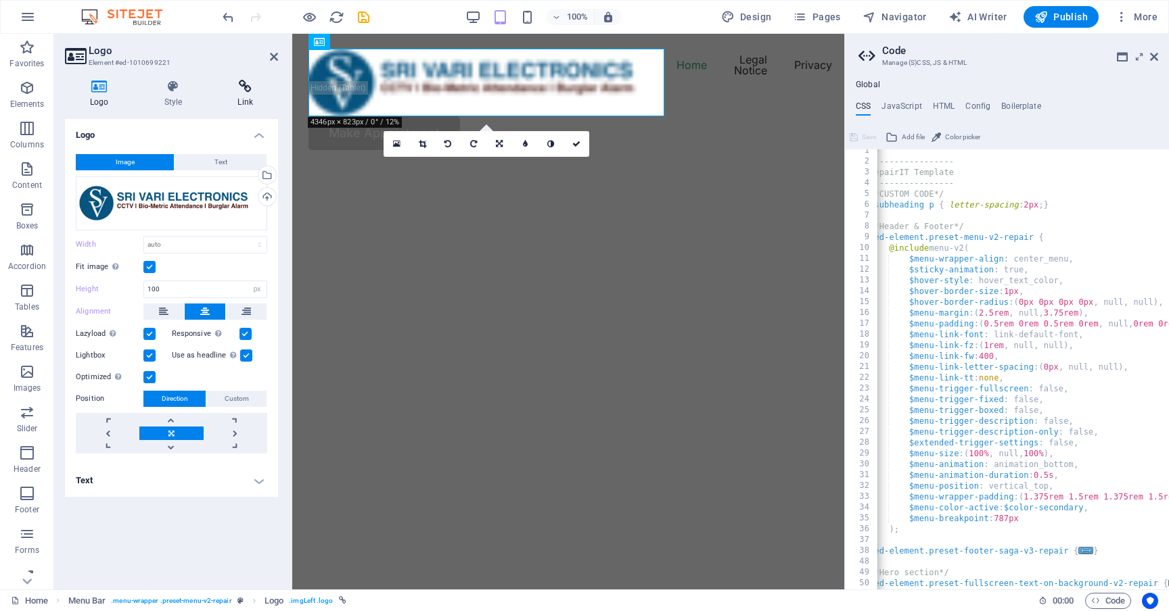
click at [238, 90] on icon at bounding box center [245, 87] width 66 height 14
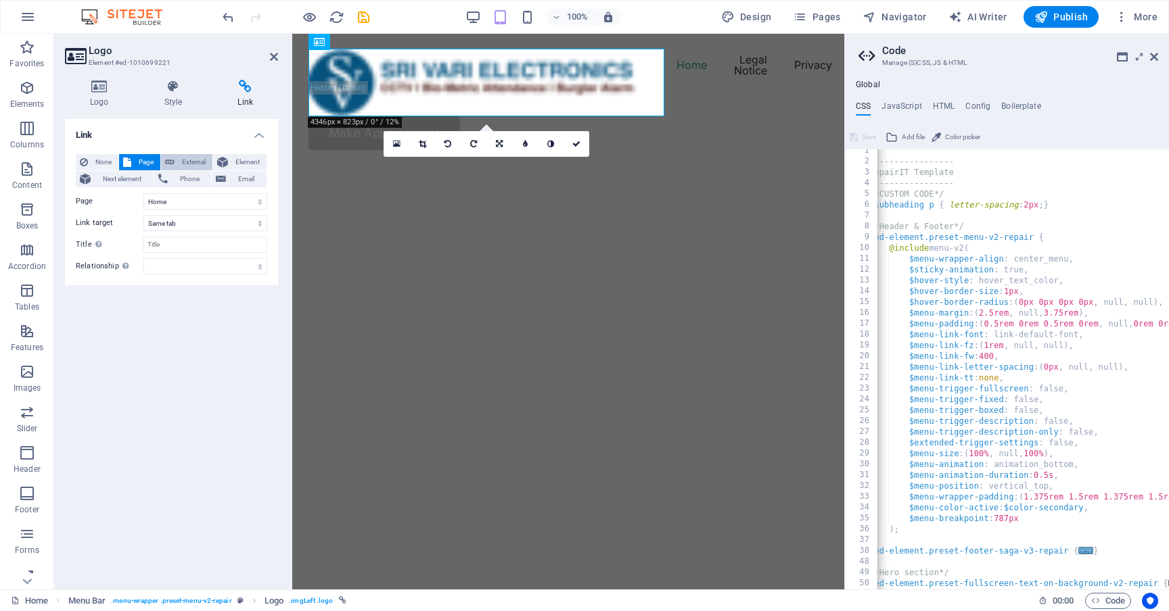
click at [192, 163] on span "External" at bounding box center [194, 162] width 30 height 16
select select "blank"
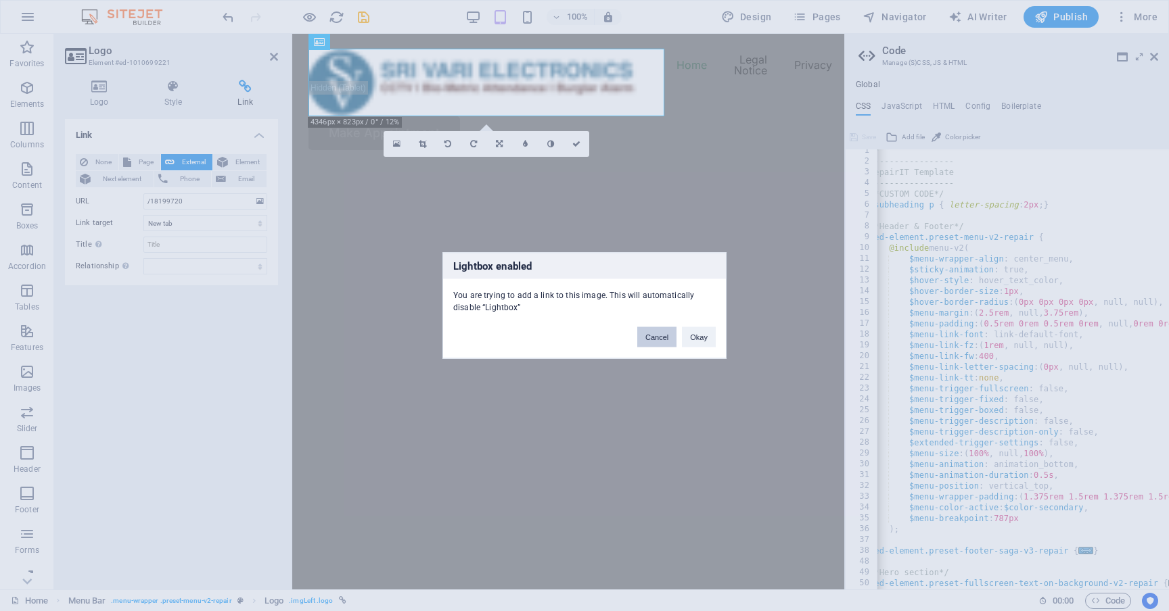
click at [652, 343] on button "Cancel" at bounding box center [656, 337] width 39 height 20
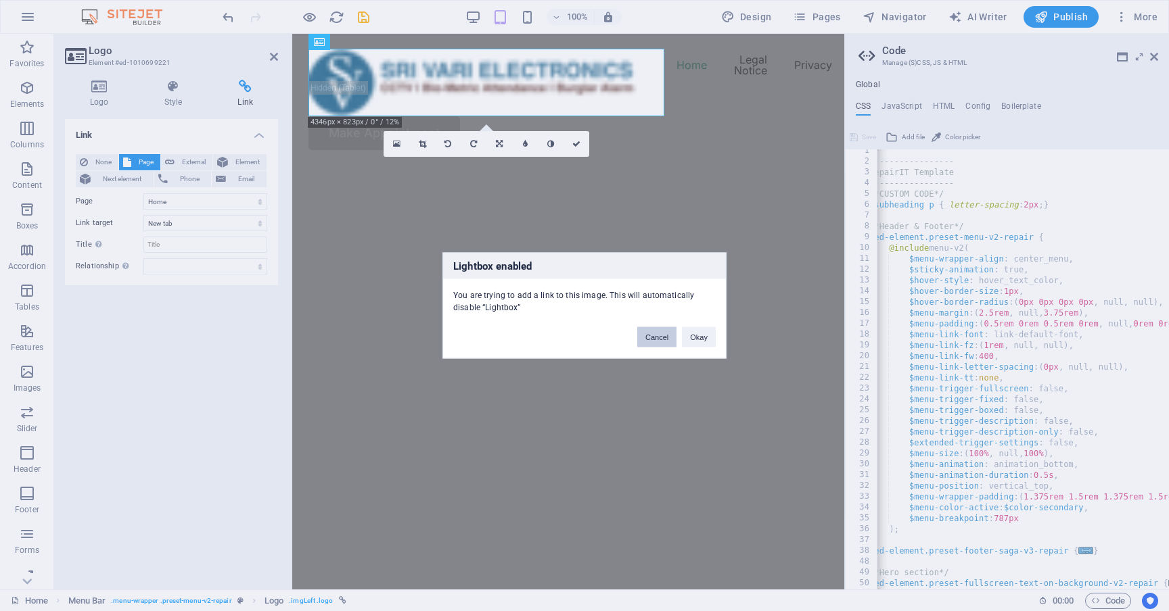
click at [660, 335] on button "Cancel" at bounding box center [656, 337] width 39 height 20
select select
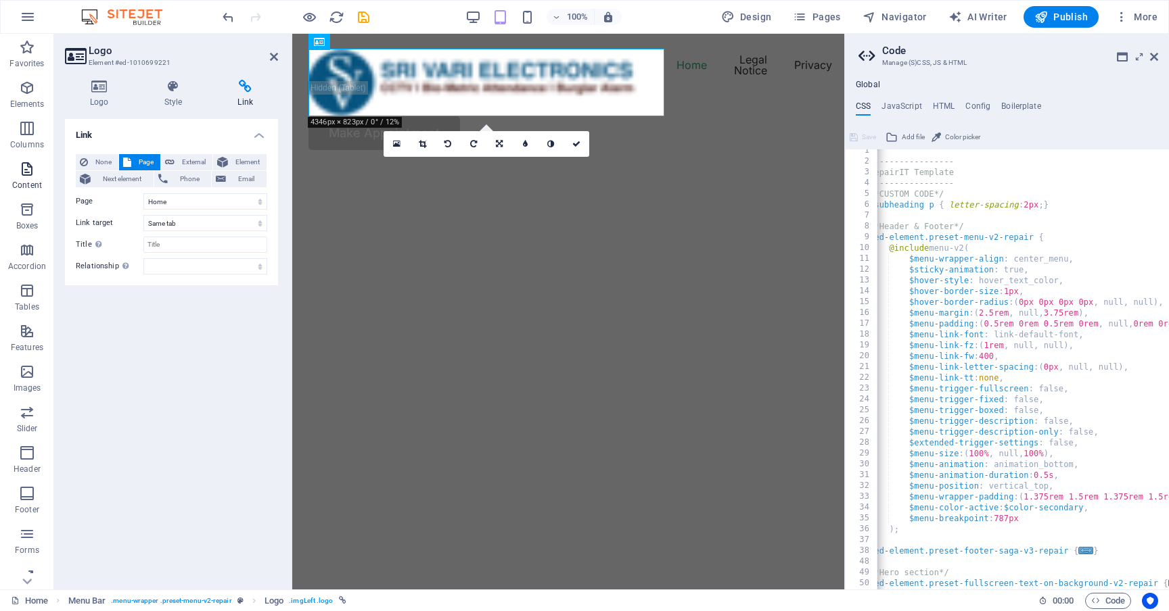
click at [33, 174] on icon "button" at bounding box center [27, 169] width 16 height 16
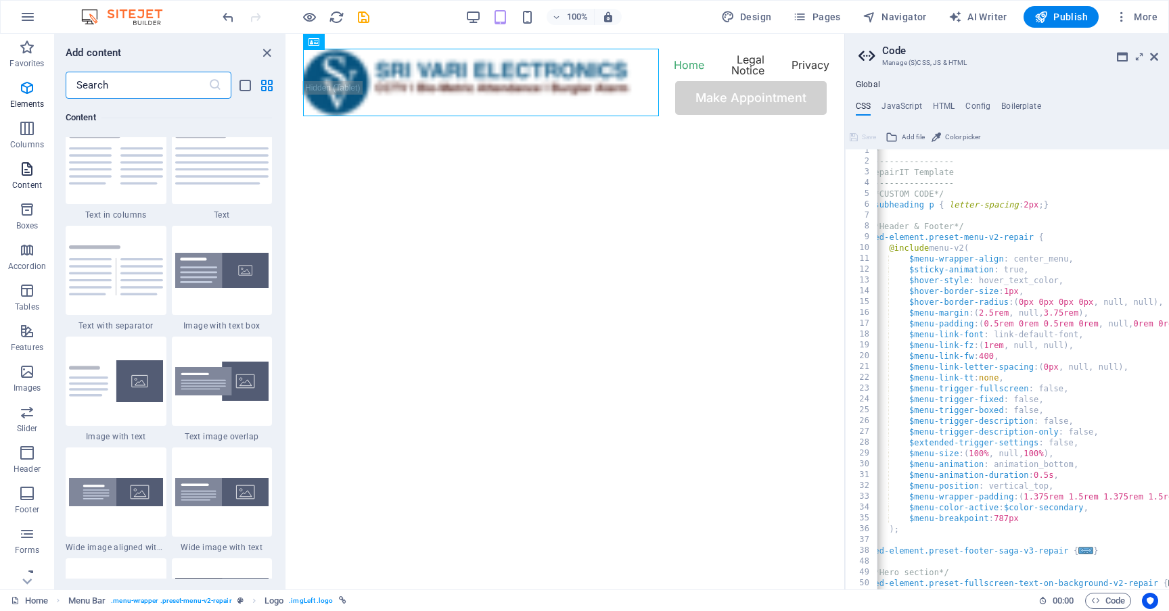
scroll to position [2389, 0]
click at [23, 376] on icon "button" at bounding box center [27, 372] width 16 height 16
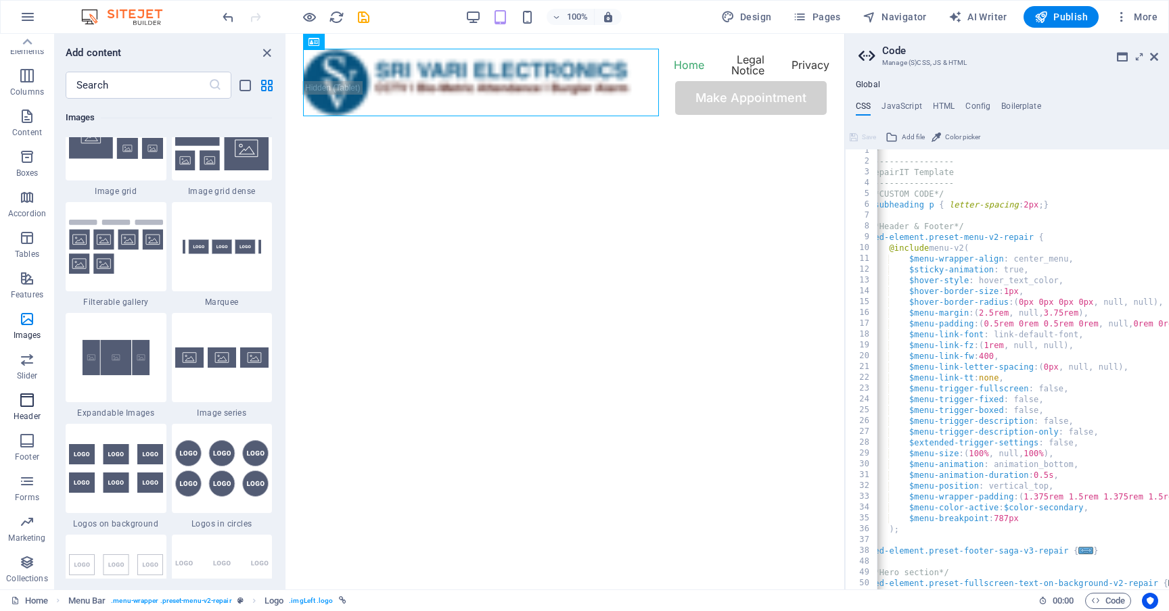
scroll to position [53, 0]
click at [26, 399] on icon "button" at bounding box center [27, 400] width 16 height 16
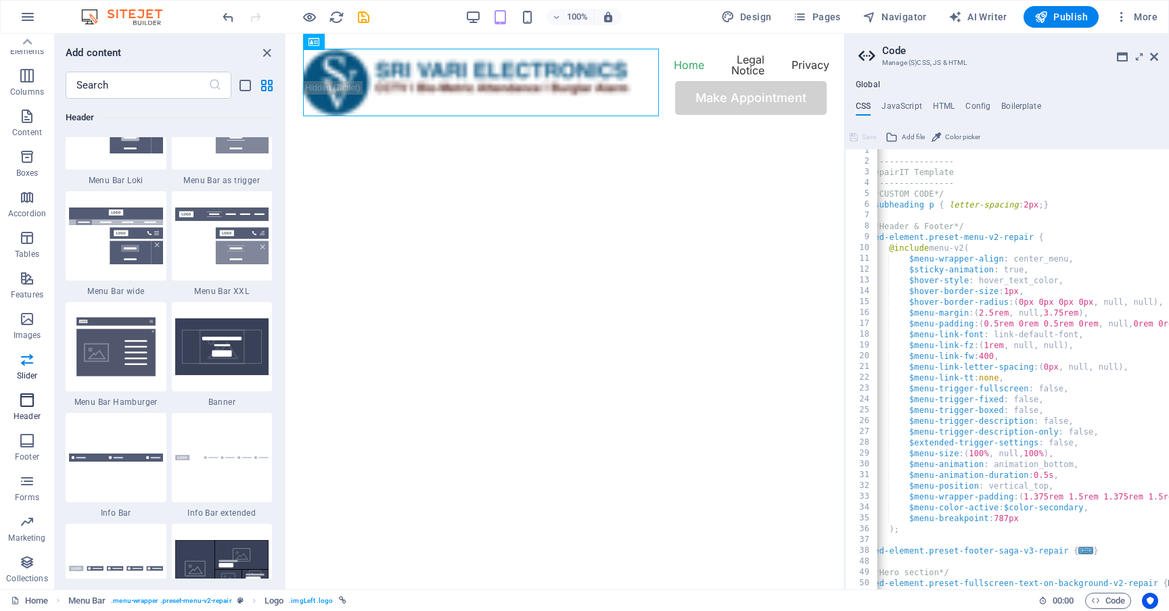
scroll to position [8425, 0]
click at [196, 153] on img at bounding box center [222, 124] width 94 height 57
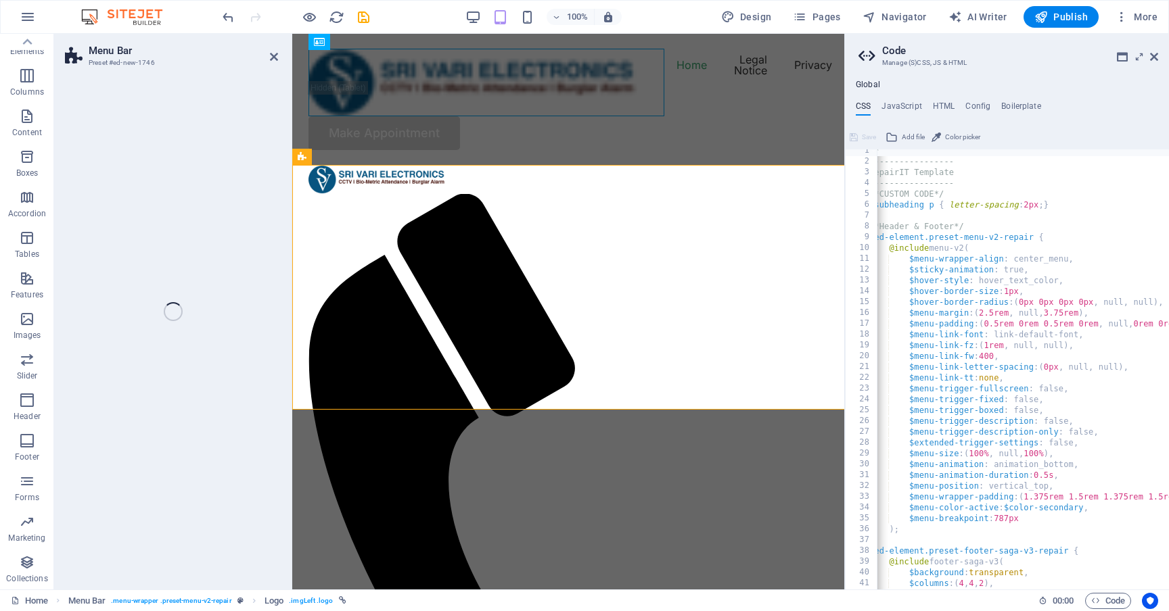
select select "rem"
select select "preset-menu-v2-trigger"
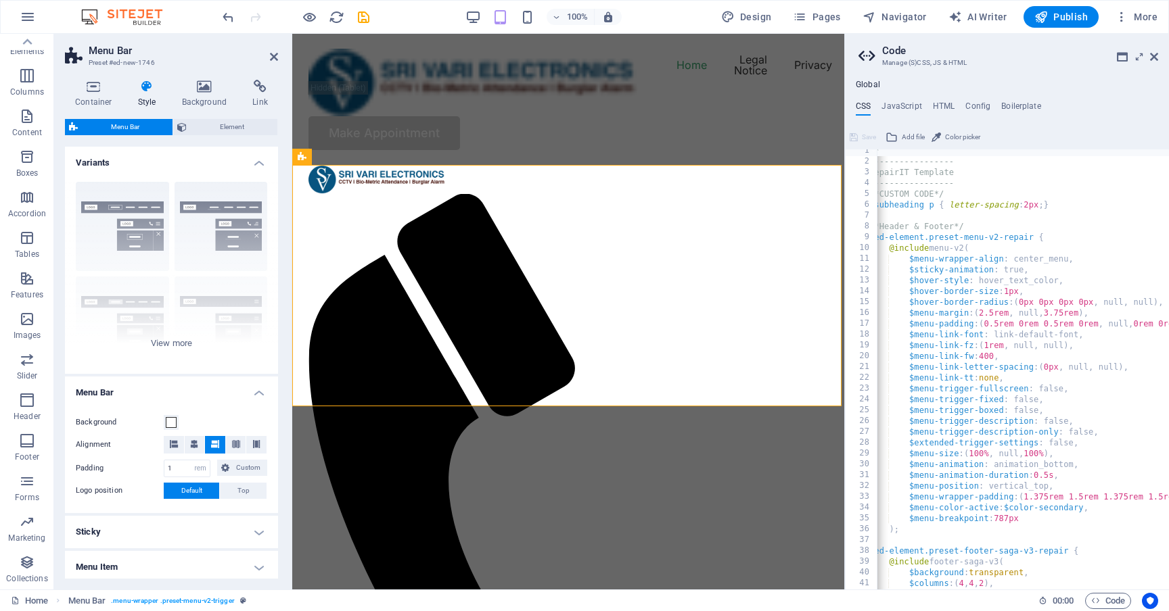
scroll to position [4, 0]
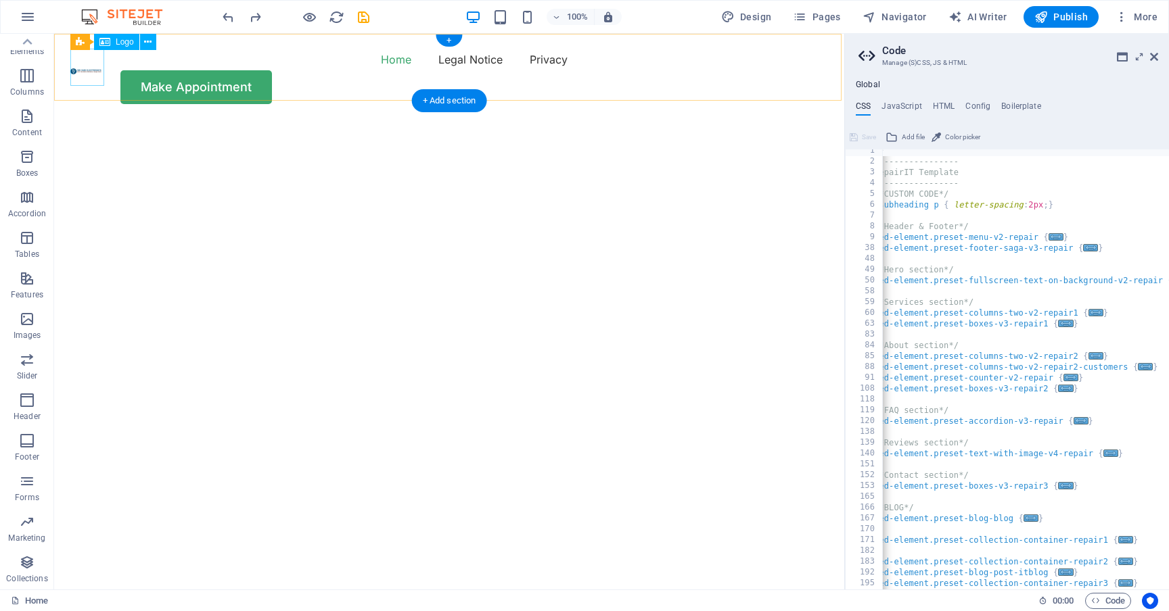
click at [91, 70] on img at bounding box center [87, 71] width 34 height 7
select select
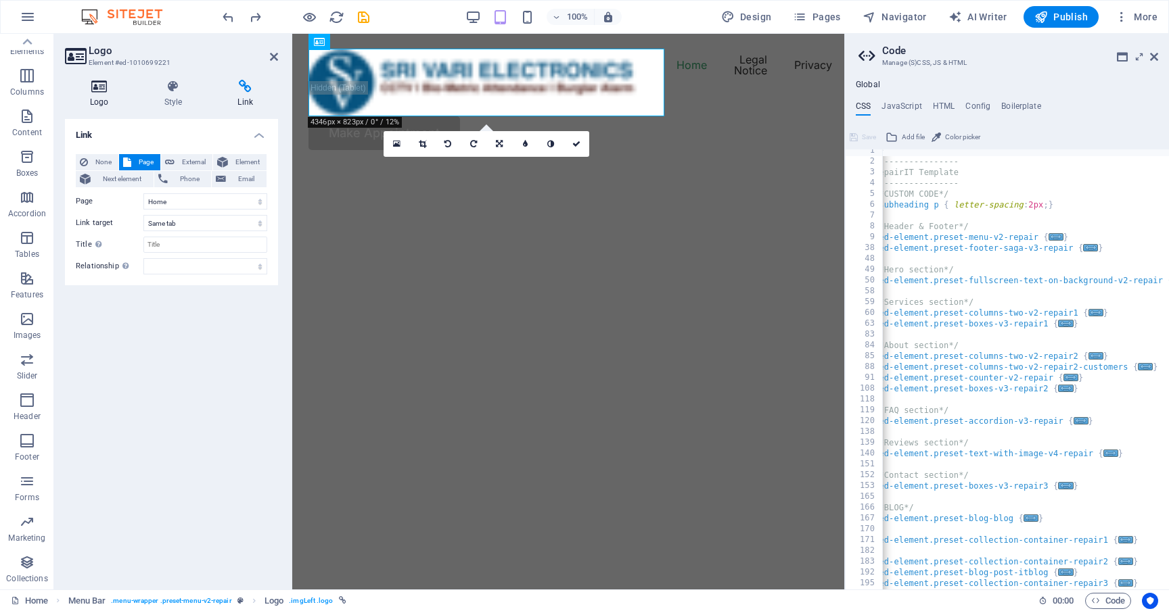
click at [106, 89] on icon at bounding box center [99, 87] width 69 height 14
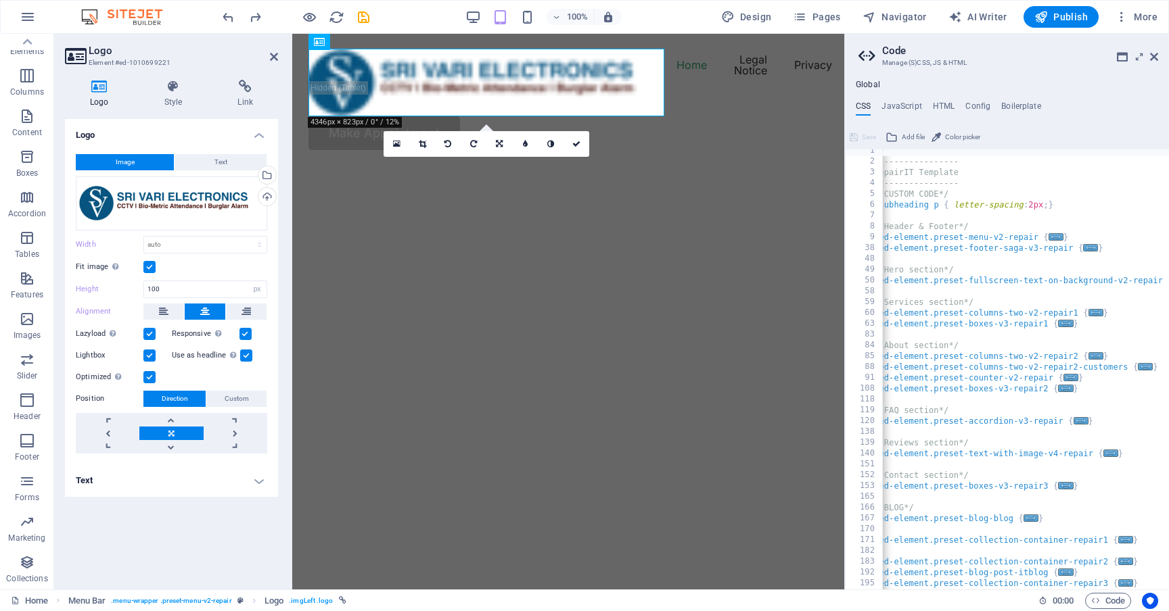
click at [132, 63] on h3 "Element #ed-1010699221" at bounding box center [170, 63] width 162 height 12
click at [150, 265] on label at bounding box center [149, 267] width 12 height 12
click at [0, 0] on input "Fit image Automatically fit image to a fixed width and height" at bounding box center [0, 0] width 0 height 0
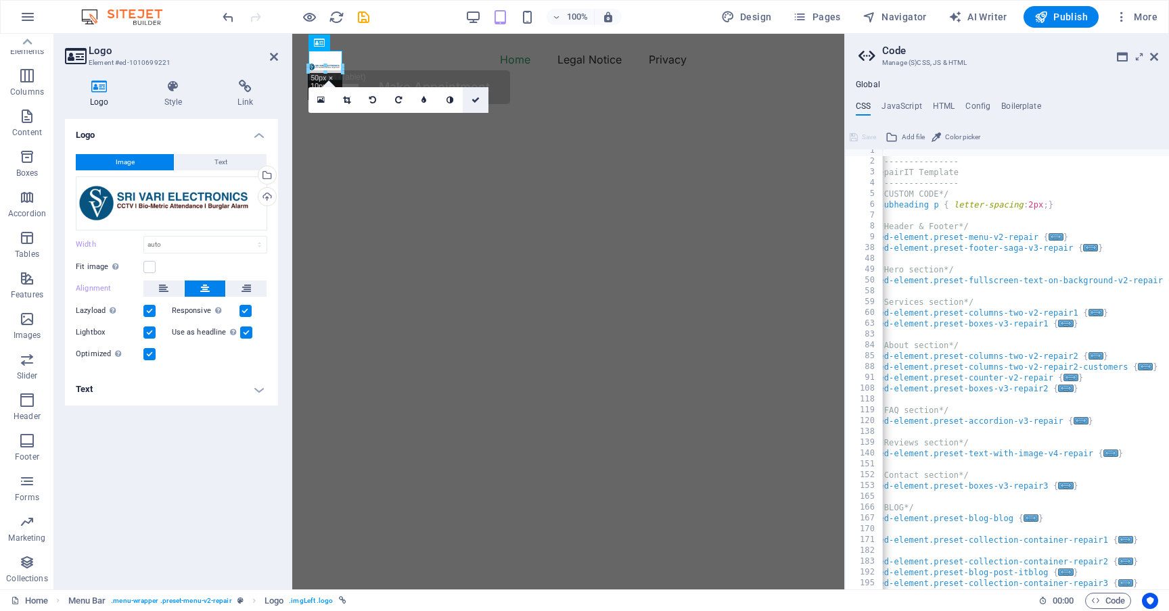
click at [473, 97] on icon at bounding box center [475, 100] width 8 height 8
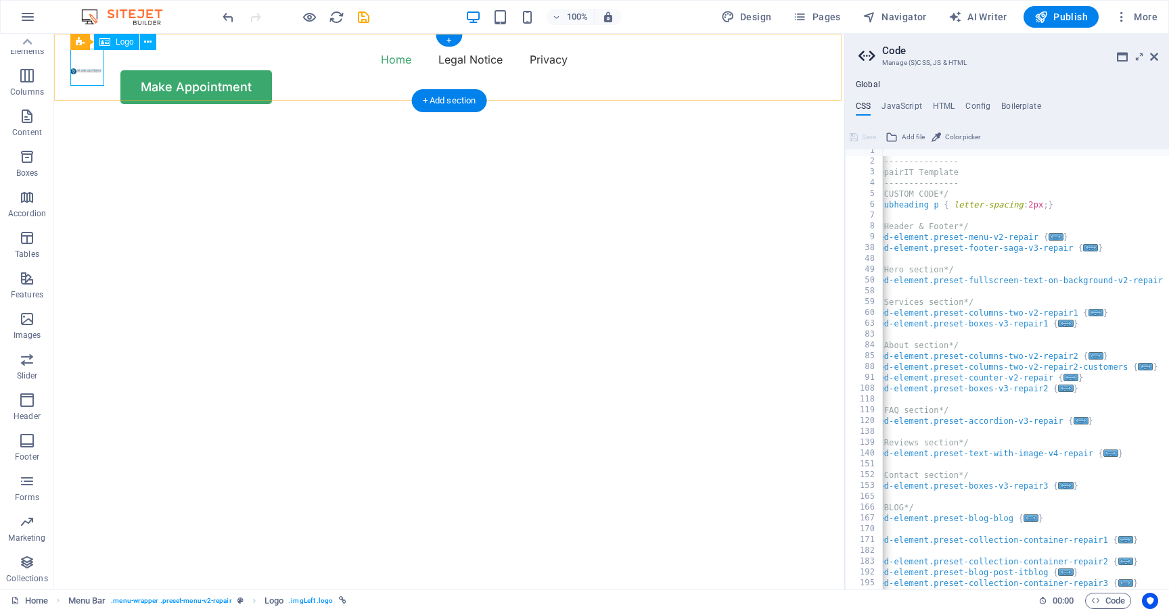
click at [80, 68] on div at bounding box center [87, 67] width 34 height 37
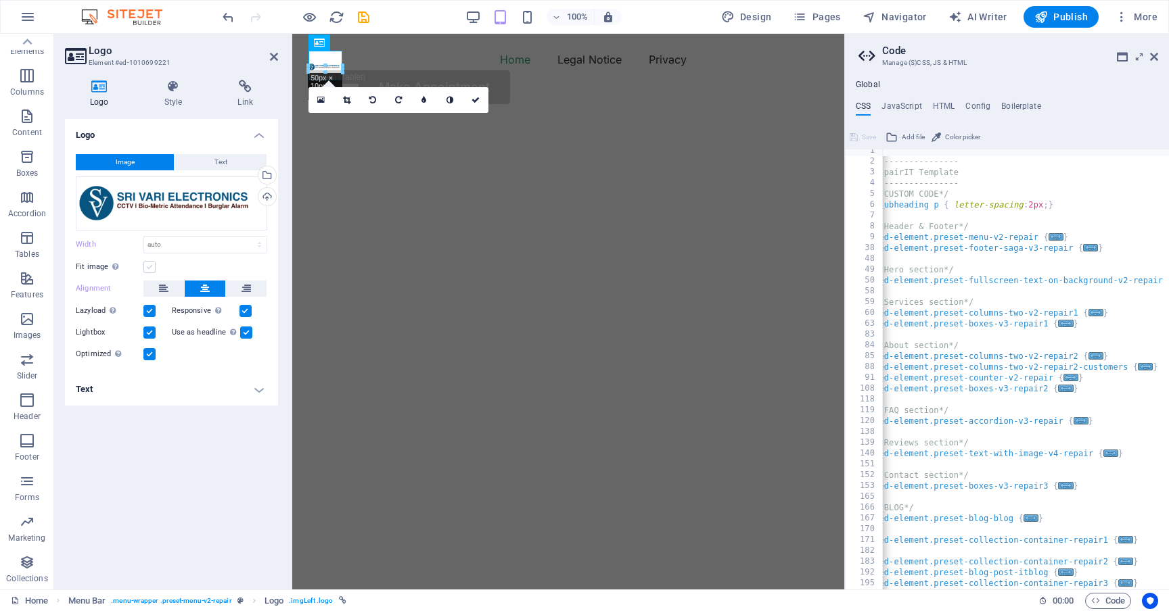
click at [149, 267] on label at bounding box center [149, 267] width 12 height 12
click at [0, 0] on input "Fit image Automatically fit image to a fixed width and height" at bounding box center [0, 0] width 0 height 0
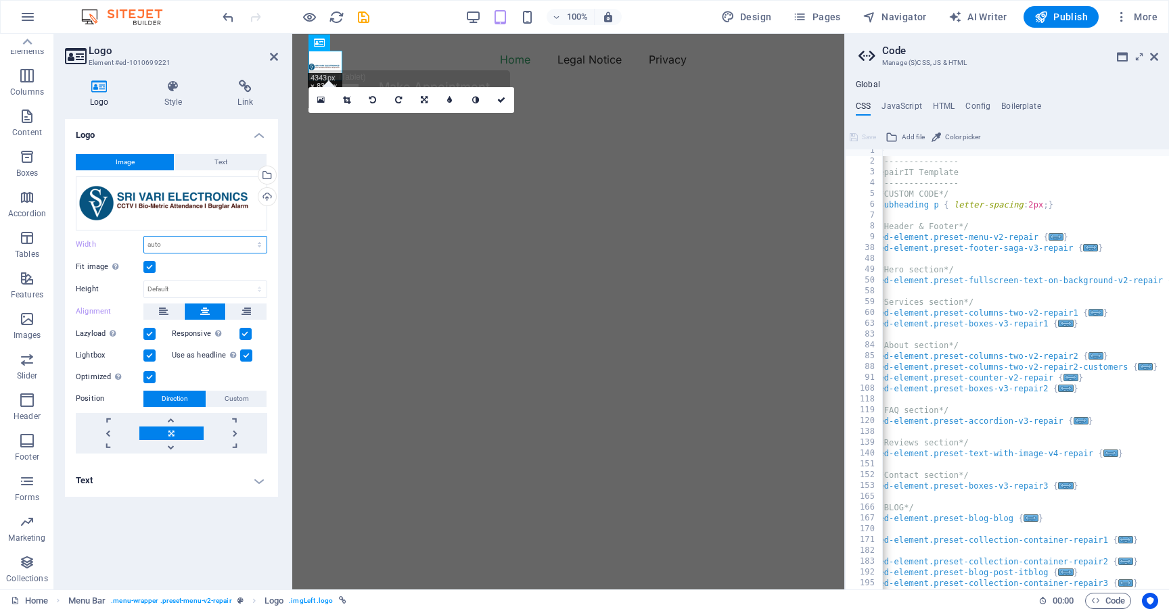
click at [257, 244] on select "Default auto px rem % em vh vw" at bounding box center [205, 245] width 122 height 16
click at [151, 267] on label at bounding box center [149, 267] width 12 height 12
click at [0, 0] on input "Fit image Automatically fit image to a fixed width and height" at bounding box center [0, 0] width 0 height 0
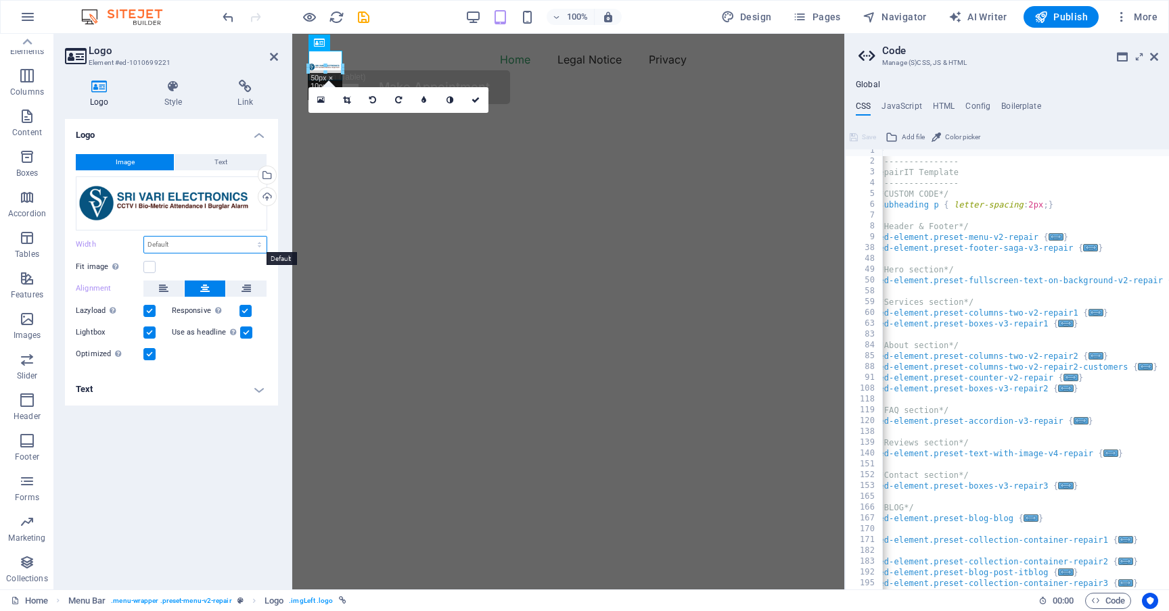
click at [181, 244] on select "Default auto px rem % em vh vw" at bounding box center [205, 245] width 122 height 16
select select "%"
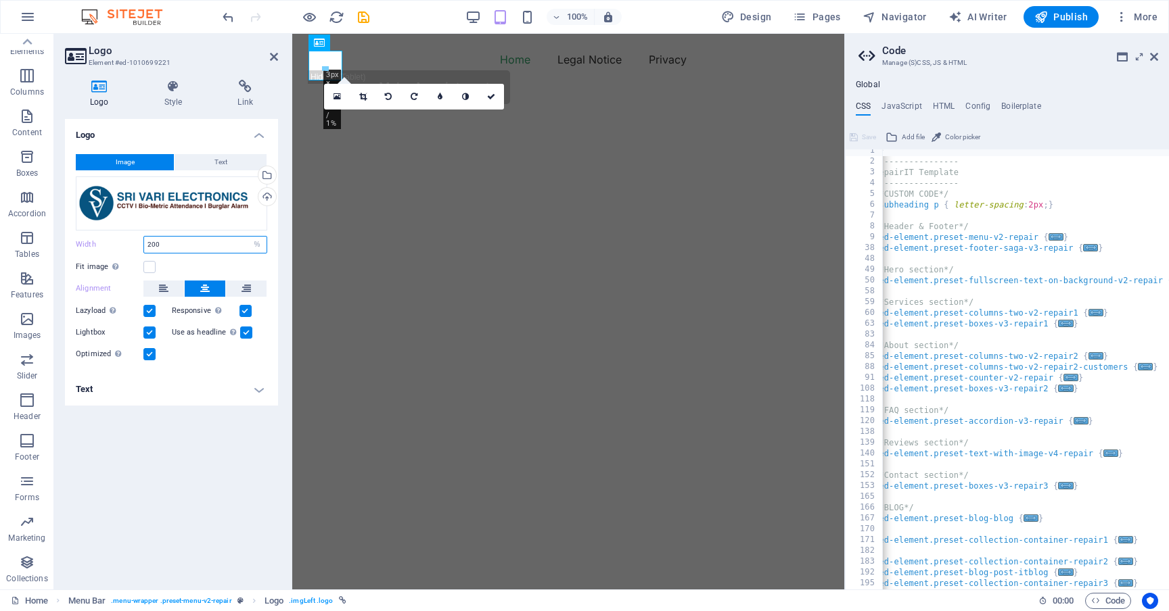
type input "100"
click at [490, 98] on icon at bounding box center [491, 97] width 8 height 8
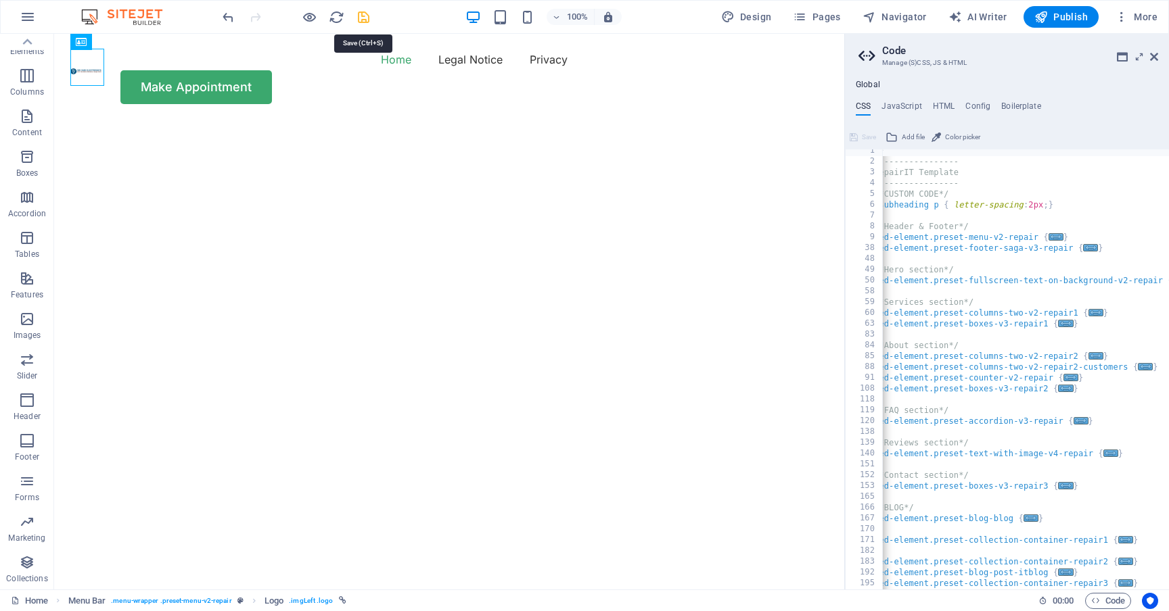
click at [363, 20] on icon "save" at bounding box center [364, 17] width 16 height 16
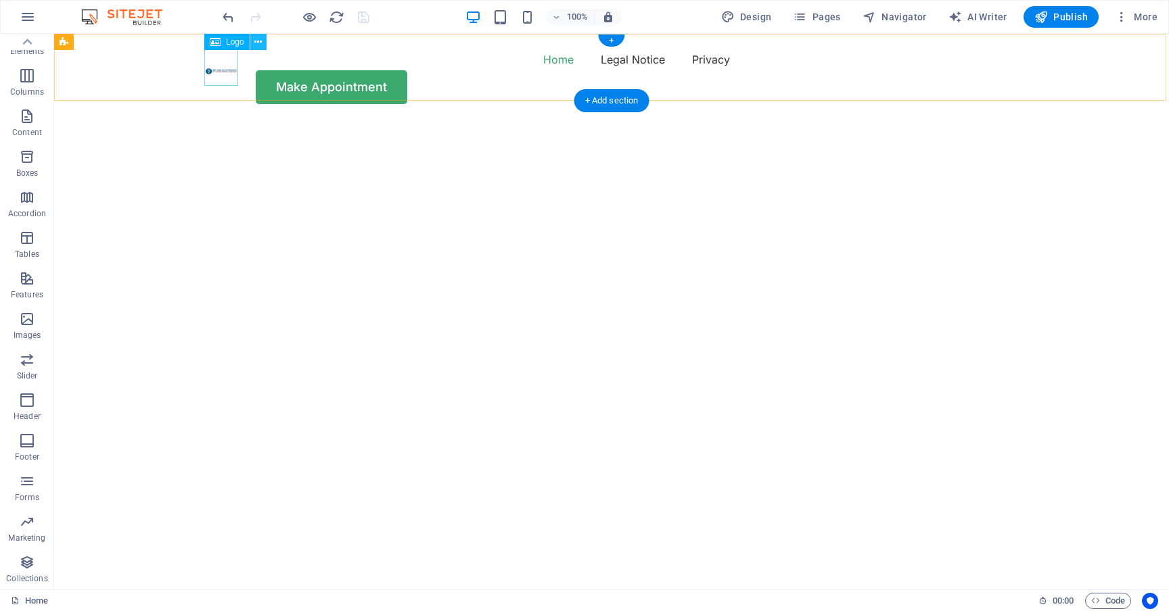
click at [259, 41] on icon at bounding box center [257, 42] width 7 height 14
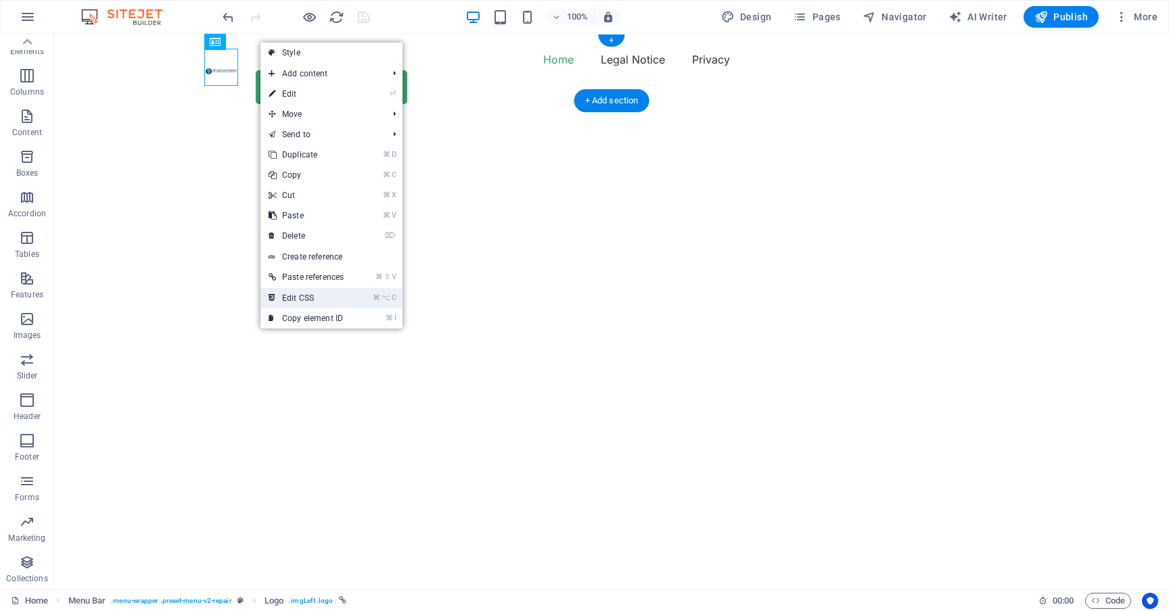
click at [318, 298] on link "⌘ ⌥ C Edit CSS" at bounding box center [305, 298] width 91 height 20
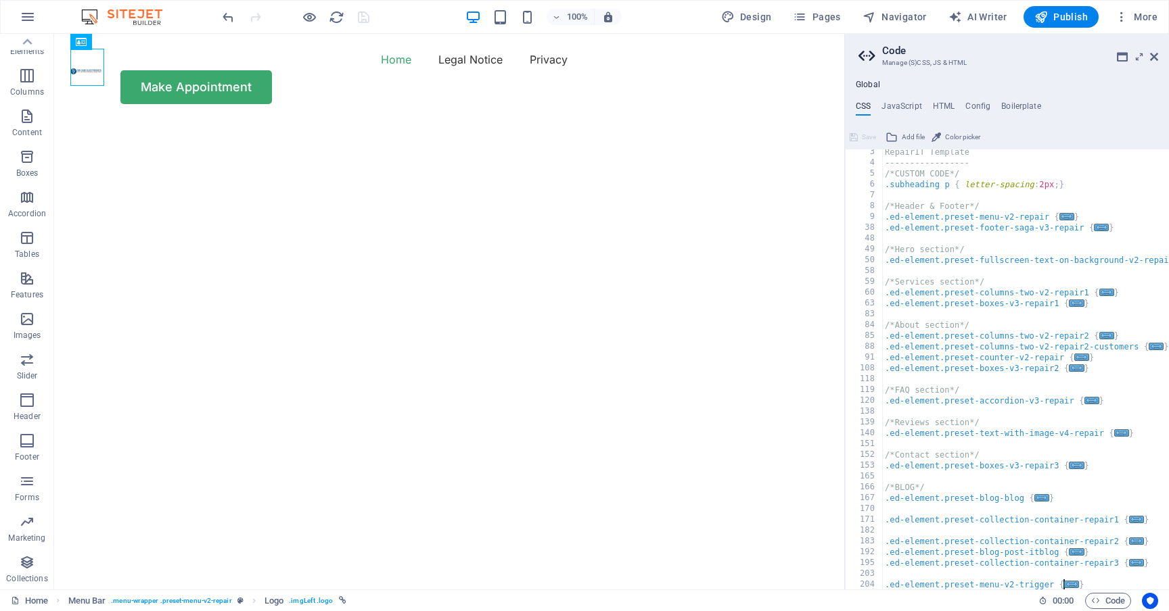
scroll to position [24, 0]
click at [1104, 599] on span "Code" at bounding box center [1108, 601] width 34 height 16
click at [1104, 597] on span "Code" at bounding box center [1108, 601] width 34 height 16
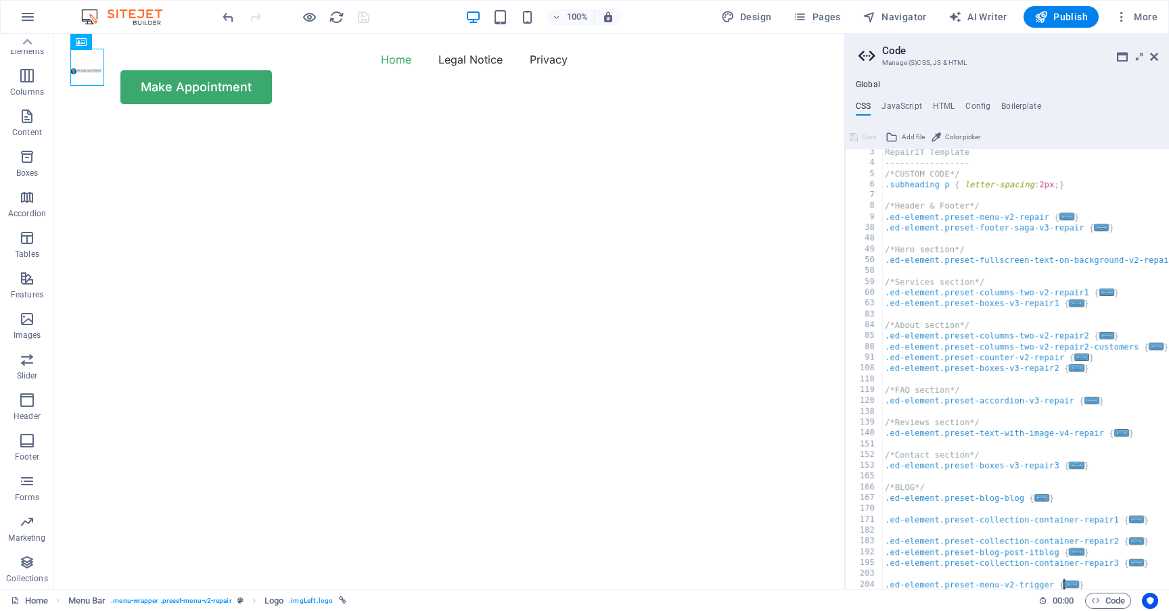
click at [866, 53] on icon at bounding box center [868, 56] width 20 height 19
click at [942, 65] on h3 "Manage (S)CSS, JS & HTML" at bounding box center [1006, 63] width 249 height 12
click at [928, 62] on h3 "Manage (S)CSS, JS & HTML" at bounding box center [1006, 63] width 249 height 12
click at [1120, 58] on icon at bounding box center [1122, 56] width 11 height 11
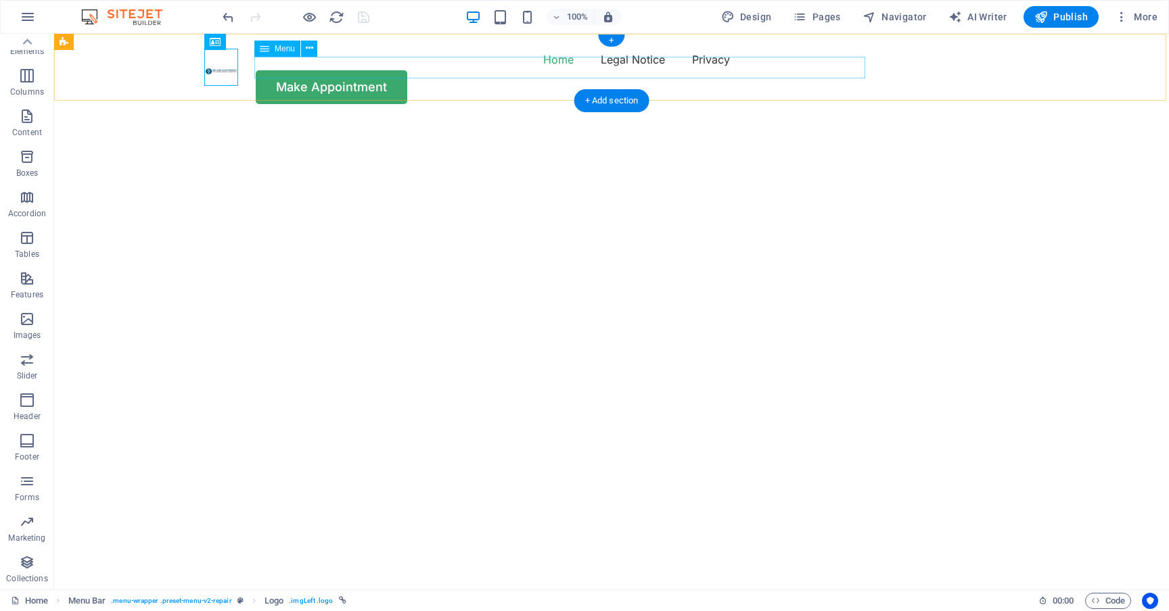
click at [324, 70] on nav "Home Legal Notice Privacy" at bounding box center [612, 60] width 812 height 22
click at [152, 49] on div "Menu Bar" at bounding box center [105, 42] width 103 height 17
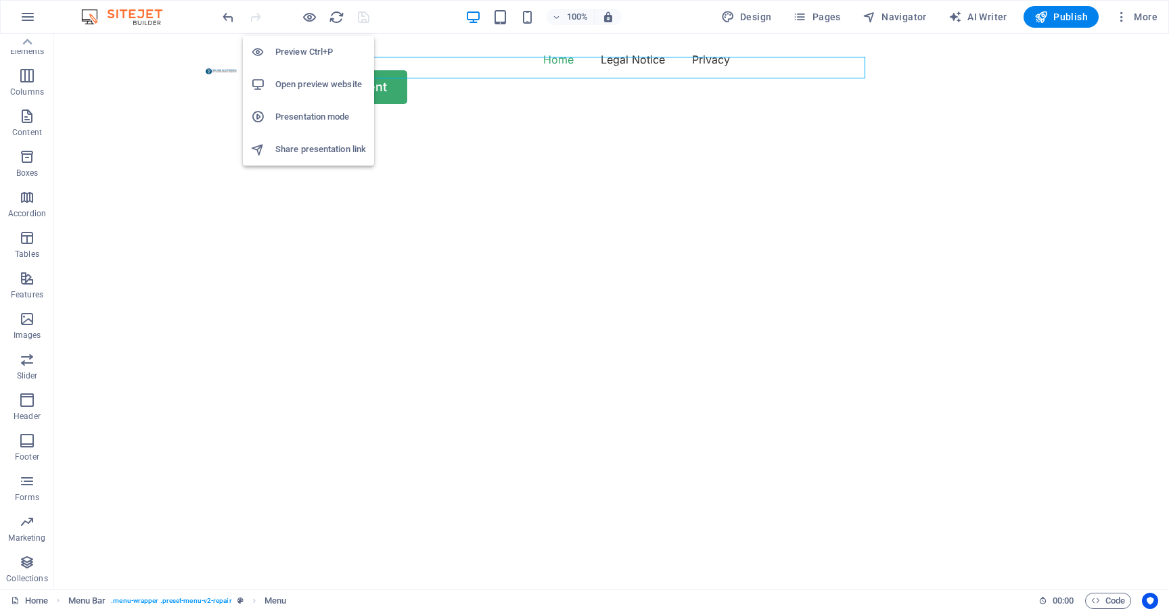
click at [298, 79] on h6 "Open preview website" at bounding box center [320, 84] width 91 height 16
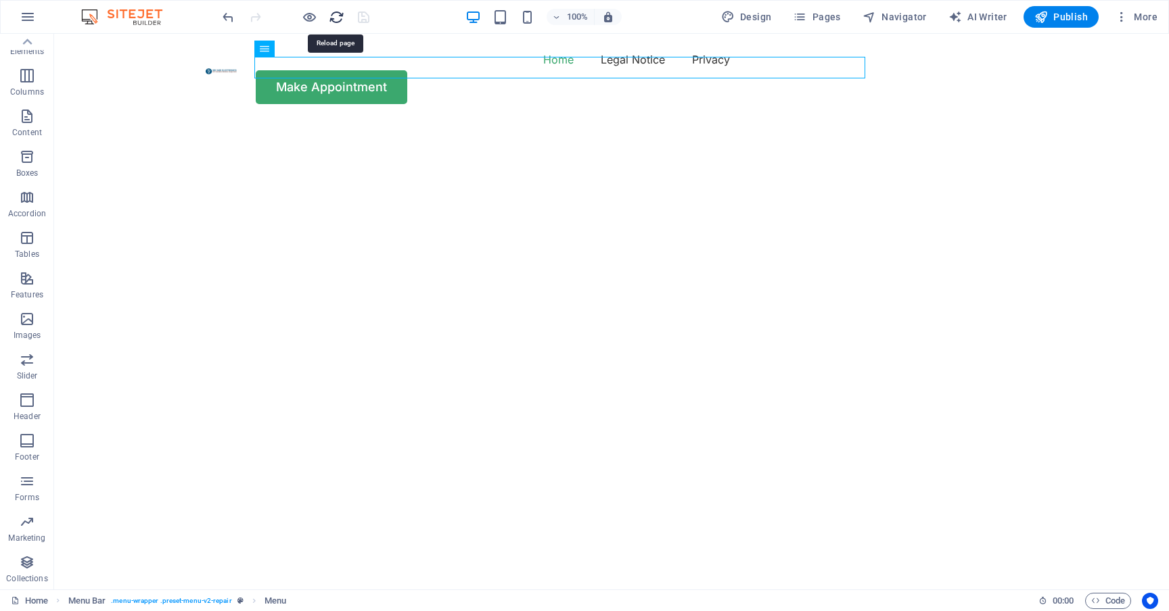
click at [335, 16] on icon "reload" at bounding box center [337, 17] width 16 height 16
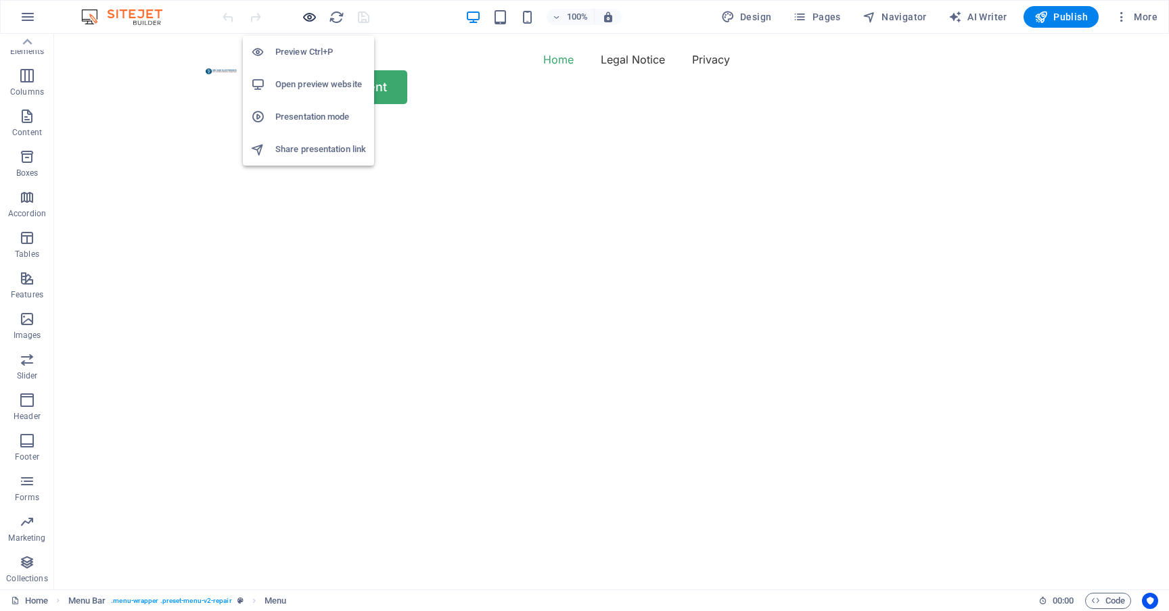
click at [310, 19] on icon "button" at bounding box center [310, 17] width 16 height 16
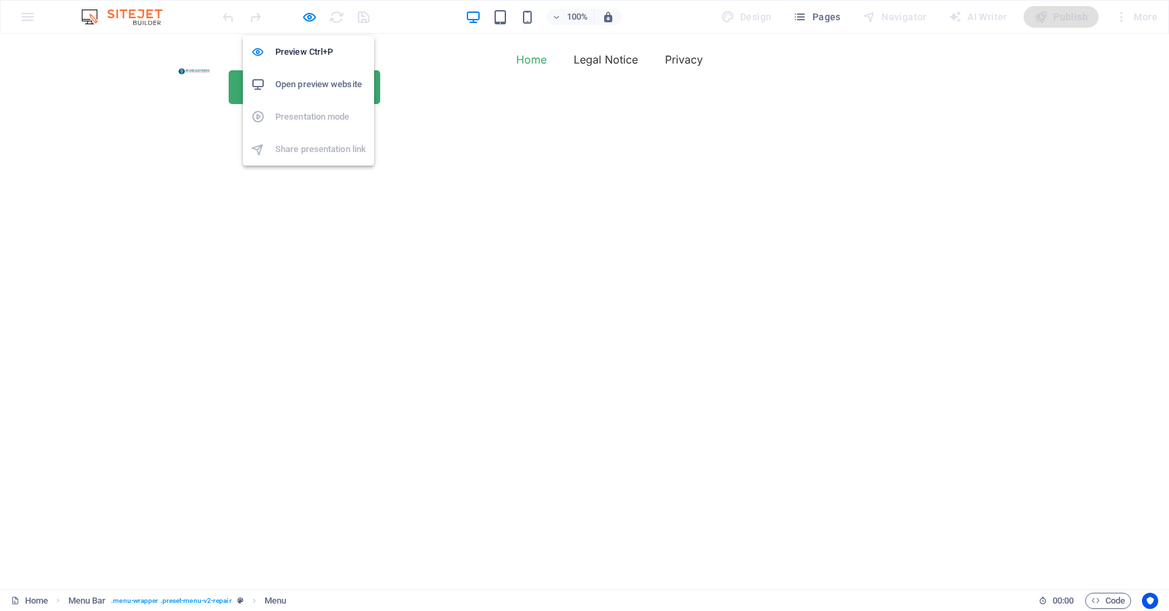
click at [296, 82] on h6 "Open preview website" at bounding box center [320, 84] width 91 height 16
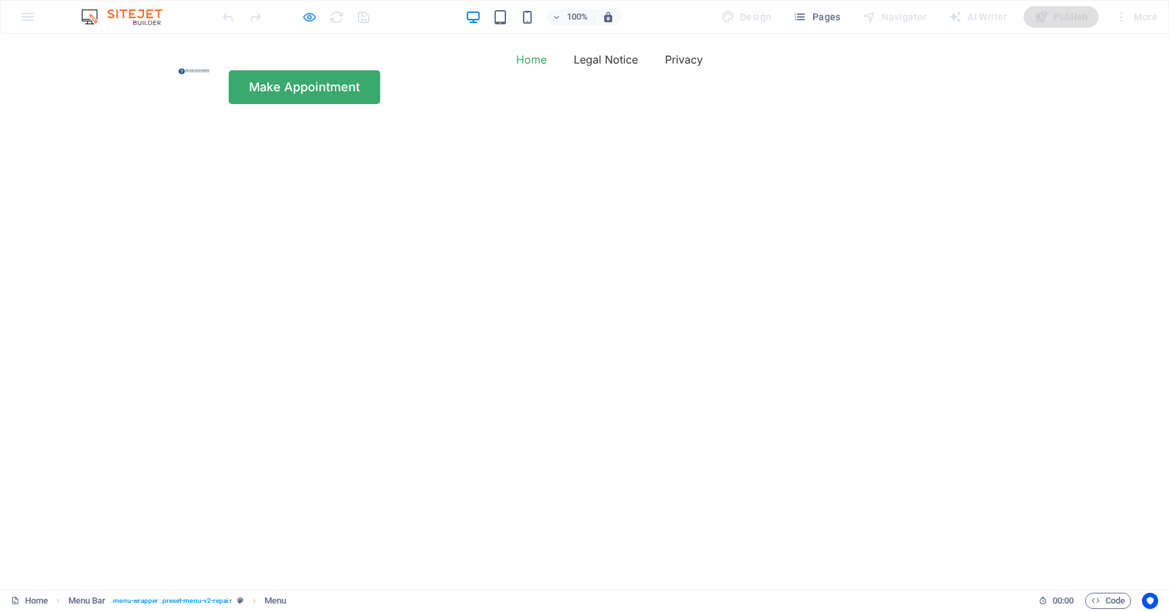
click at [315, 16] on icon "button" at bounding box center [310, 17] width 16 height 16
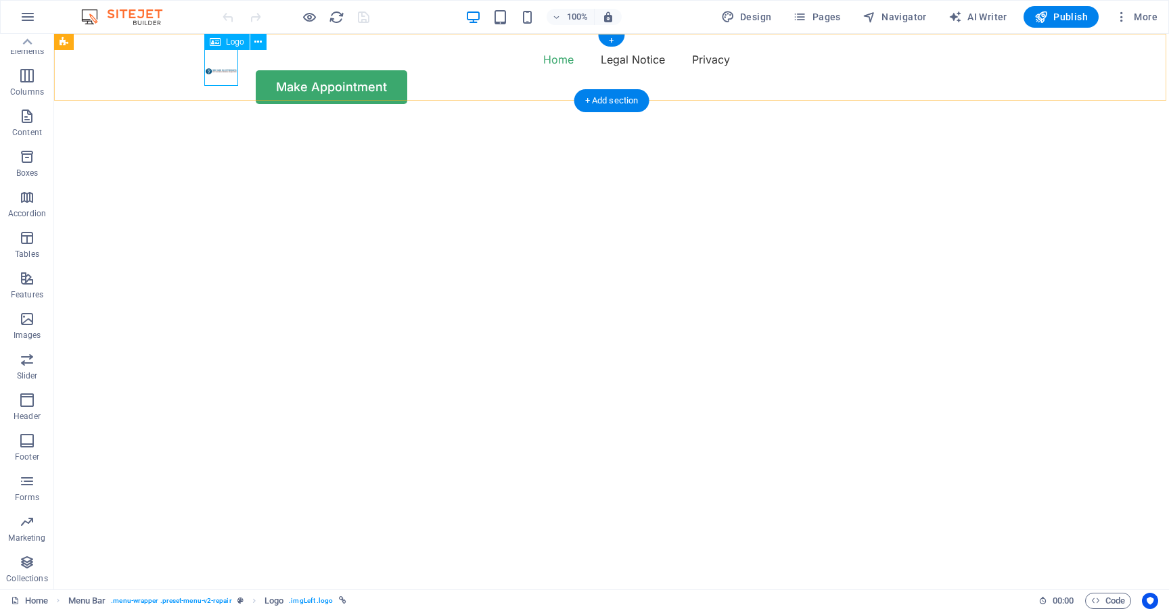
click at [222, 42] on div "Logo" at bounding box center [226, 42] width 45 height 16
click at [262, 41] on icon at bounding box center [257, 42] width 7 height 14
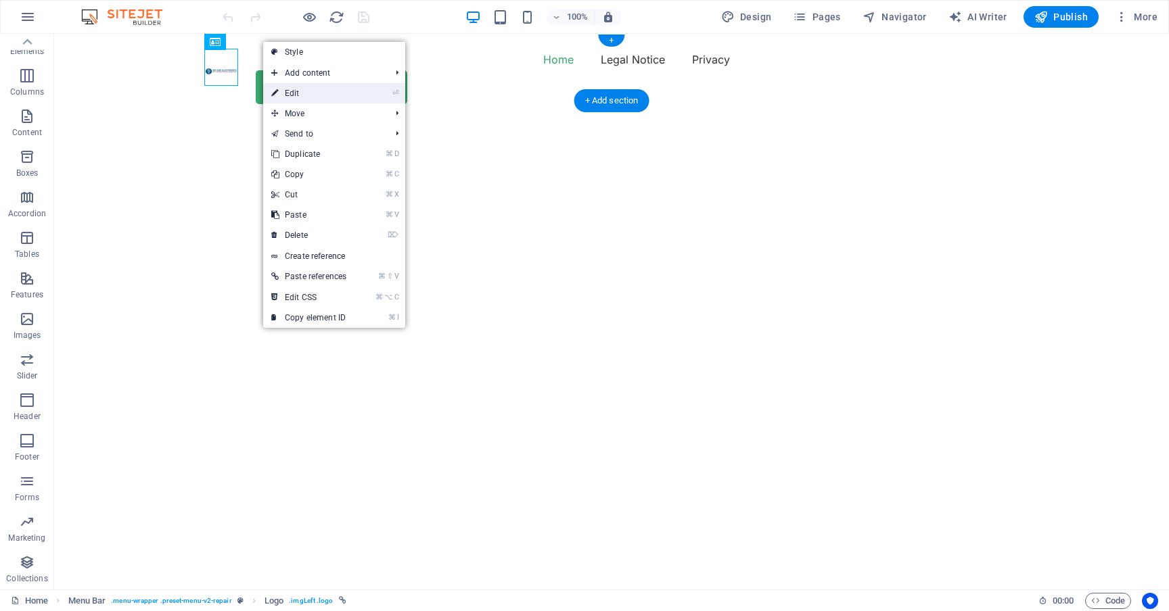
click at [294, 91] on link "⏎ Edit" at bounding box center [308, 93] width 91 height 20
select select "px"
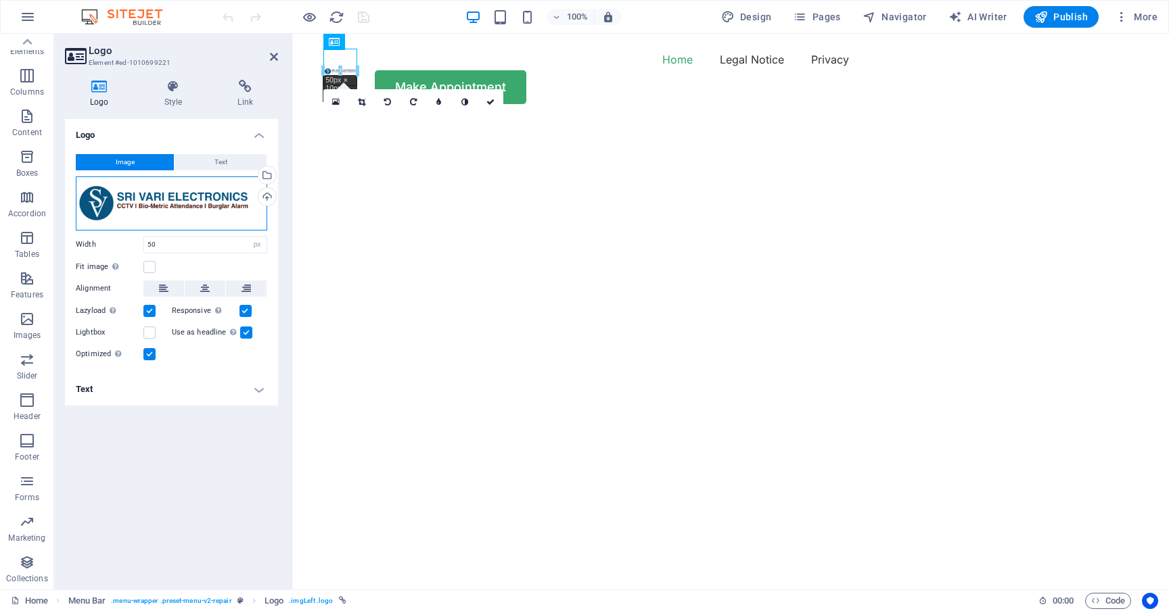
click at [187, 202] on div "Drag files here, click to choose files or select files from Files or our free s…" at bounding box center [171, 204] width 191 height 54
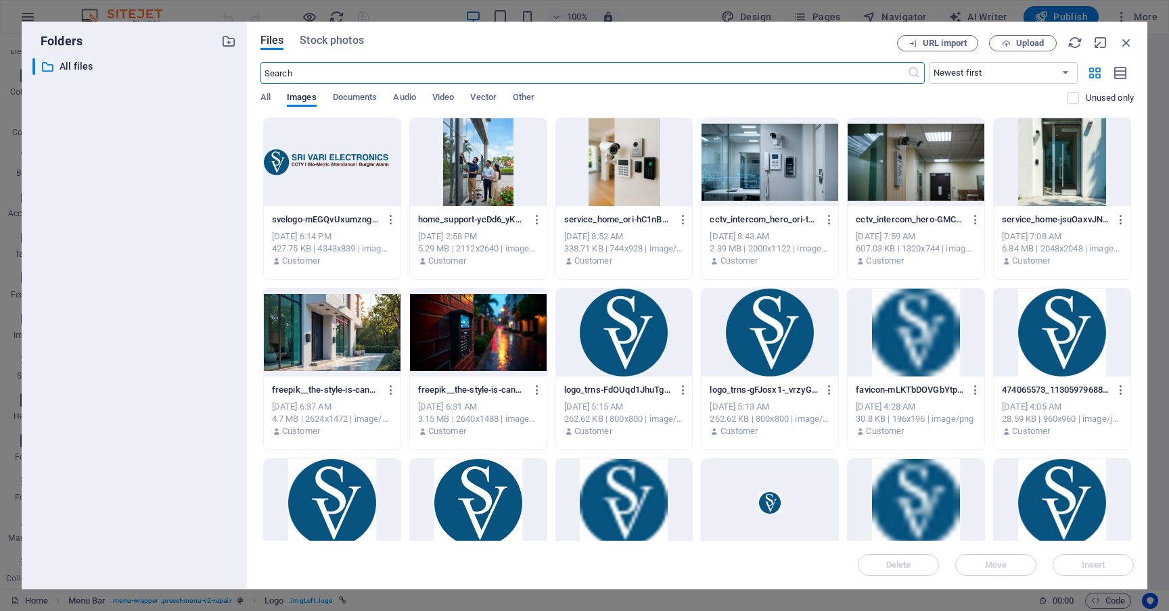
type input "100"
select select "%"
click at [1130, 45] on icon "button" at bounding box center [1126, 42] width 15 height 15
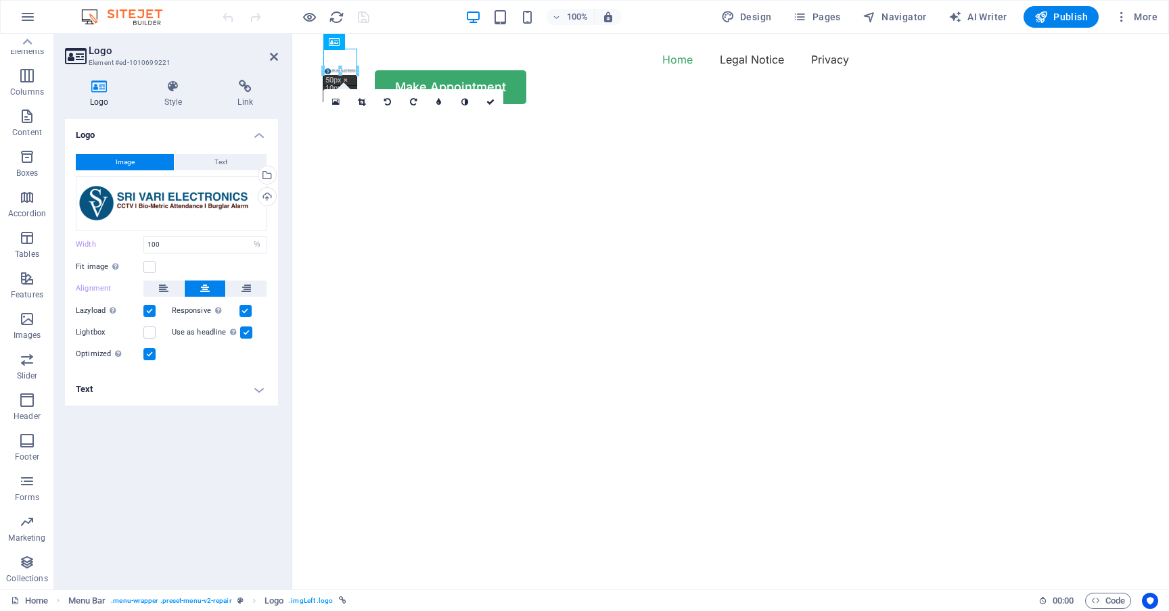
type input "50"
click at [171, 244] on input "50" at bounding box center [205, 245] width 122 height 16
click at [150, 271] on label at bounding box center [149, 267] width 12 height 12
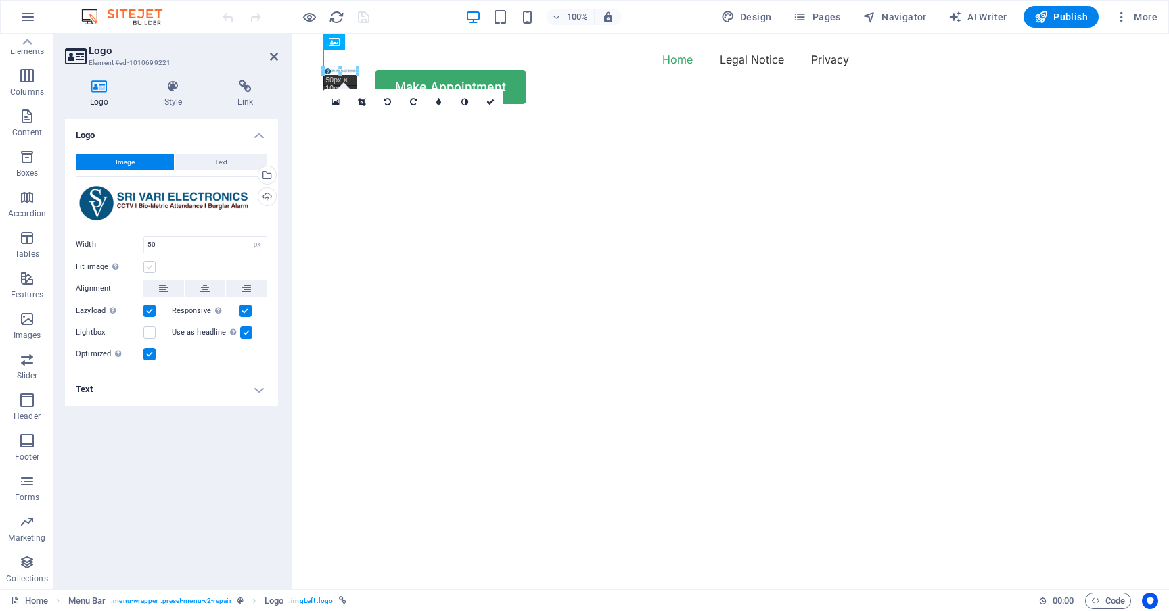
click at [0, 0] on input "Fit image Automatically fit image to a fixed width and height" at bounding box center [0, 0] width 0 height 0
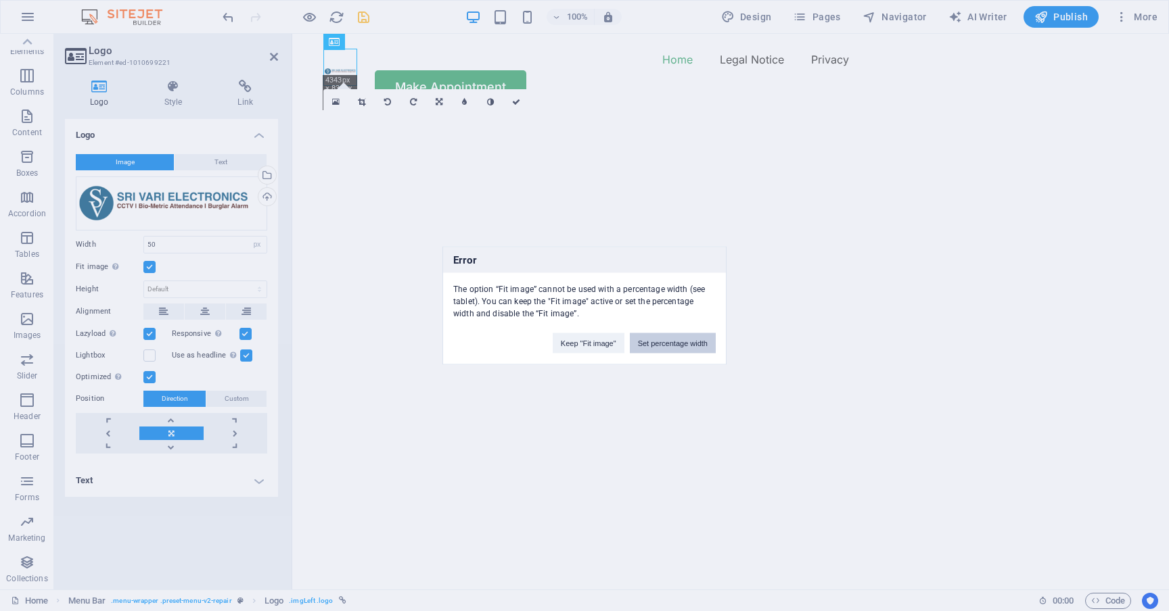
click at [644, 343] on button "Set percentage width" at bounding box center [673, 343] width 86 height 20
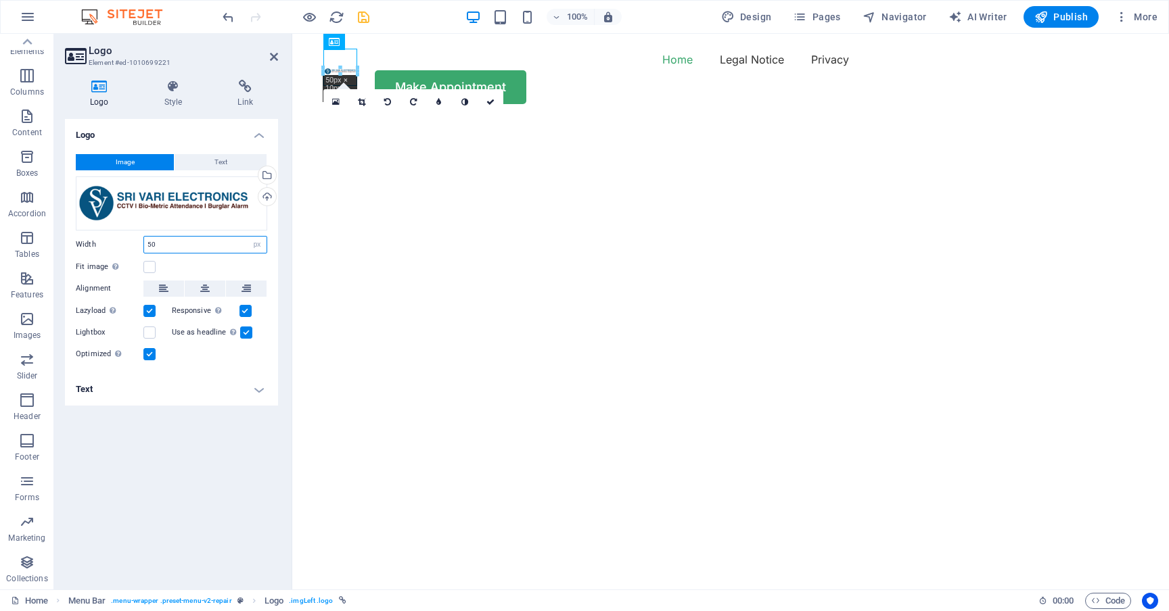
click at [181, 243] on input "50" at bounding box center [205, 245] width 122 height 16
click at [258, 244] on select "Default auto px rem % em vh vw" at bounding box center [257, 245] width 19 height 16
select select "%"
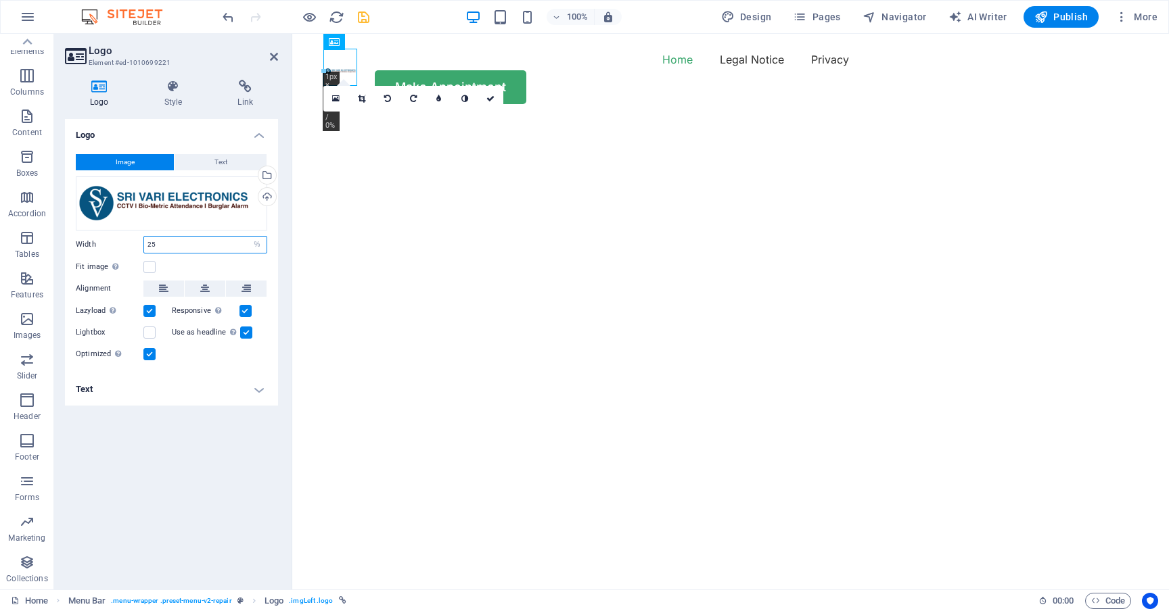
type input "25"
click at [149, 269] on label at bounding box center [149, 267] width 12 height 12
click at [0, 0] on input "Fit image Automatically fit image to a fixed width and height" at bounding box center [0, 0] width 0 height 0
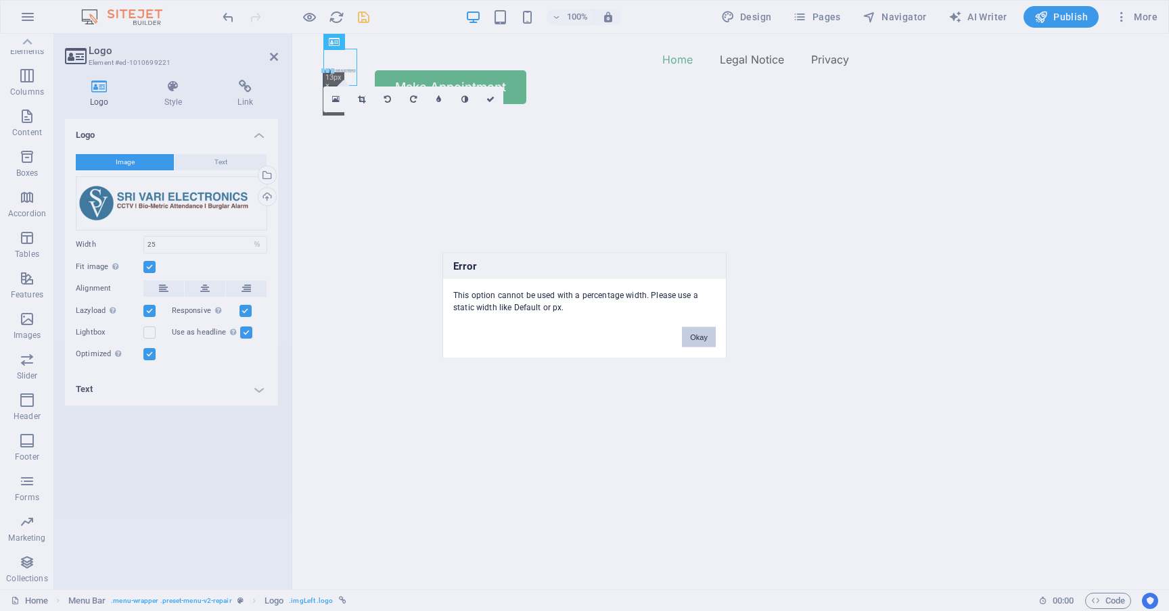
click at [692, 333] on button "Okay" at bounding box center [699, 337] width 34 height 20
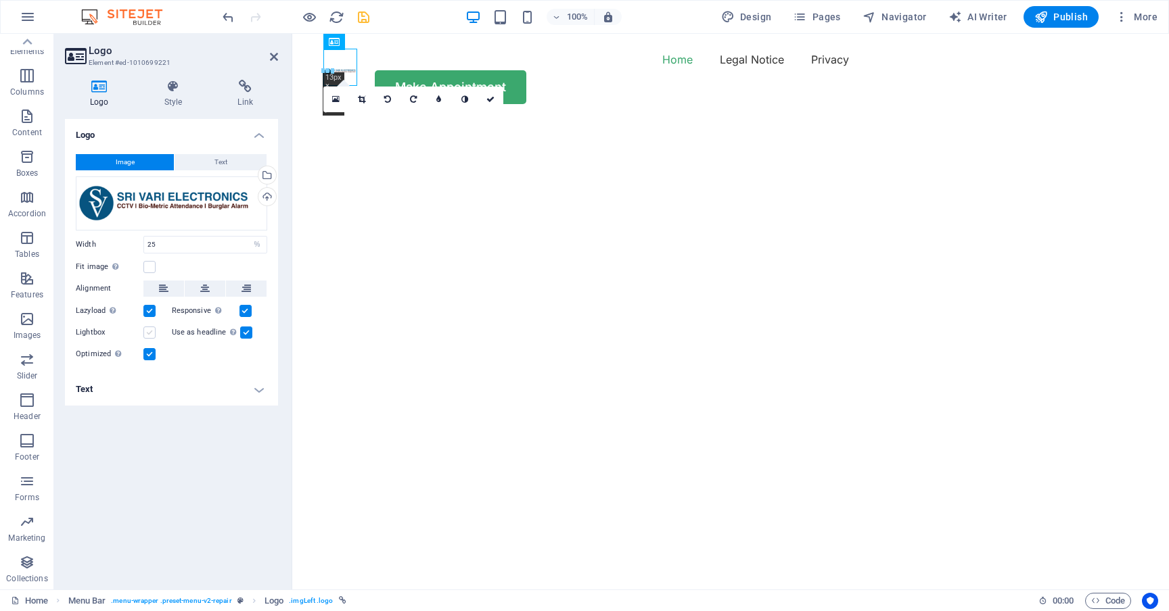
click at [151, 333] on label at bounding box center [149, 333] width 12 height 12
click at [0, 0] on input "Lightbox" at bounding box center [0, 0] width 0 height 0
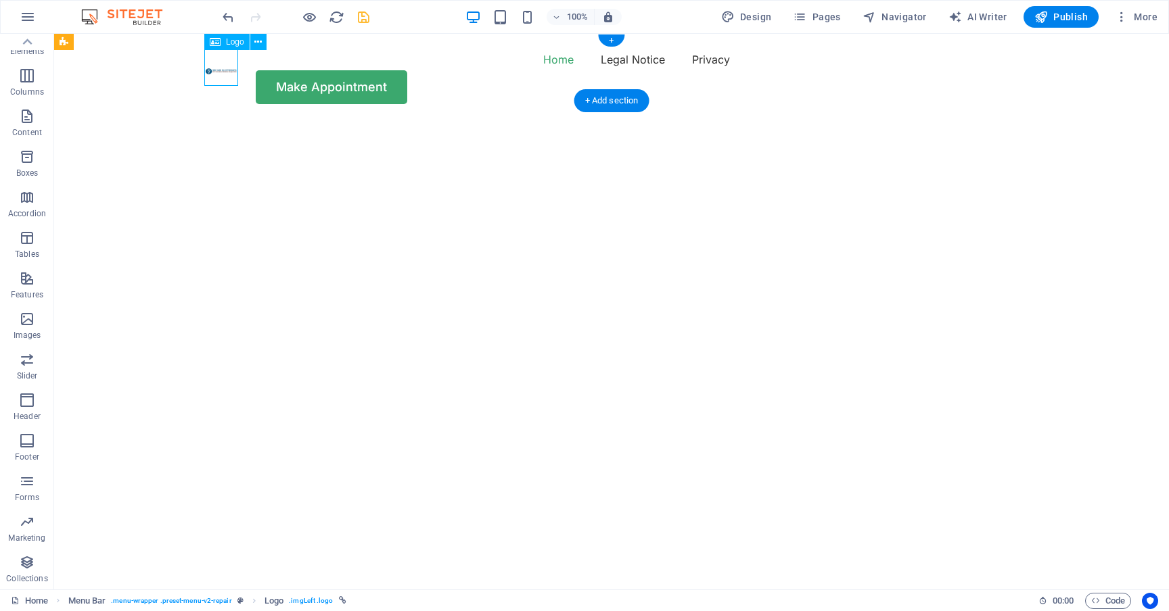
select select "%"
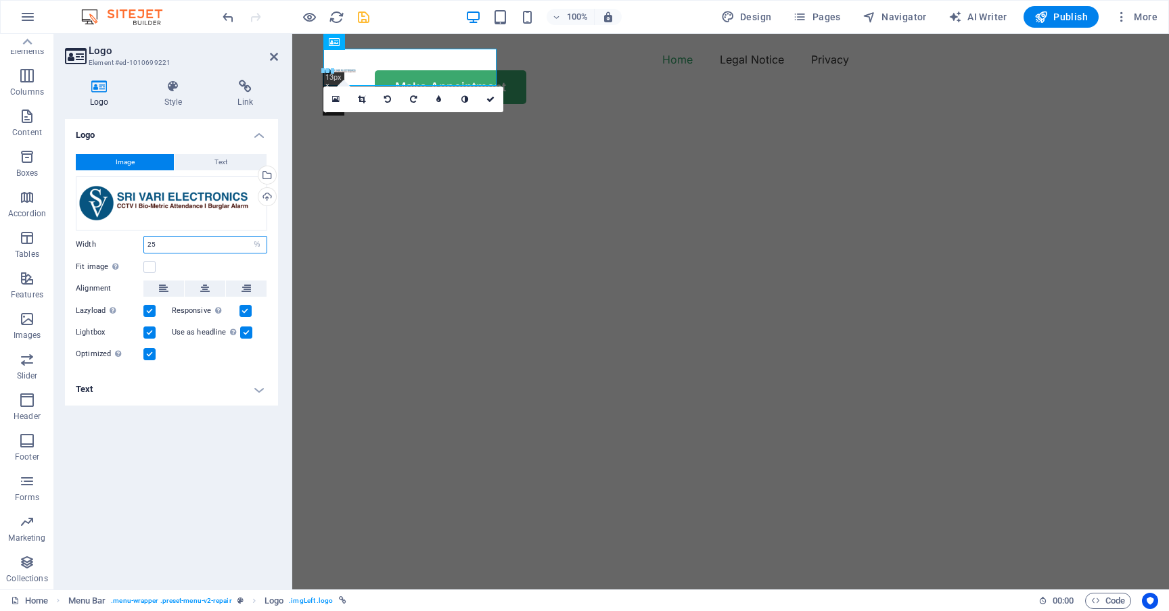
click at [169, 245] on input "25" at bounding box center [205, 245] width 122 height 16
type input "75"
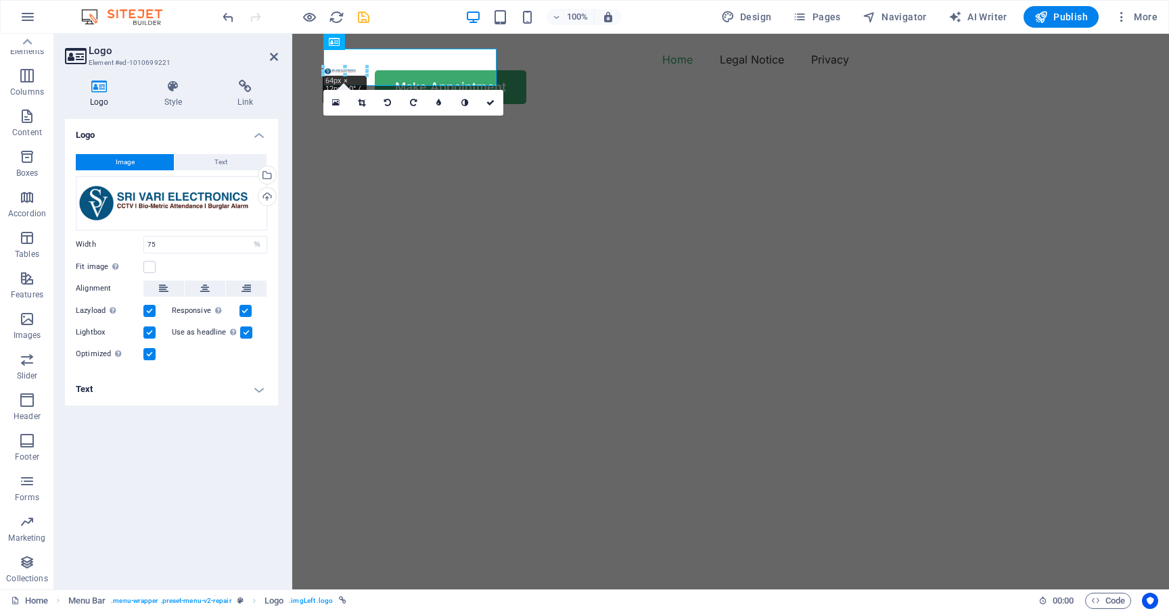
click at [161, 430] on div "Logo Image Text Drag files here, click to choose files or select files from Fil…" at bounding box center [171, 349] width 213 height 460
